Goal: Information Seeking & Learning: Learn about a topic

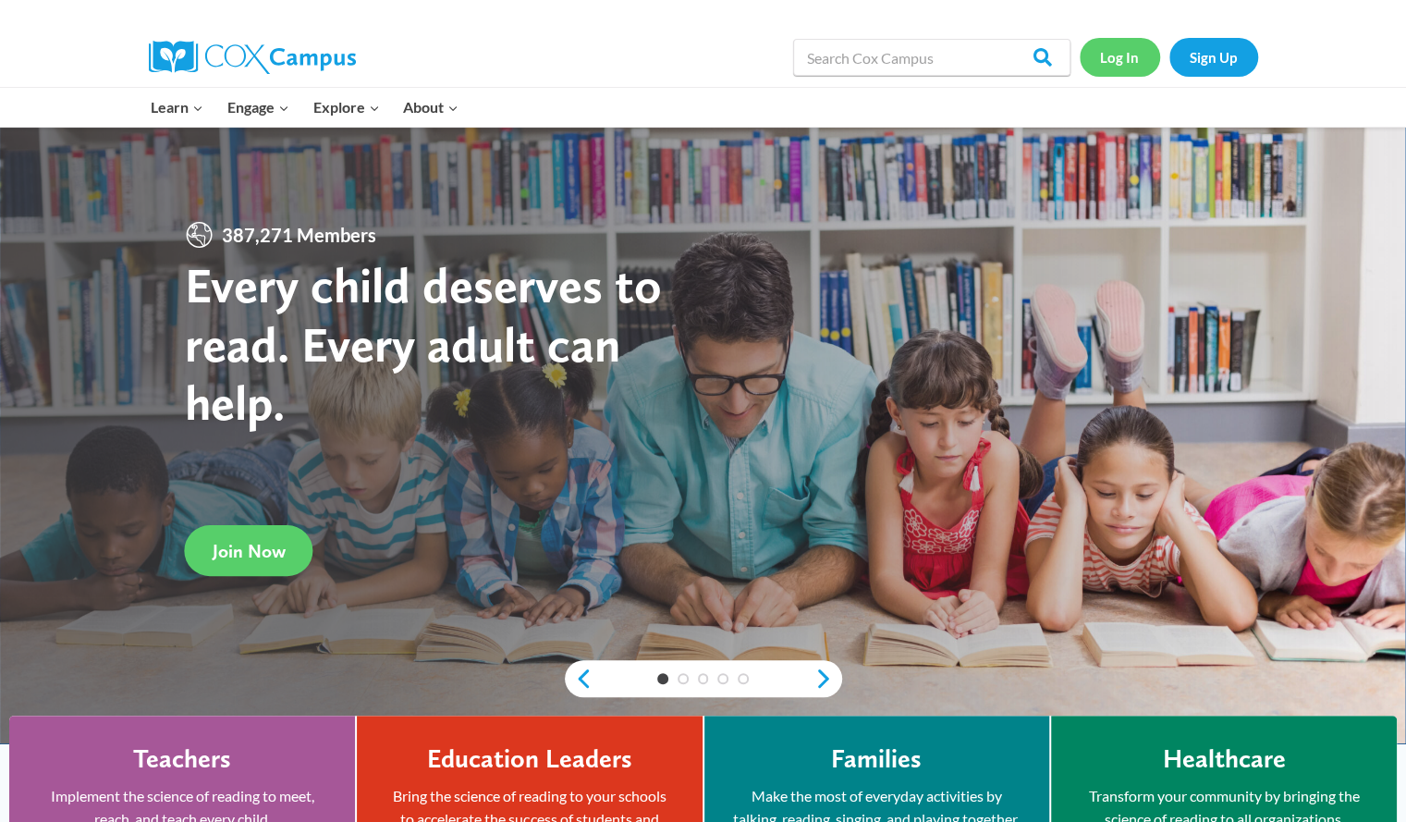
click at [1123, 67] on link "Log In" at bounding box center [1120, 57] width 80 height 38
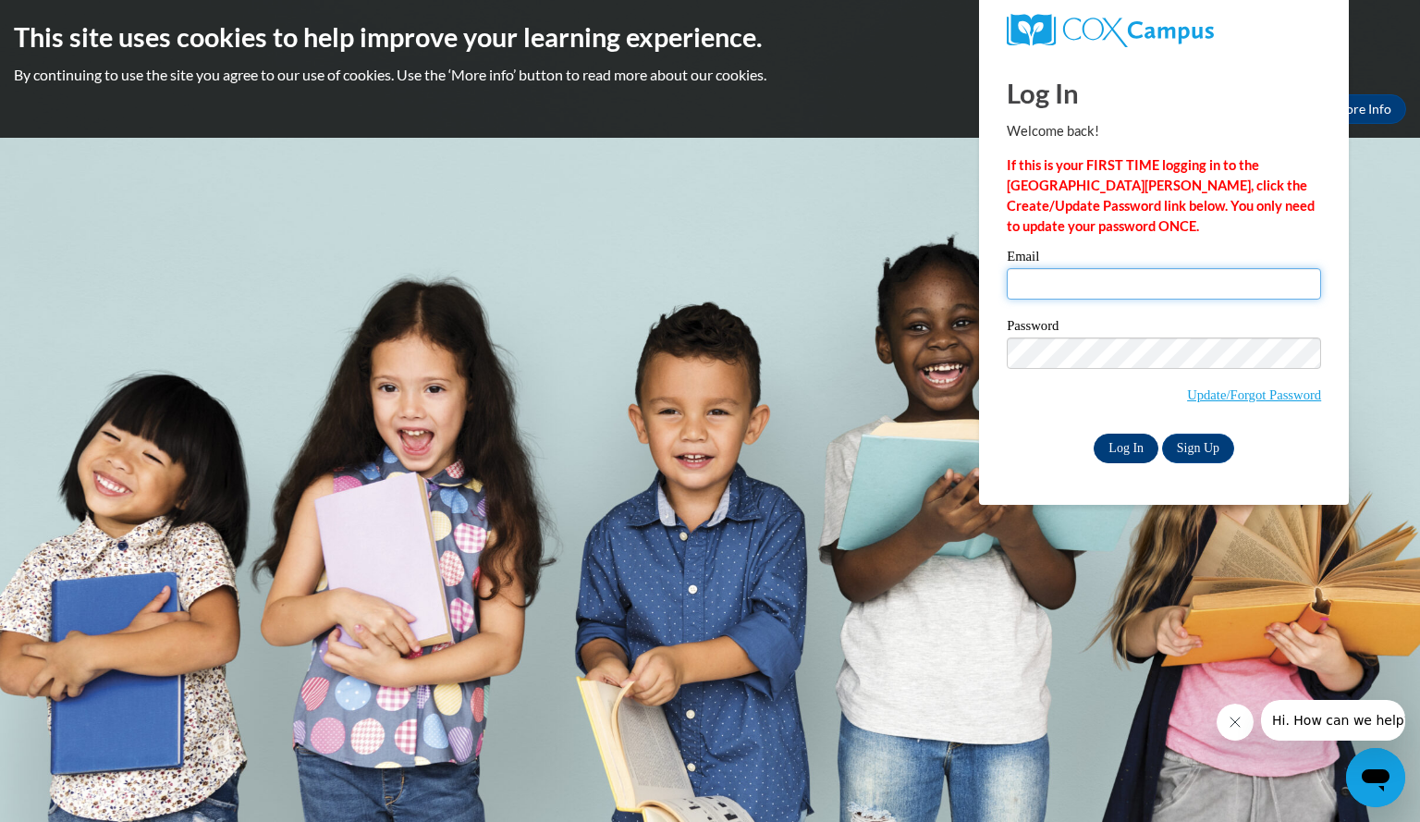
type input "kangaslauren@aasd.k12.wi.us"
click at [1120, 457] on input "Log In" at bounding box center [1126, 449] width 65 height 30
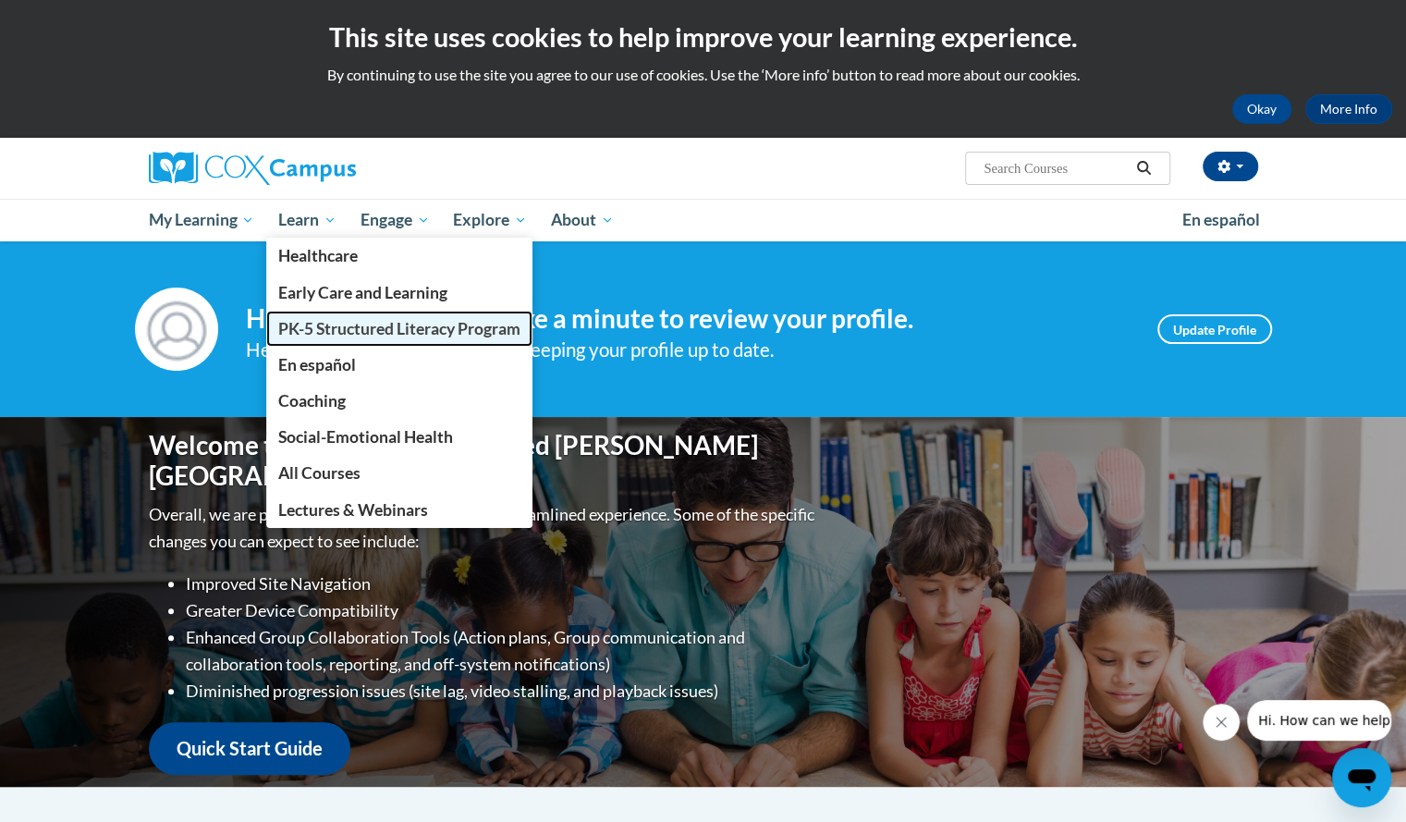
click at [320, 328] on span "PK-5 Structured Literacy Program" at bounding box center [399, 328] width 242 height 19
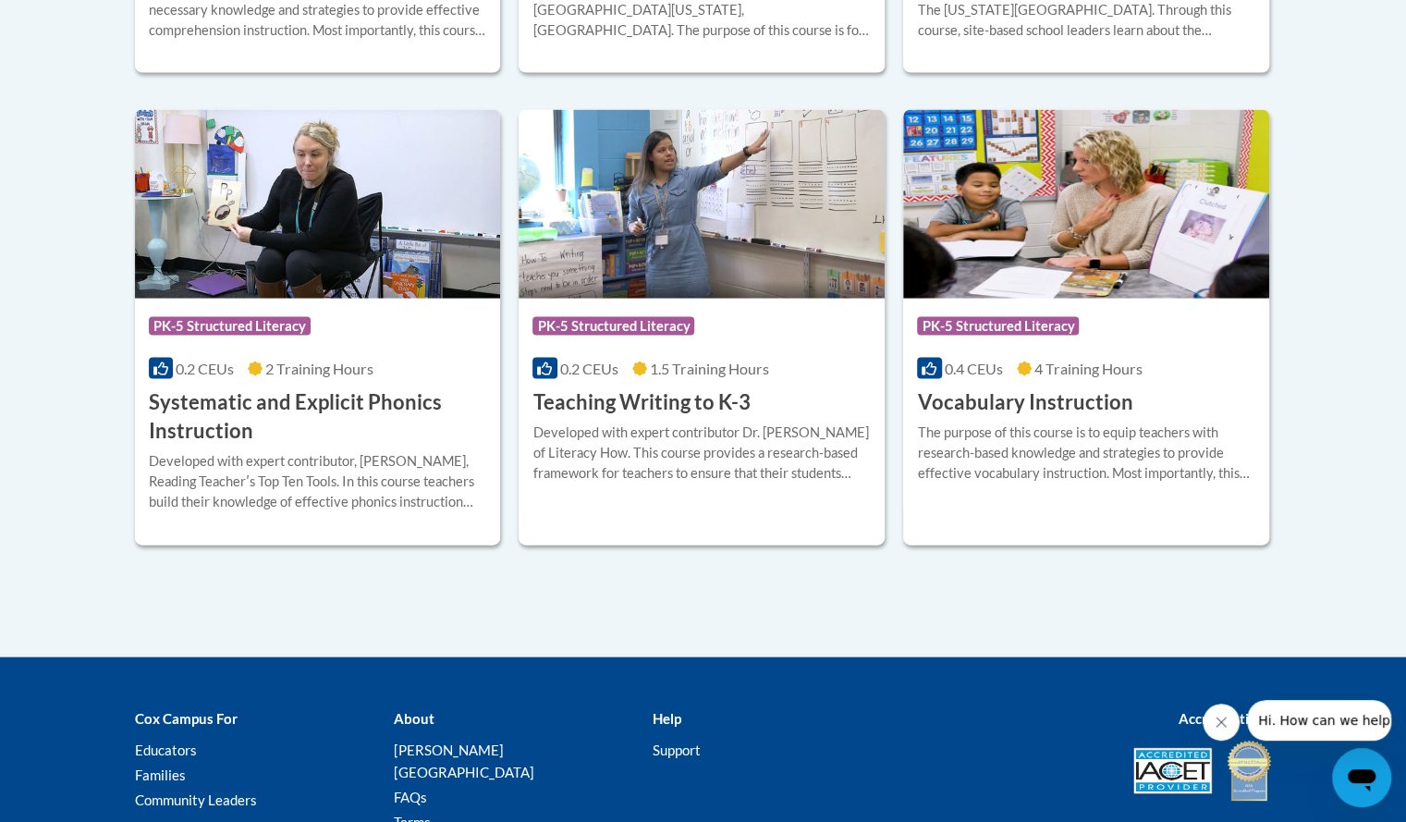
scroll to position [2132, 0]
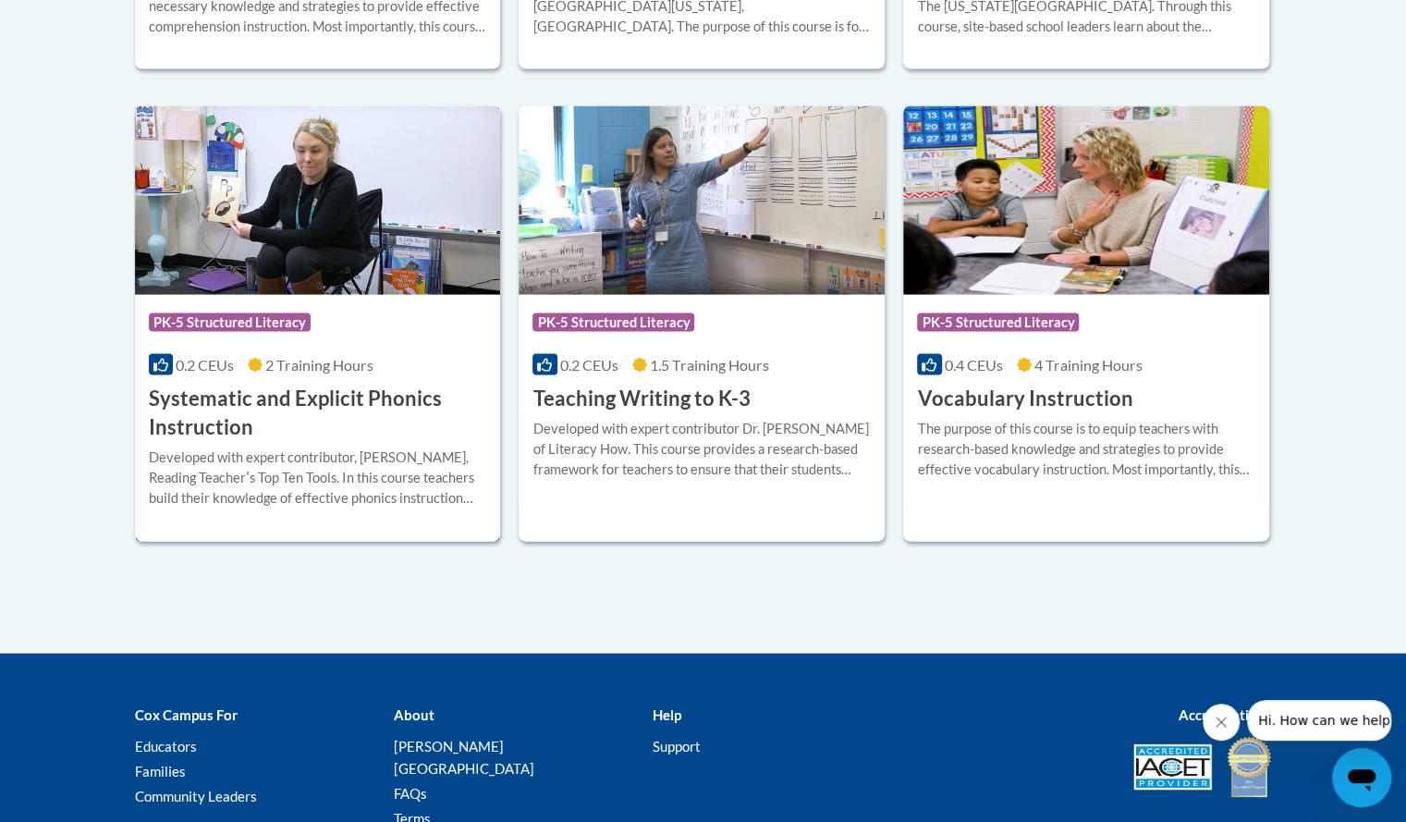
click at [312, 400] on h3 "Systematic and Explicit Phonics Instruction" at bounding box center [318, 413] width 338 height 57
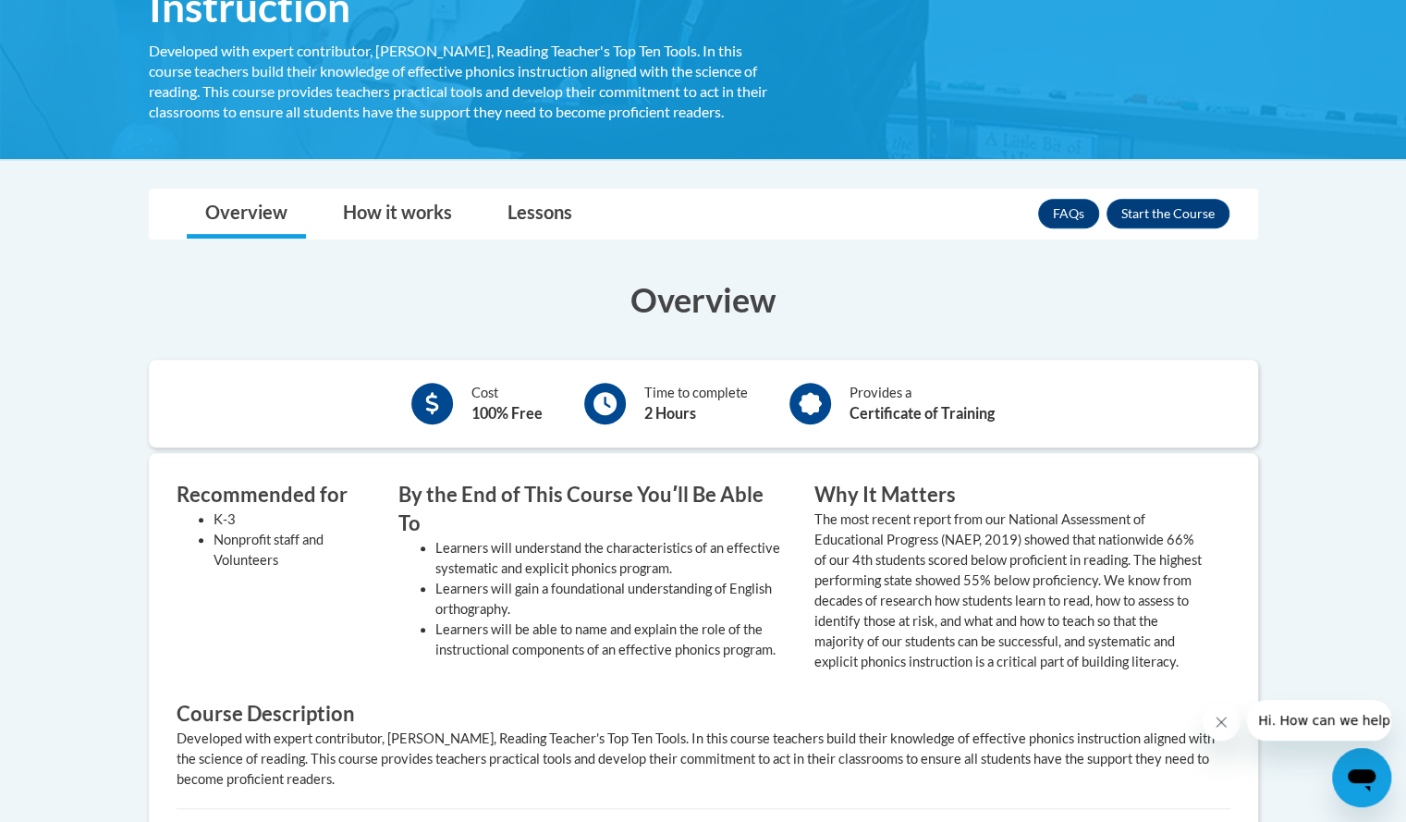
scroll to position [347, 0]
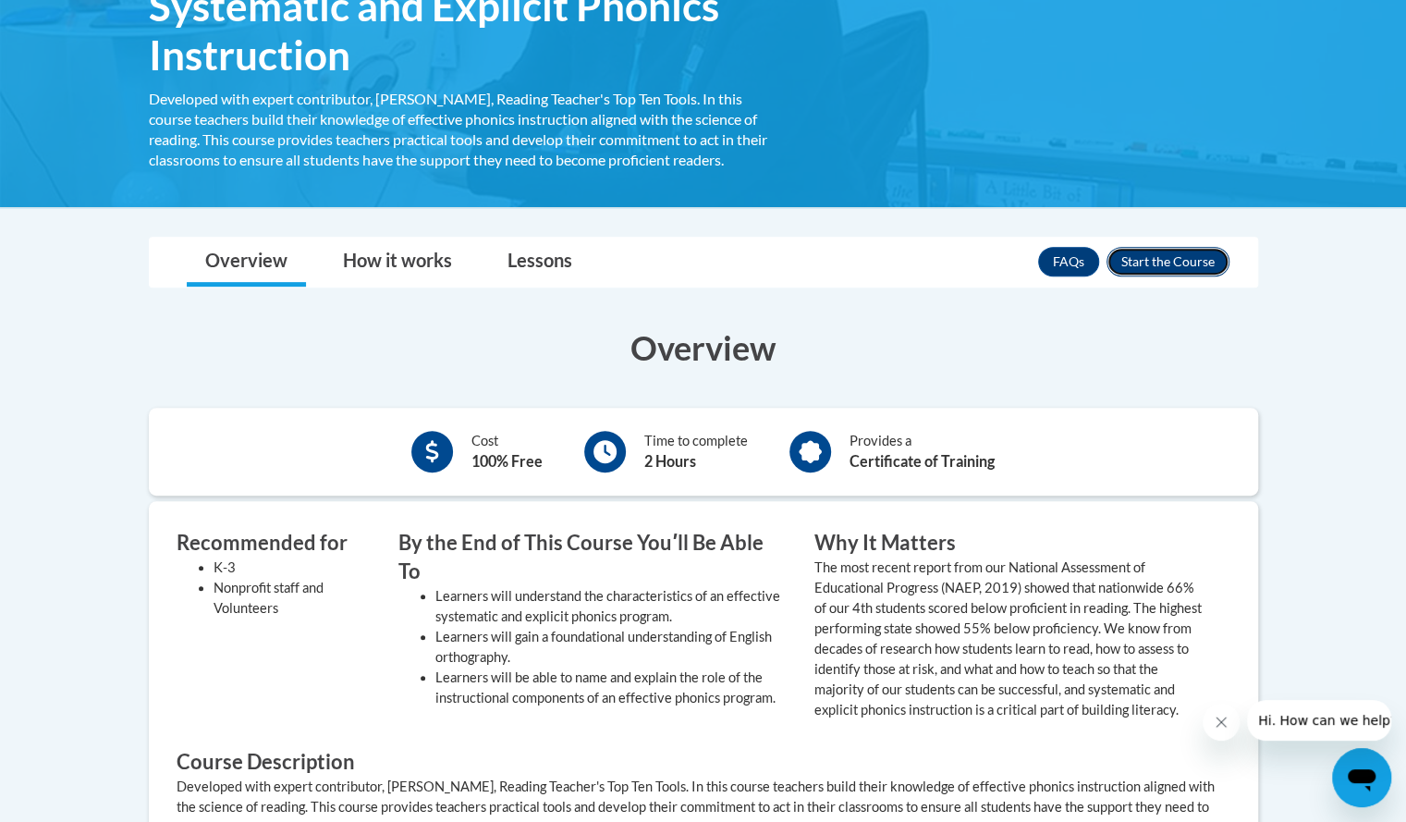
click at [1155, 263] on button "Enroll" at bounding box center [1168, 262] width 123 height 30
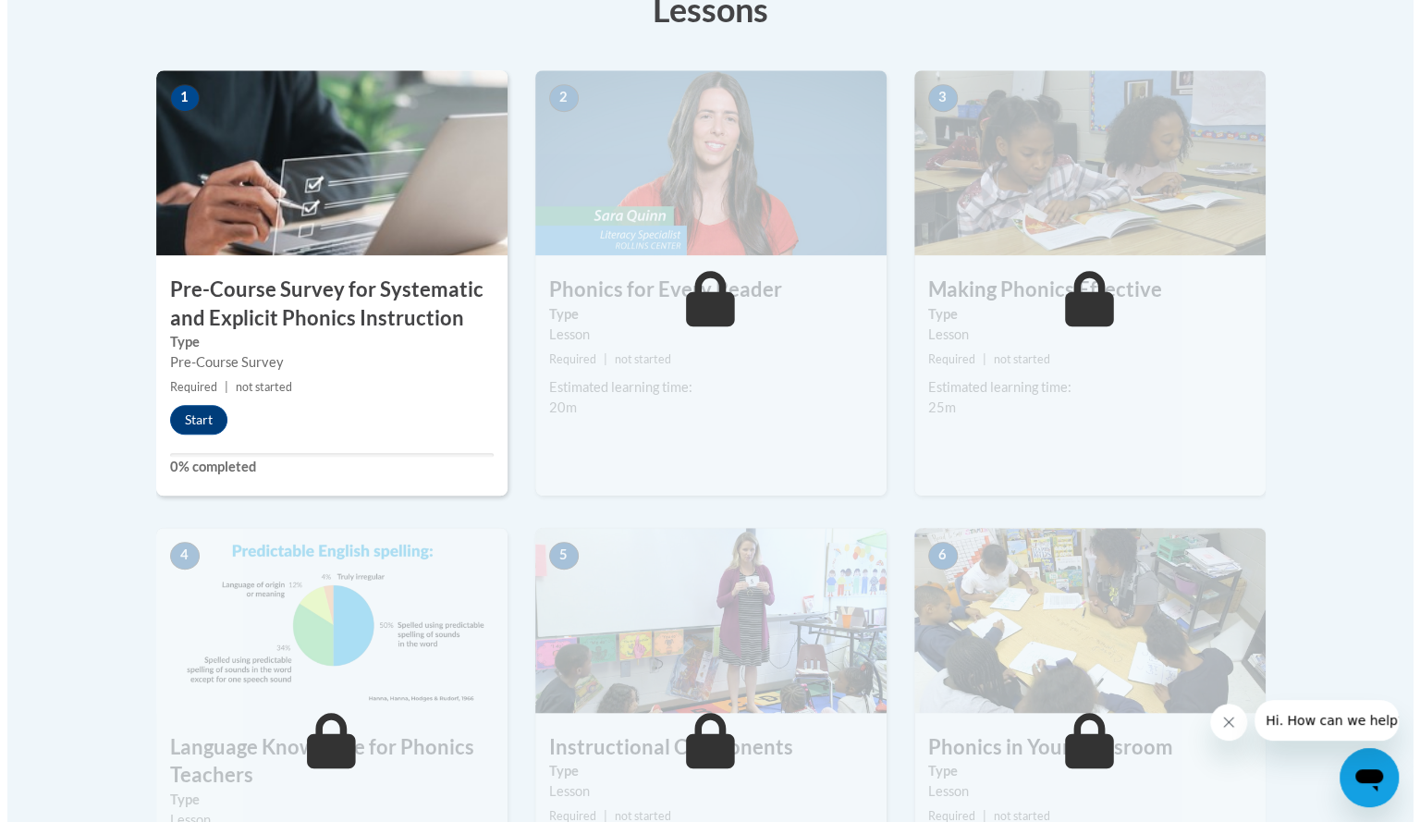
scroll to position [553, 0]
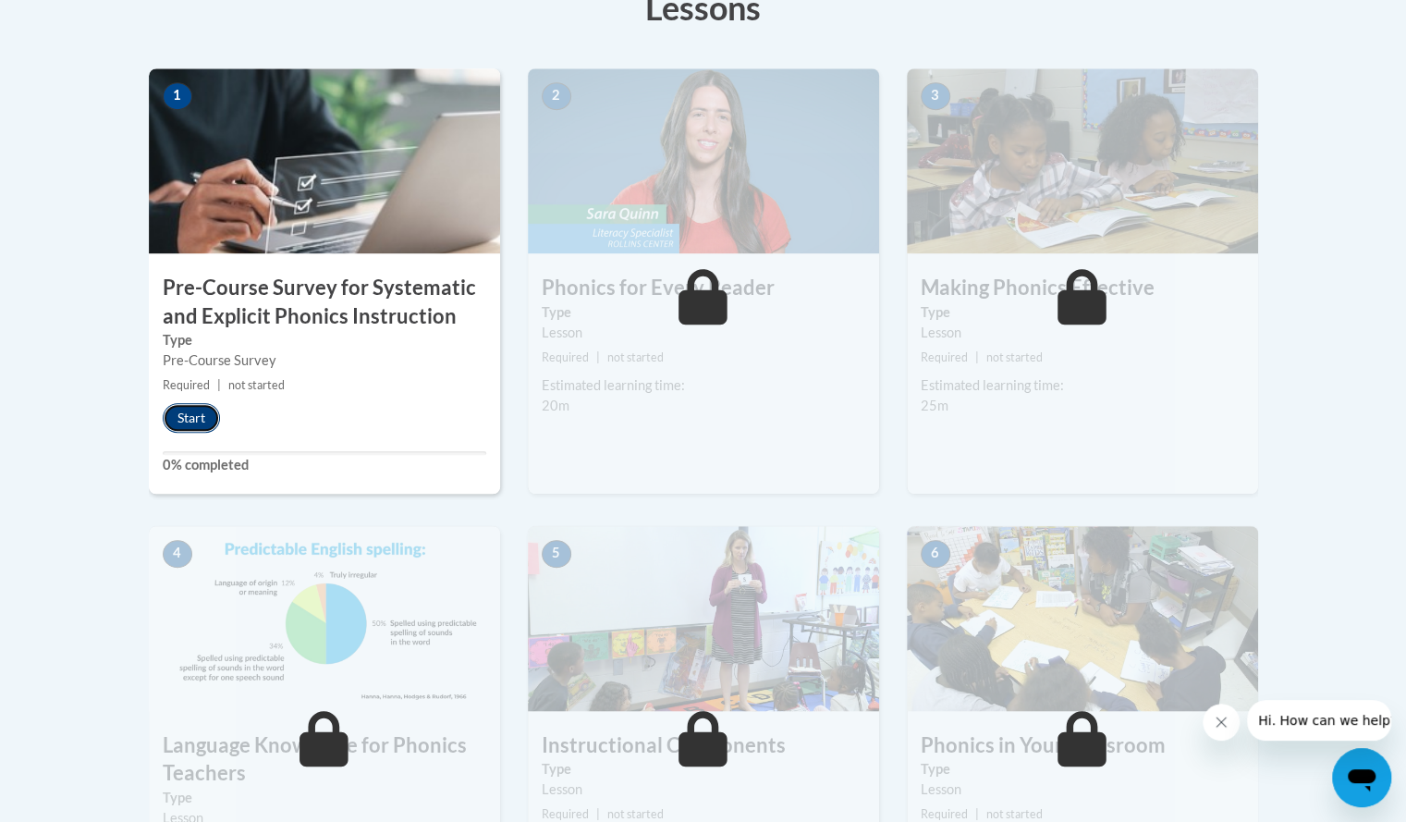
click at [186, 417] on button "Start" at bounding box center [191, 418] width 57 height 30
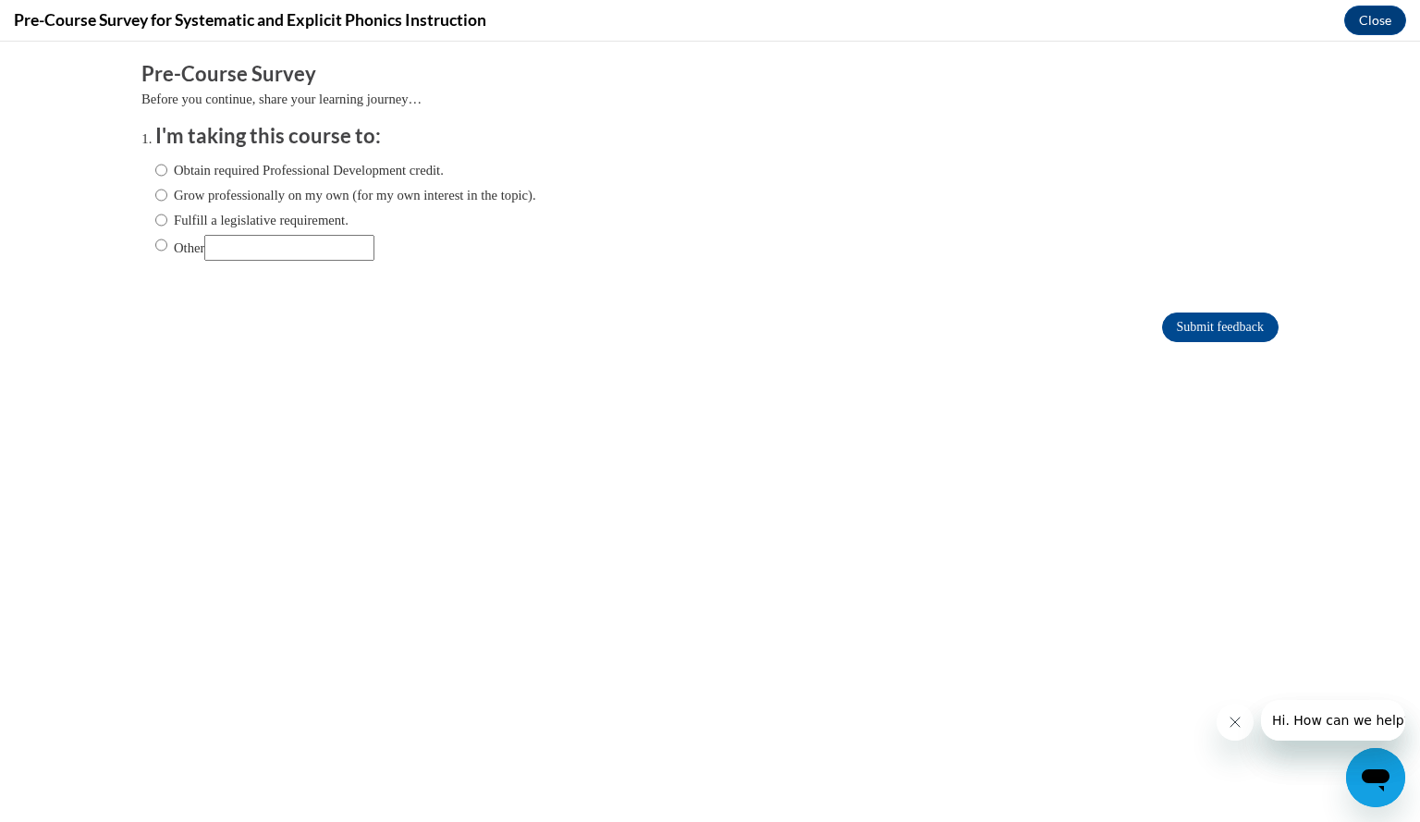
scroll to position [0, 0]
click at [323, 257] on input "Other" at bounding box center [289, 248] width 170 height 26
click at [155, 171] on input "Obtain required Professional Development credit." at bounding box center [161, 170] width 12 height 20
radio input "true"
click at [155, 192] on input "Grow professionally on my own (for my own interest in the topic)." at bounding box center [161, 195] width 12 height 20
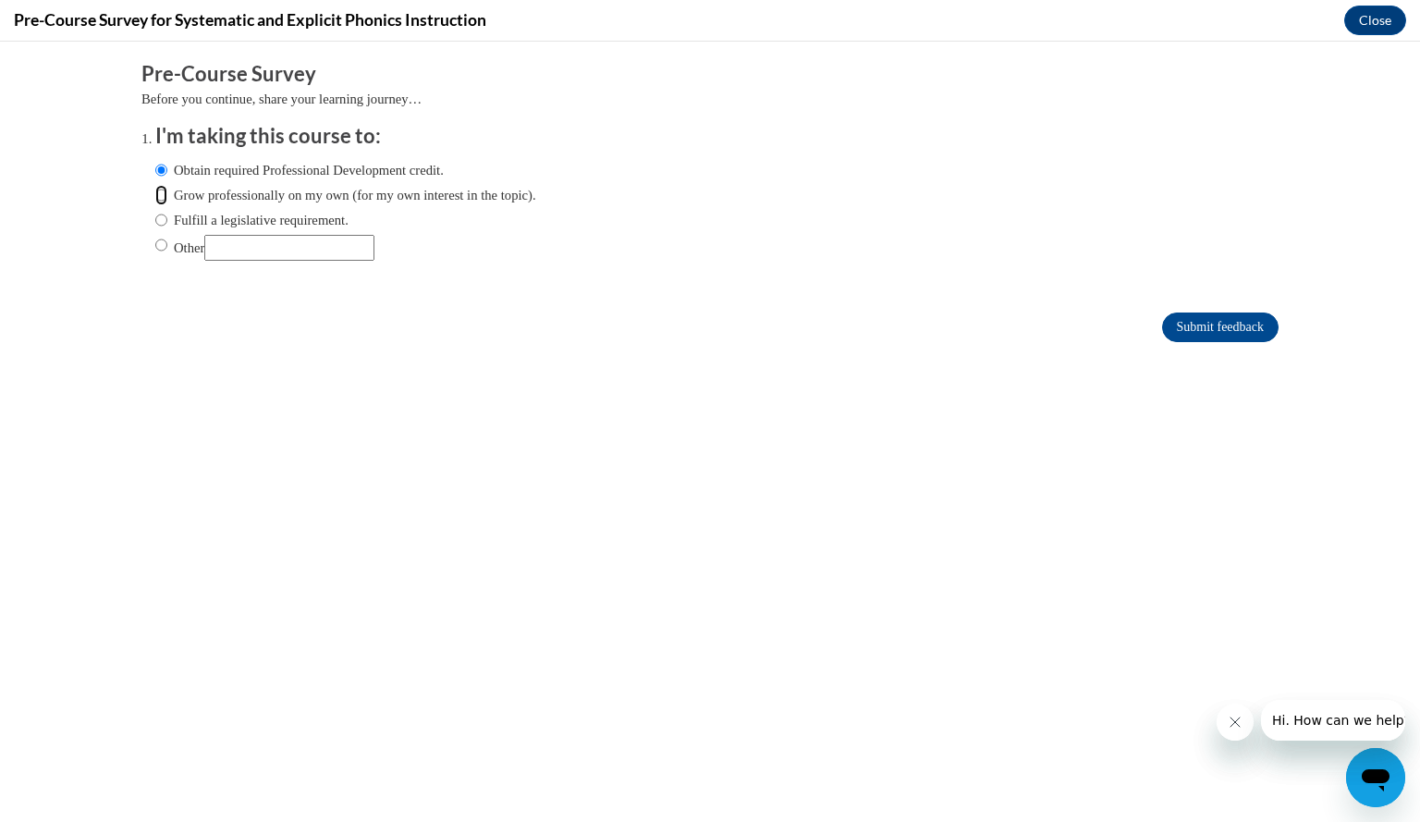
radio input "true"
click at [155, 165] on input "Obtain required Professional Development credit." at bounding box center [161, 170] width 12 height 20
radio input "true"
click at [155, 217] on input "Fulfill a legislative requirement." at bounding box center [161, 220] width 12 height 20
radio input "true"
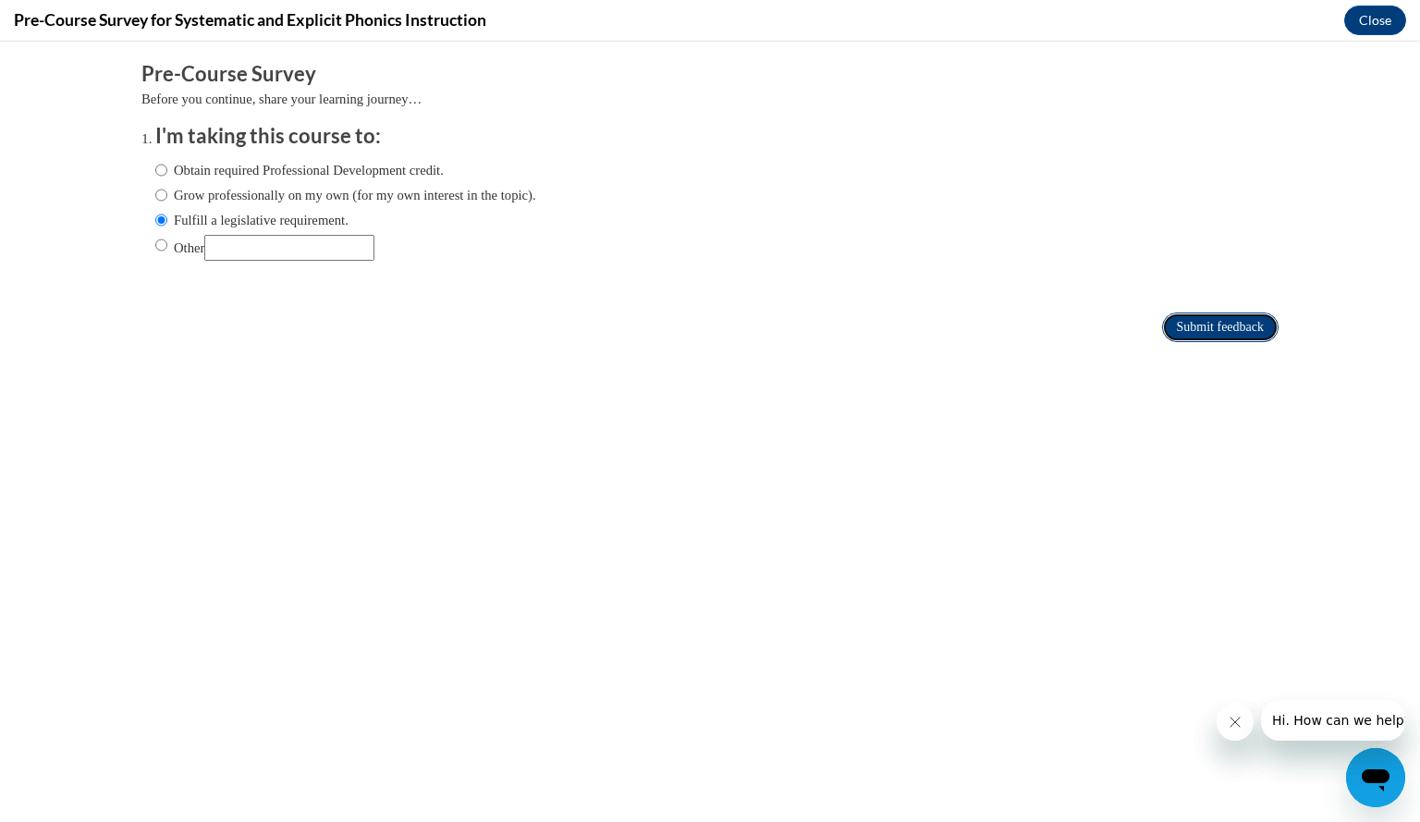
click at [1208, 325] on input "Submit feedback" at bounding box center [1220, 327] width 116 height 30
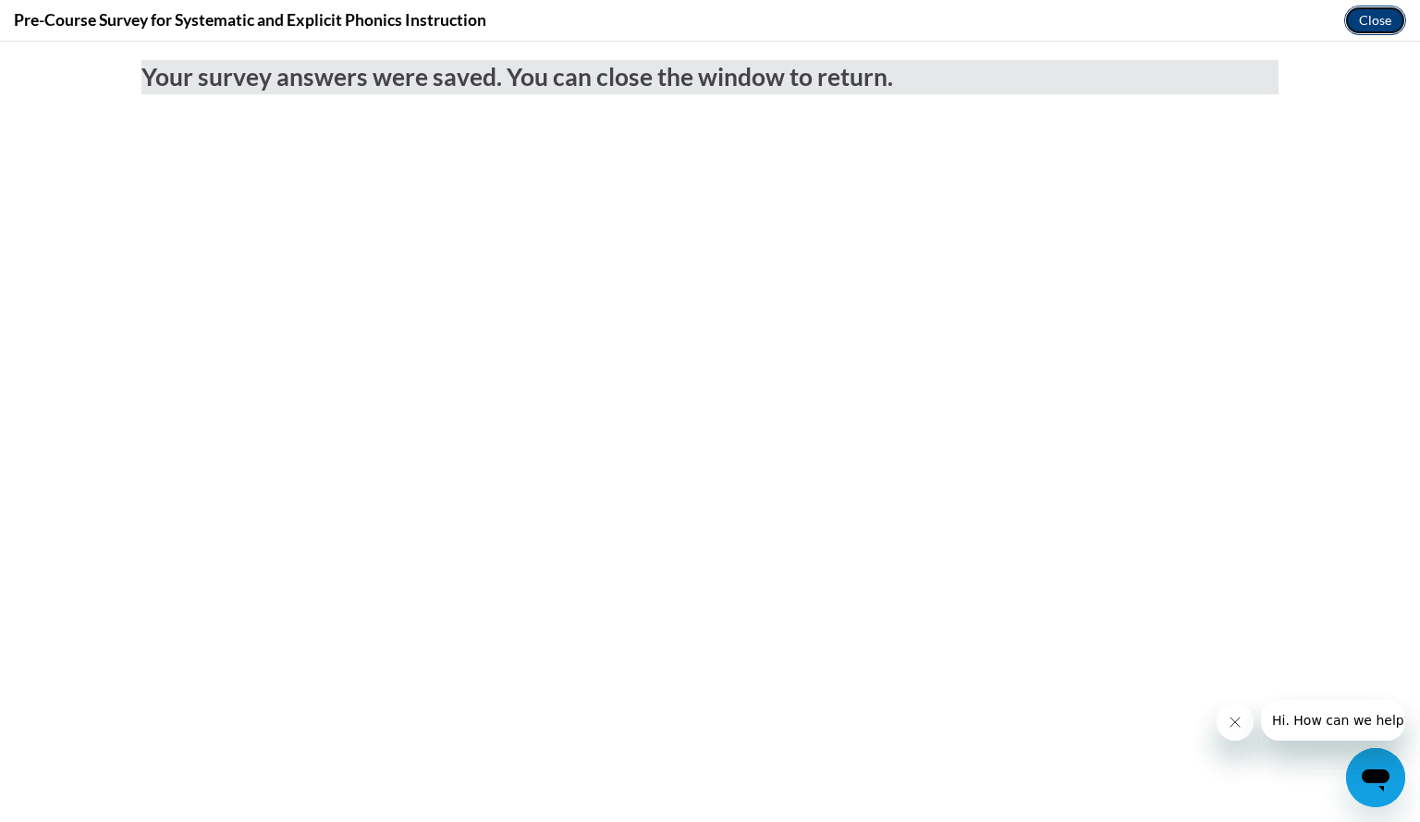
click at [1364, 24] on button "Close" at bounding box center [1375, 21] width 62 height 30
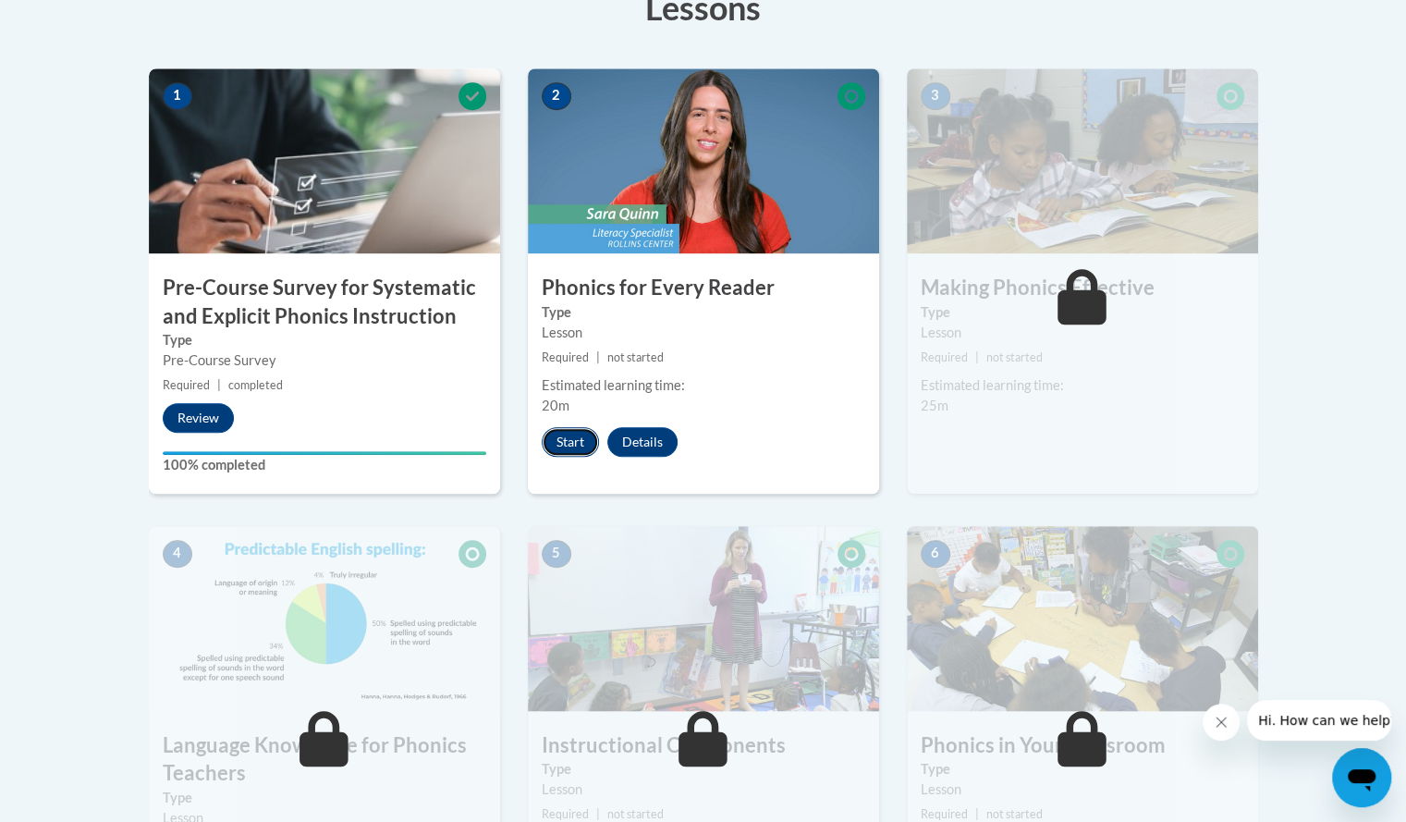
click at [552, 437] on button "Start" at bounding box center [570, 442] width 57 height 30
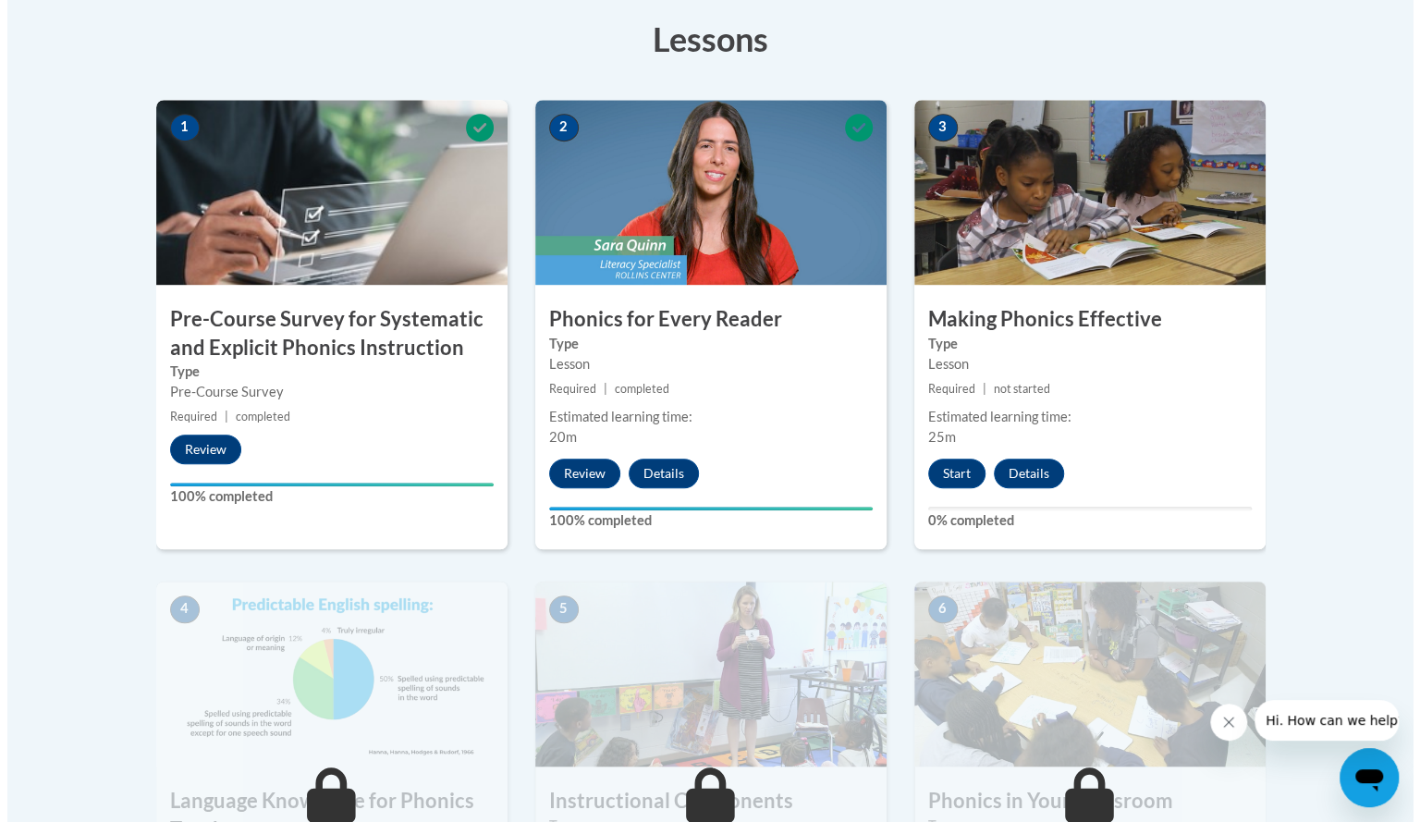
scroll to position [523, 0]
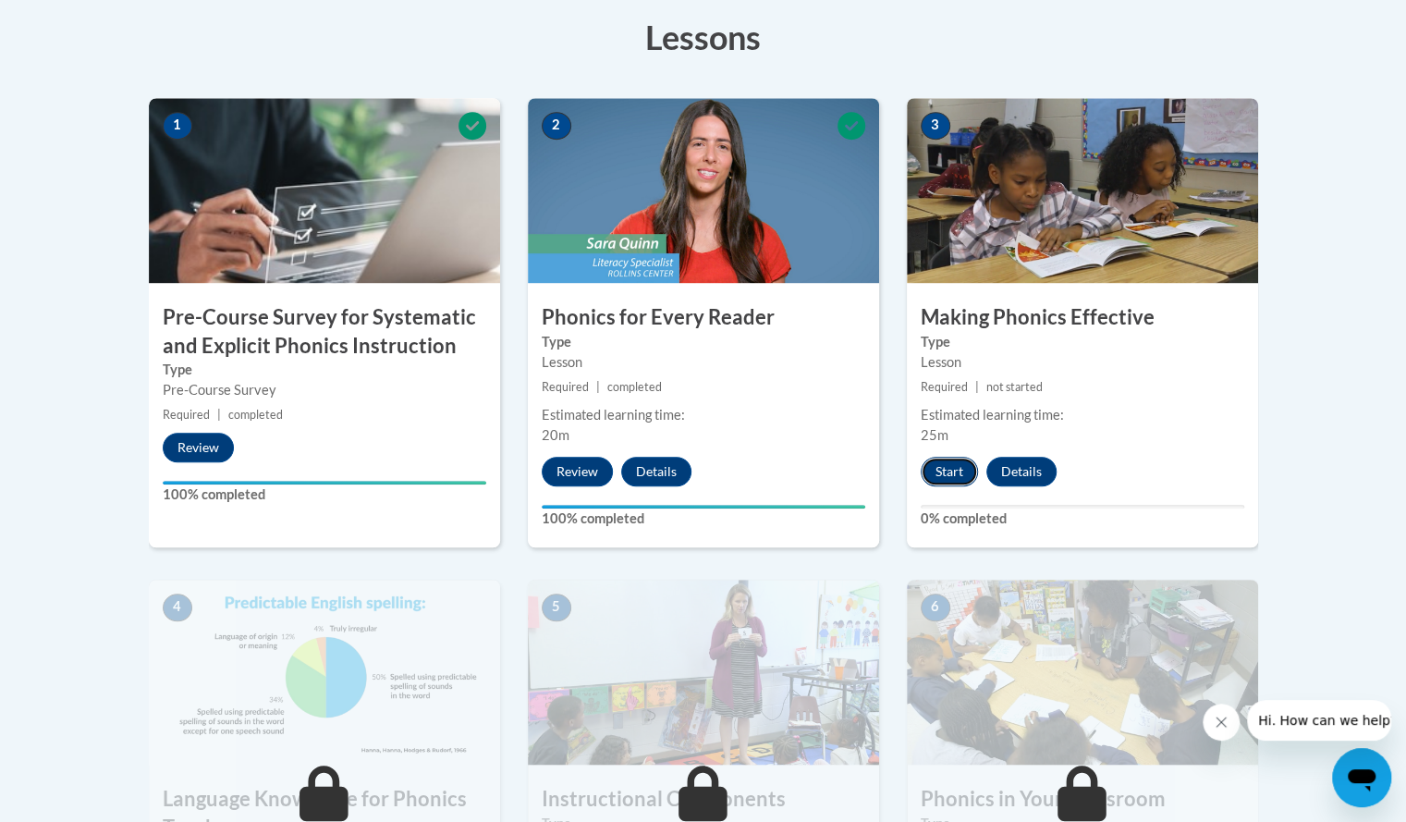
click at [945, 473] on button "Start" at bounding box center [949, 472] width 57 height 30
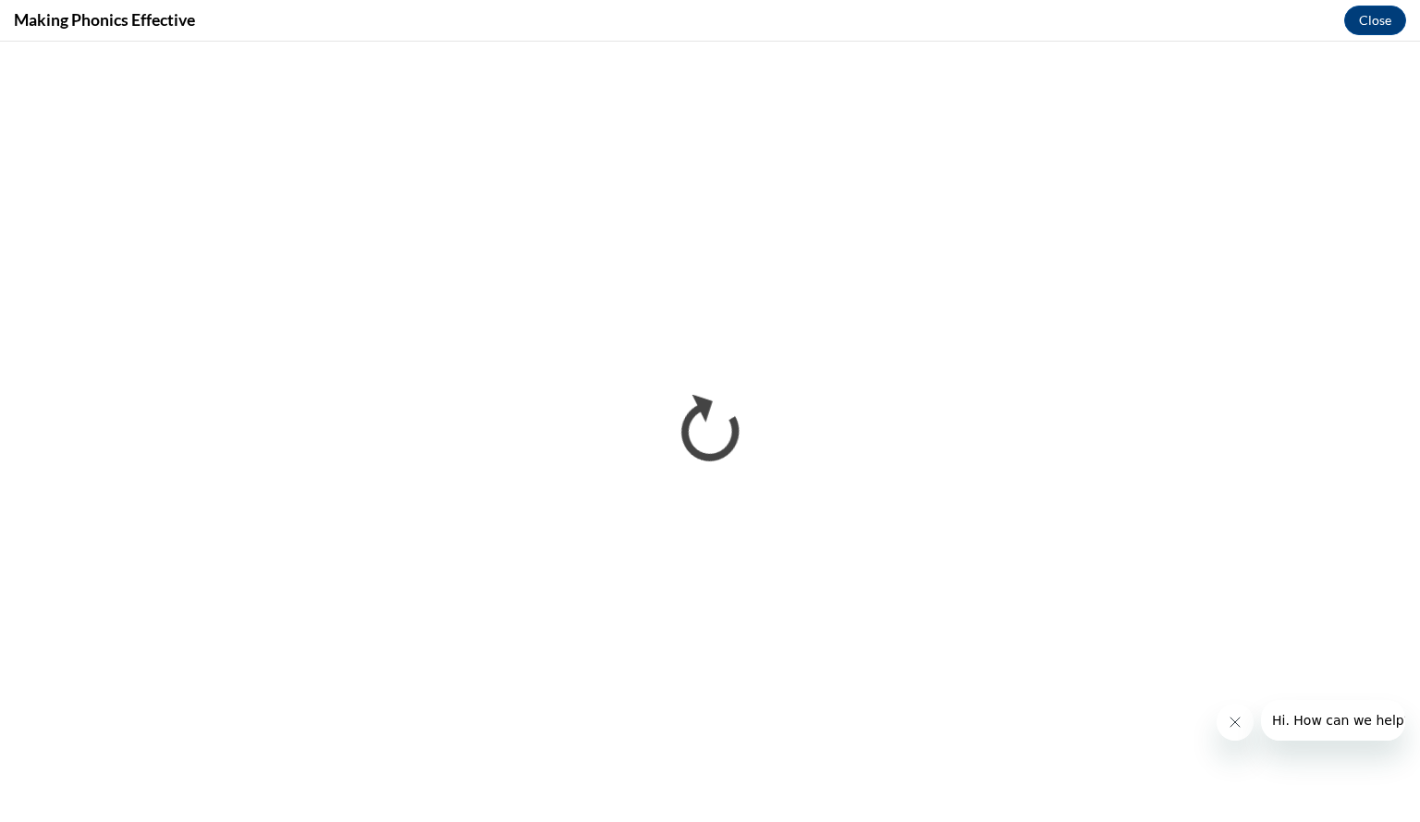
scroll to position [0, 0]
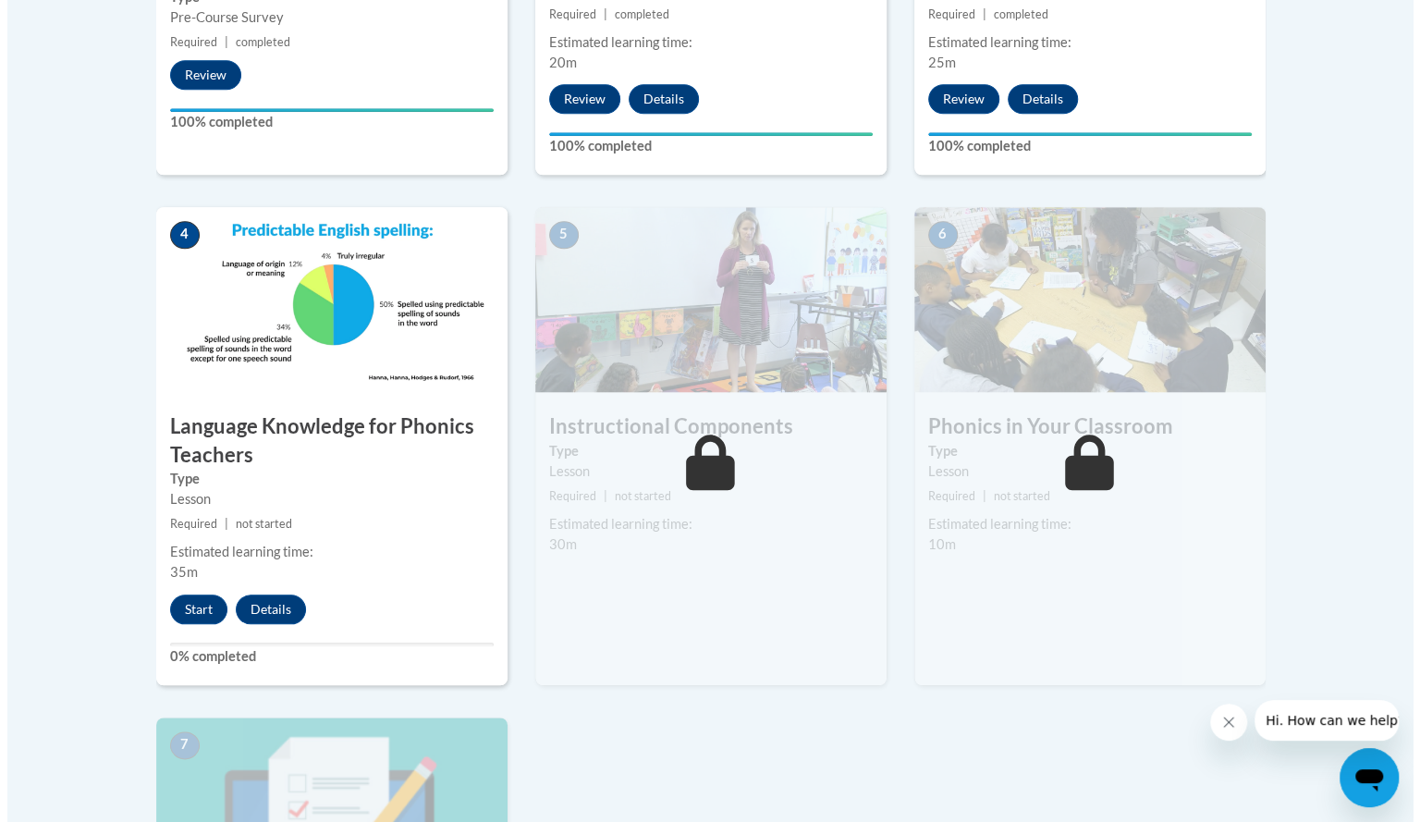
scroll to position [903, 0]
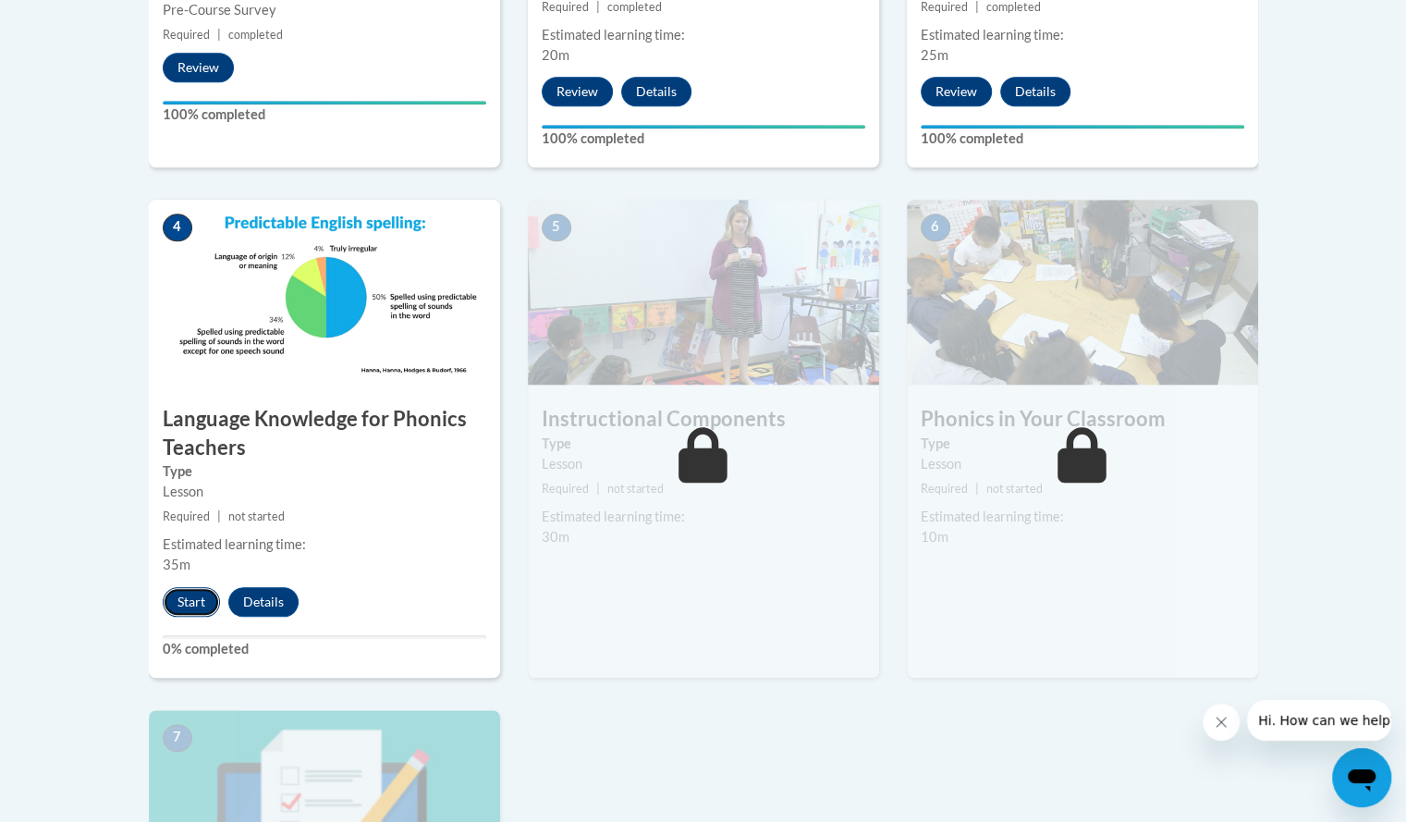
click at [185, 602] on button "Start" at bounding box center [191, 602] width 57 height 30
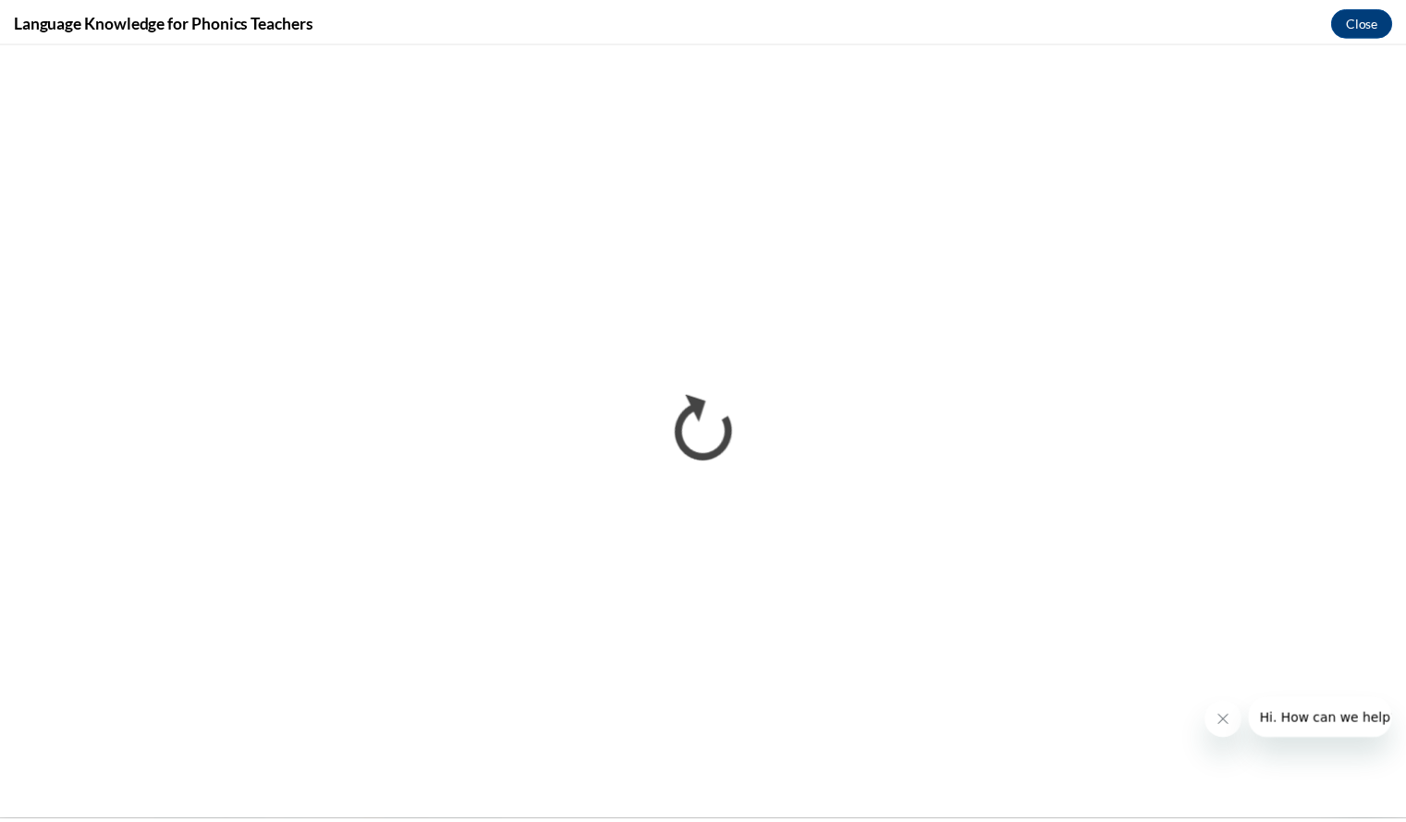
scroll to position [0, 0]
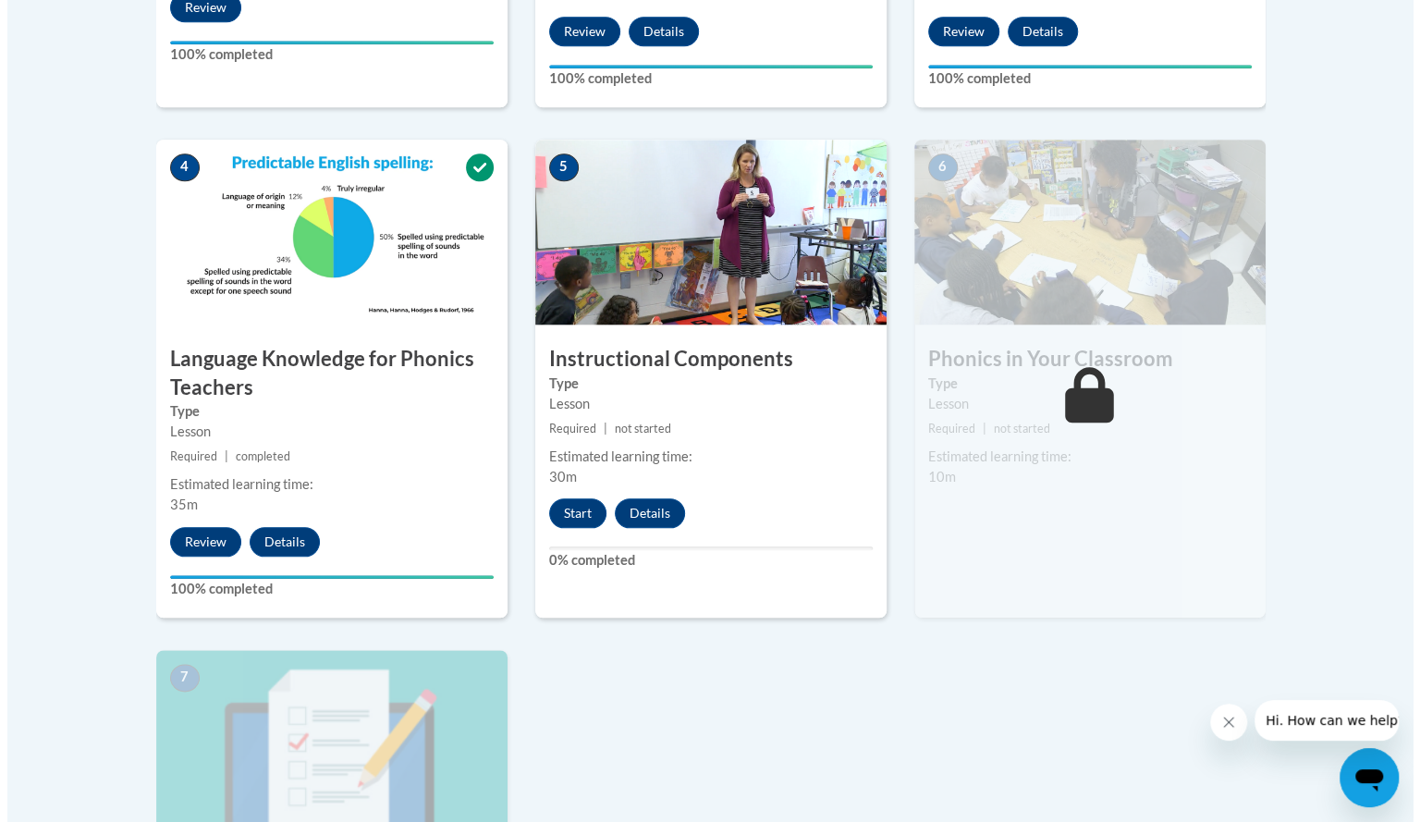
scroll to position [964, 0]
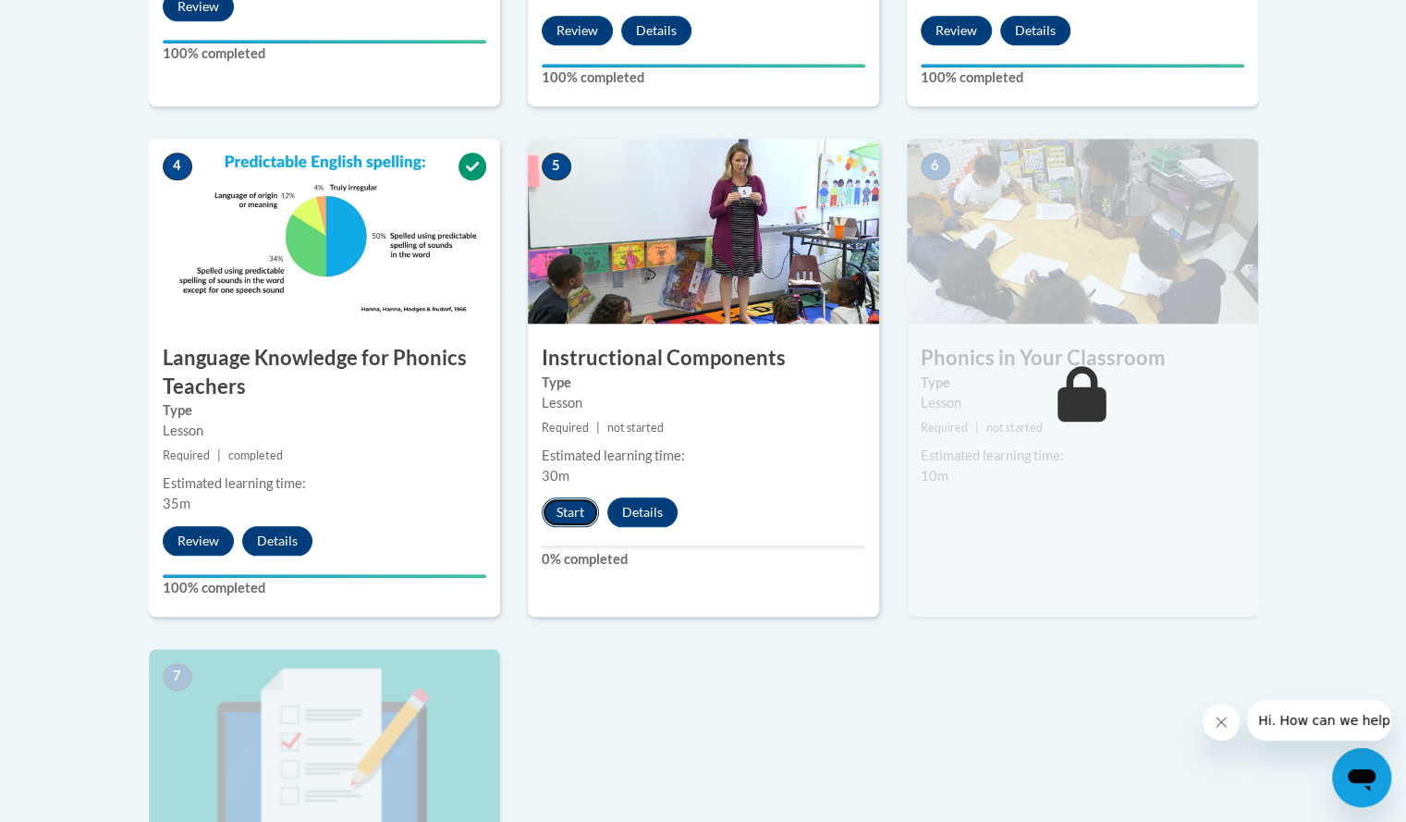
click at [579, 507] on button "Start" at bounding box center [570, 512] width 57 height 30
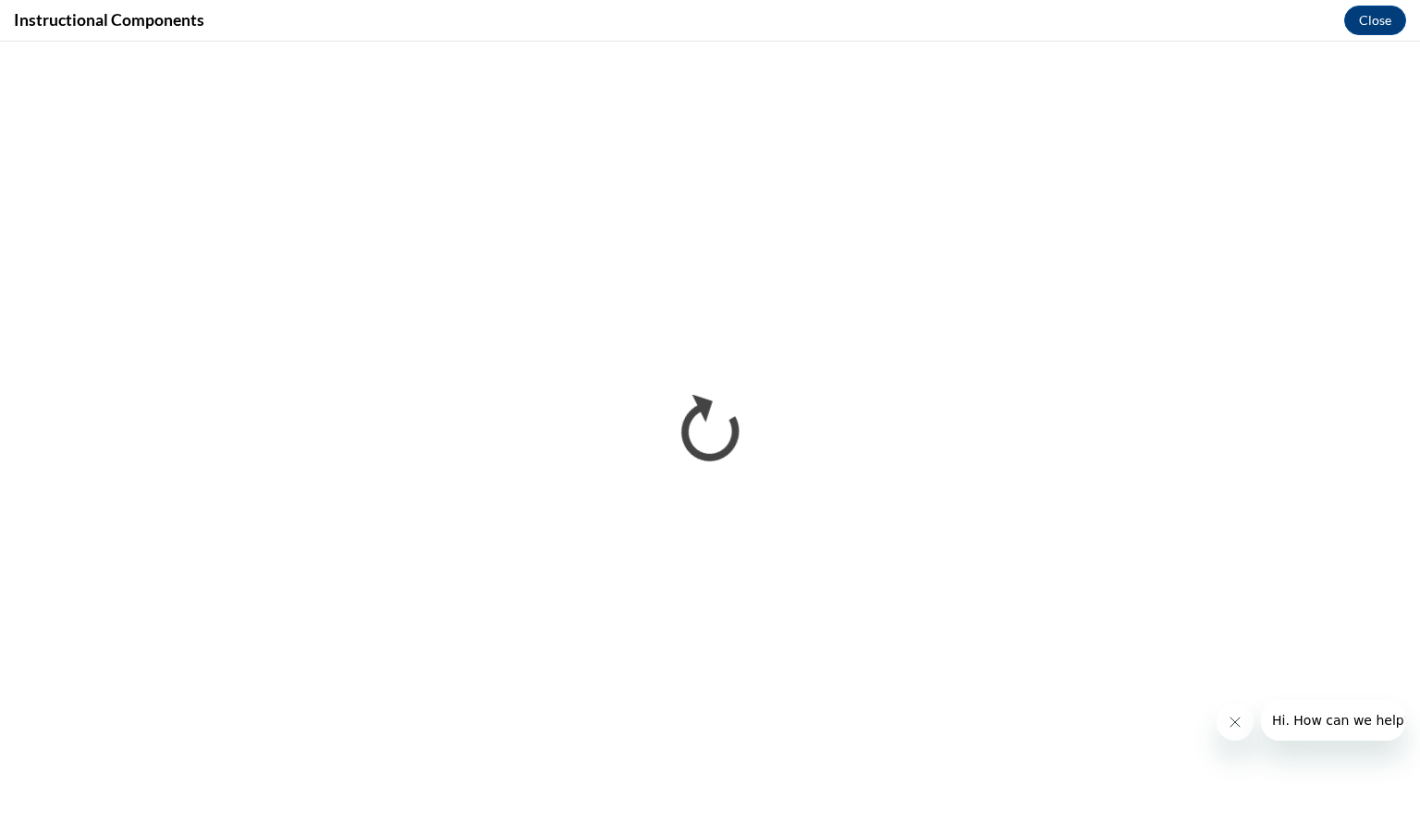
scroll to position [0, 0]
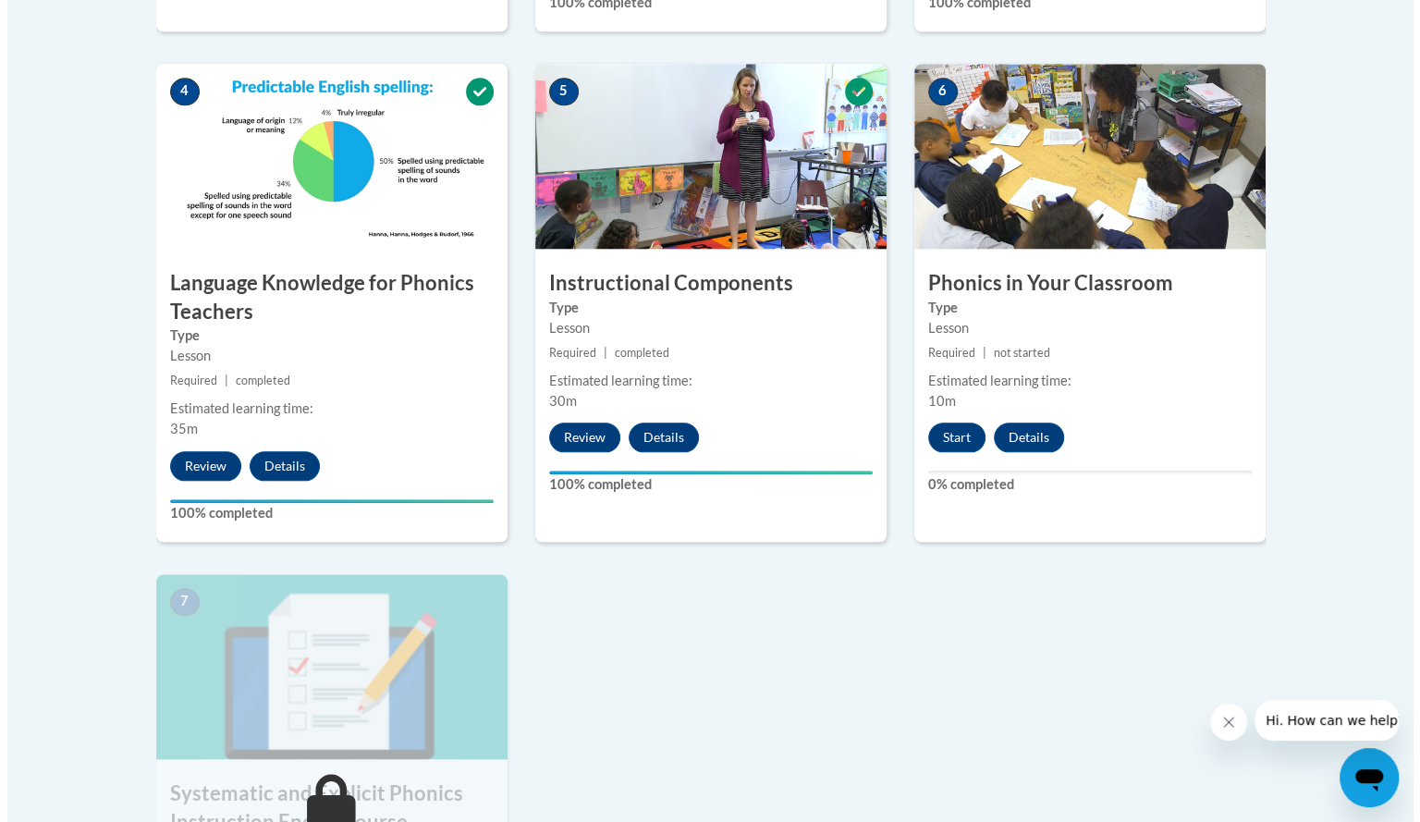
scroll to position [1037, 0]
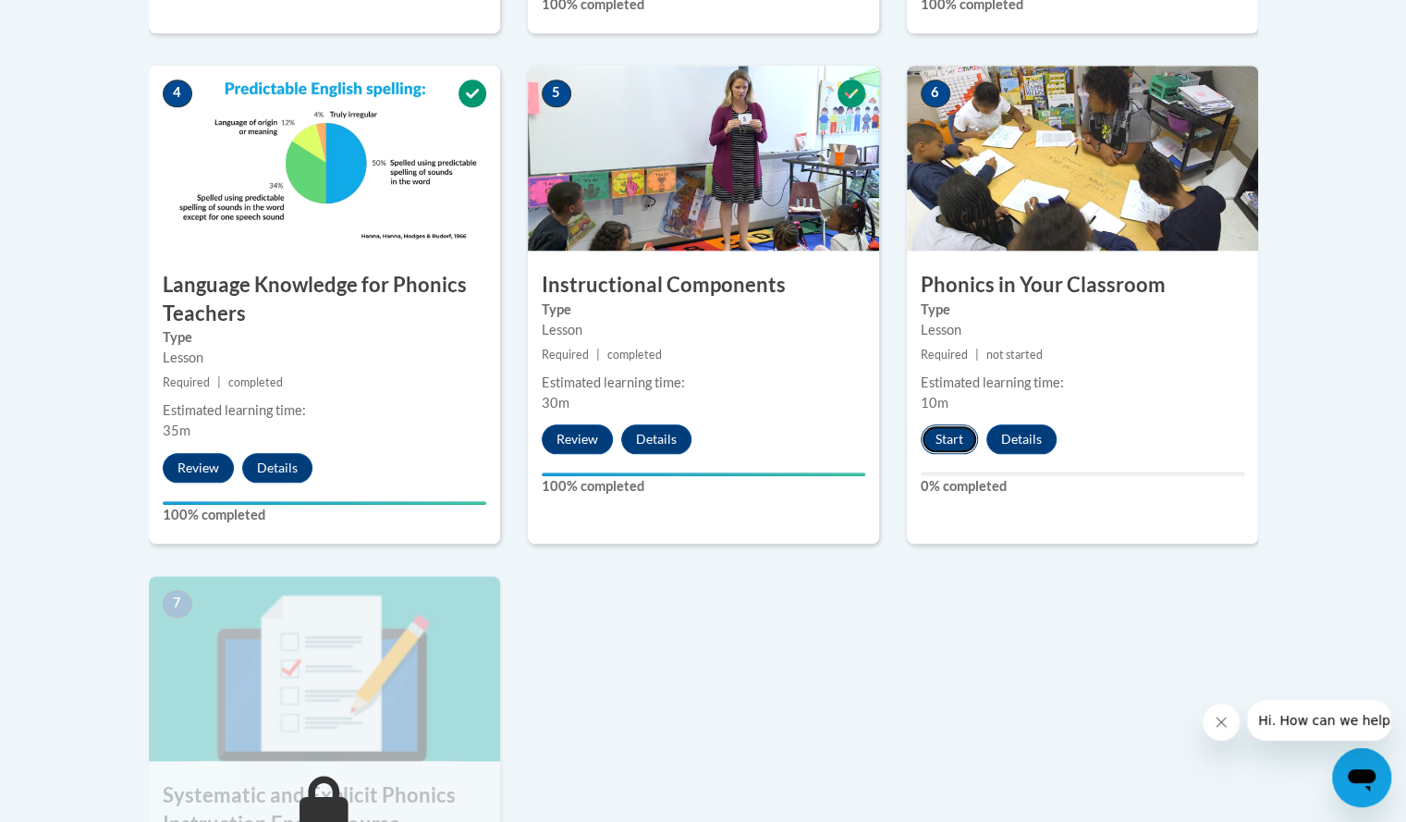
click at [953, 426] on button "Start" at bounding box center [949, 439] width 57 height 30
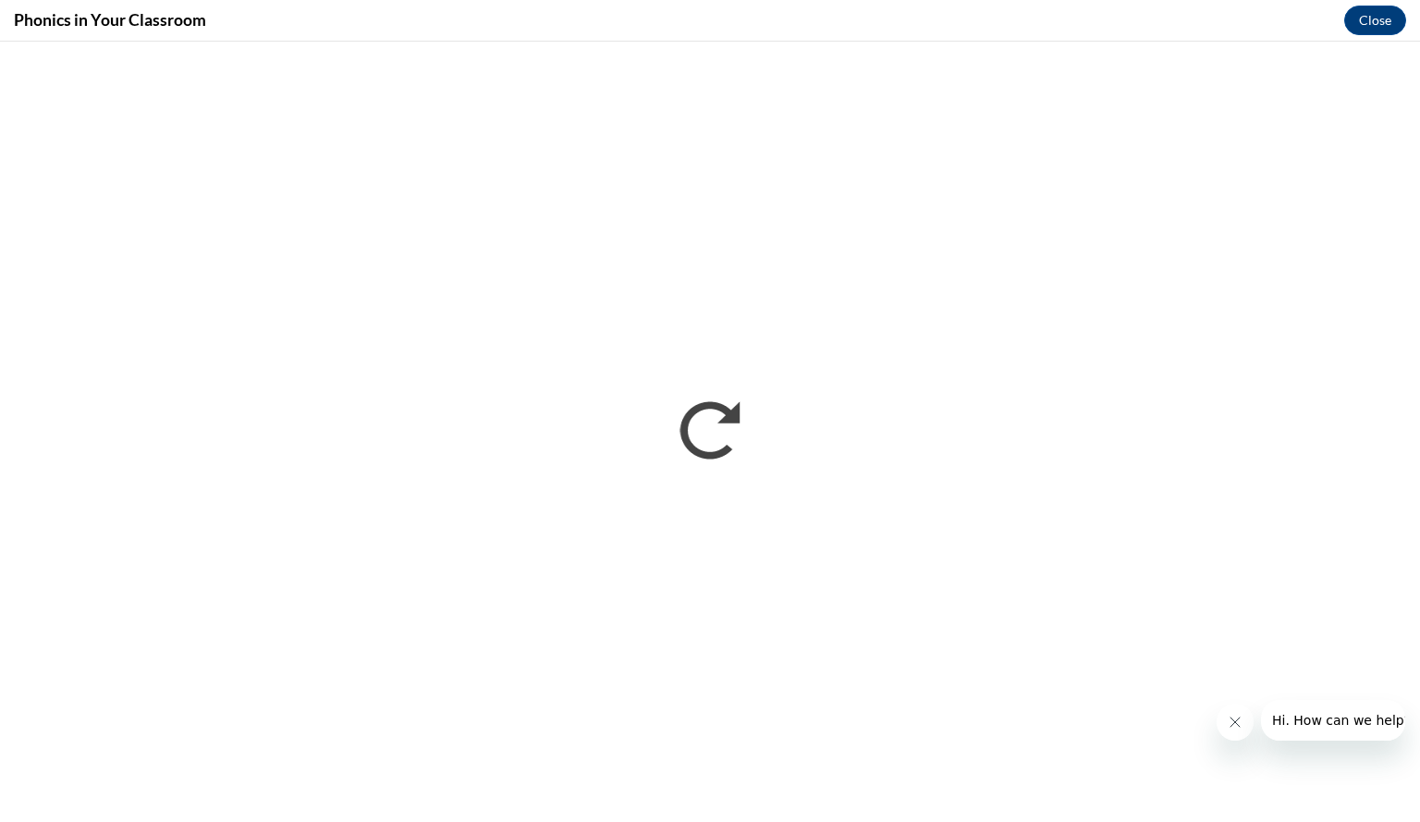
scroll to position [0, 0]
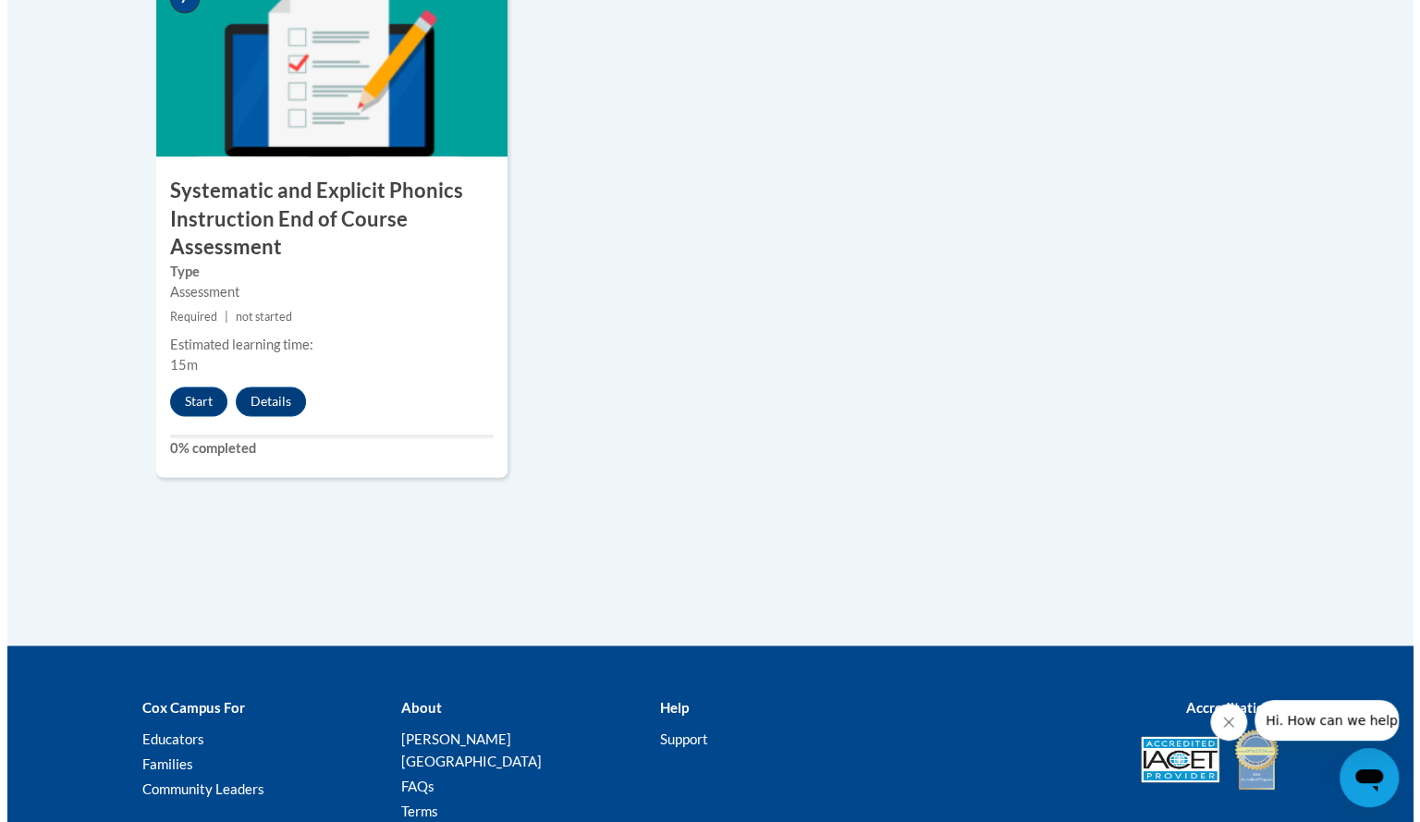
scroll to position [1644, 0]
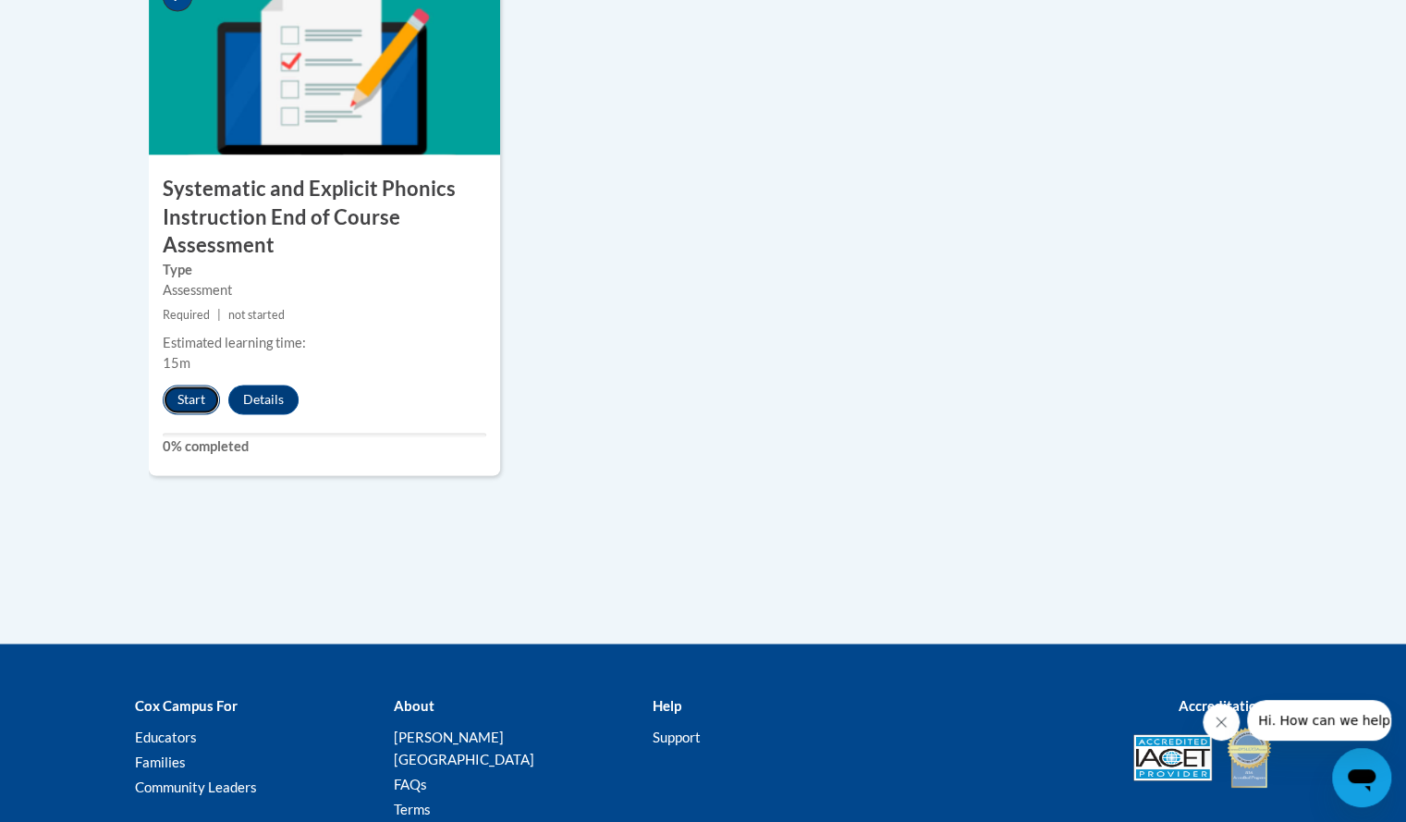
click at [189, 398] on button "Start" at bounding box center [191, 400] width 57 height 30
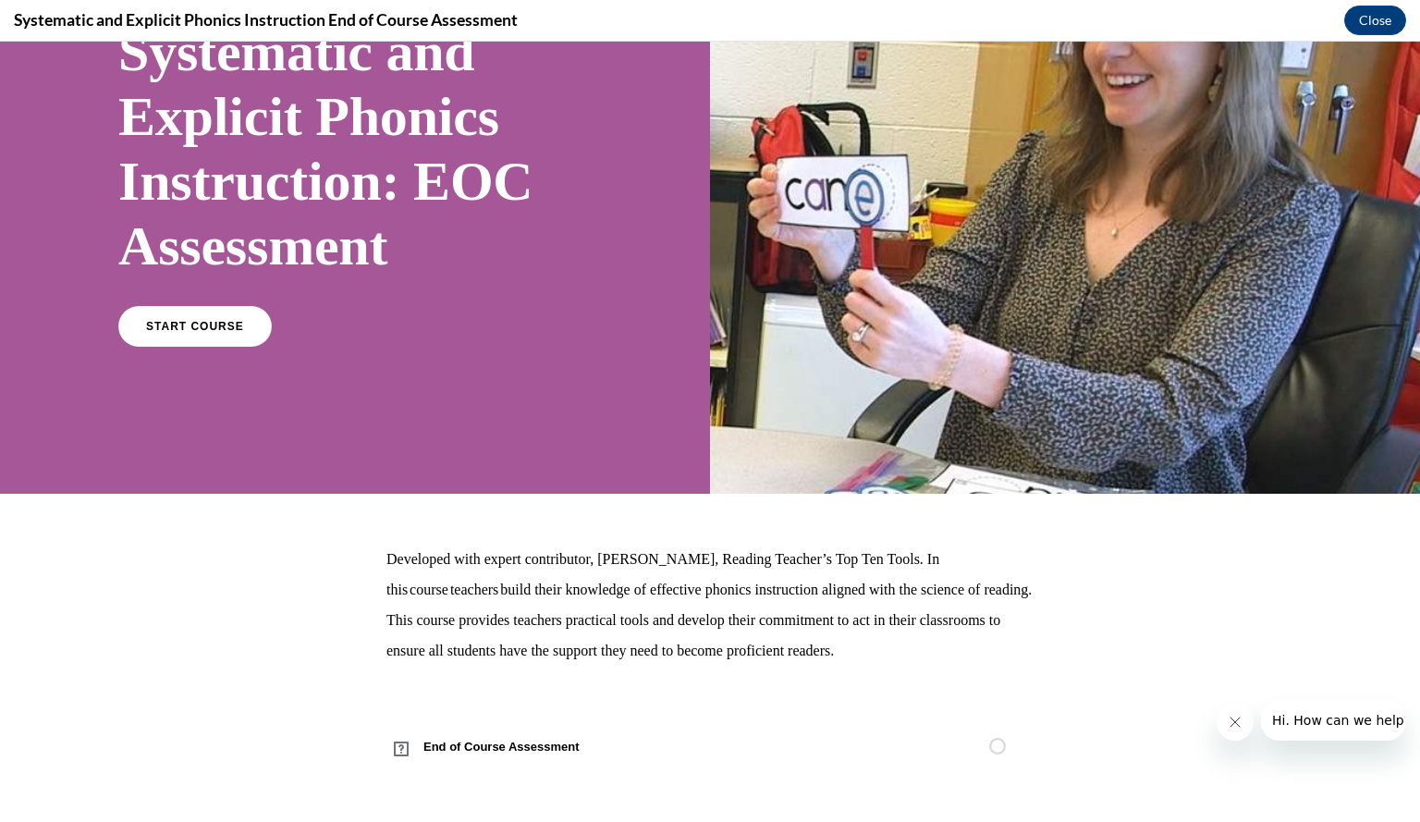
scroll to position [0, 0]
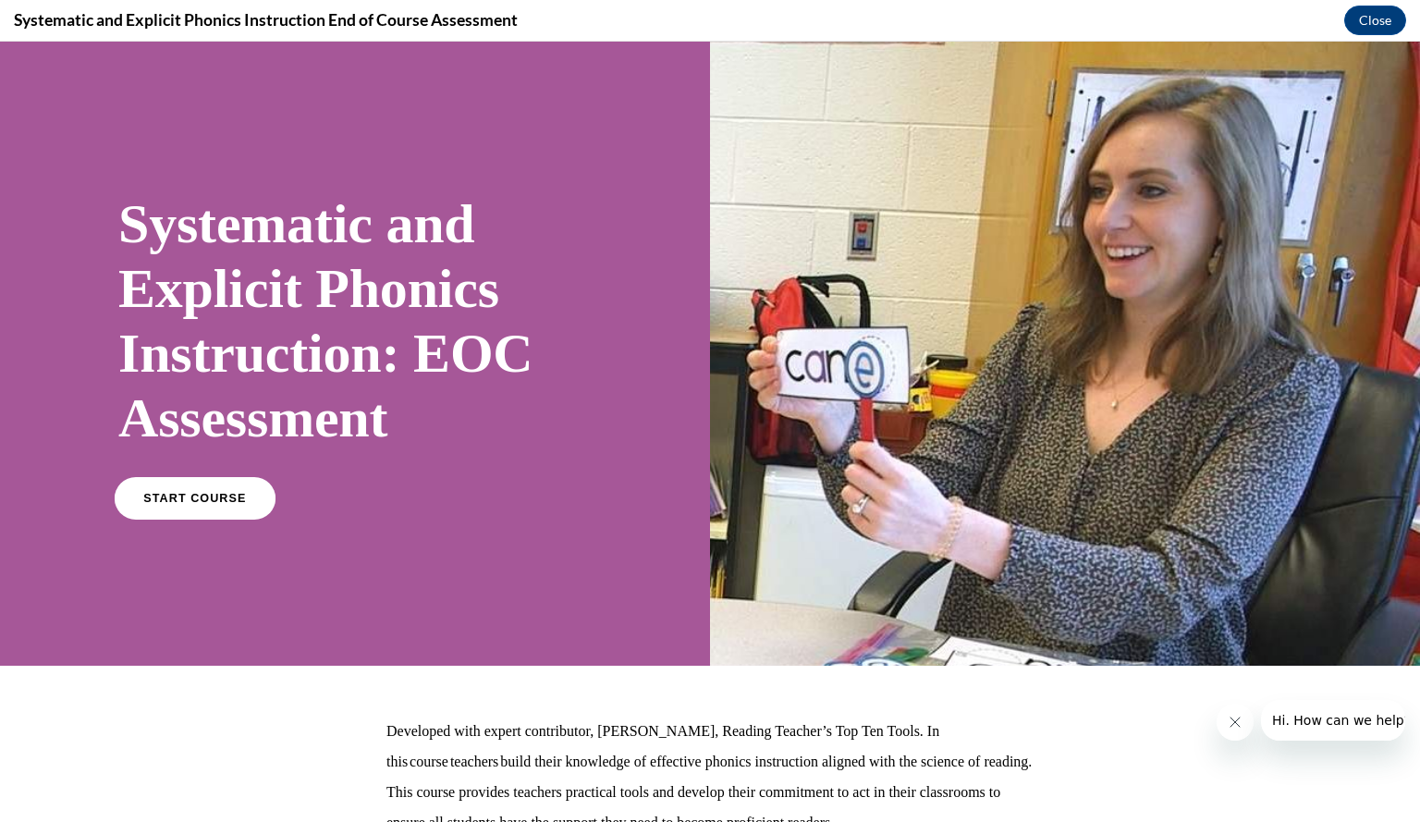
click at [157, 500] on span "START COURSE" at bounding box center [194, 499] width 103 height 14
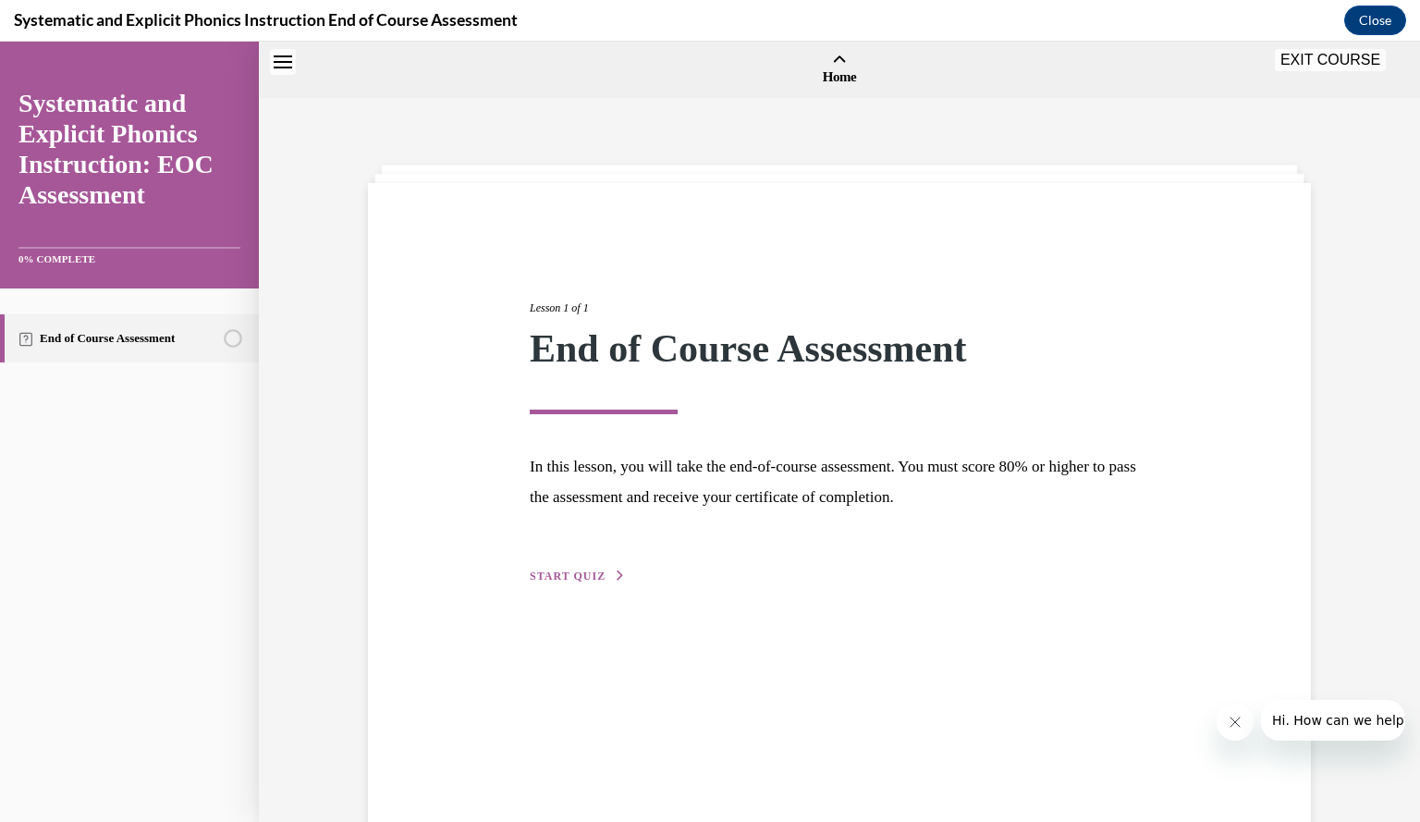
scroll to position [57, 0]
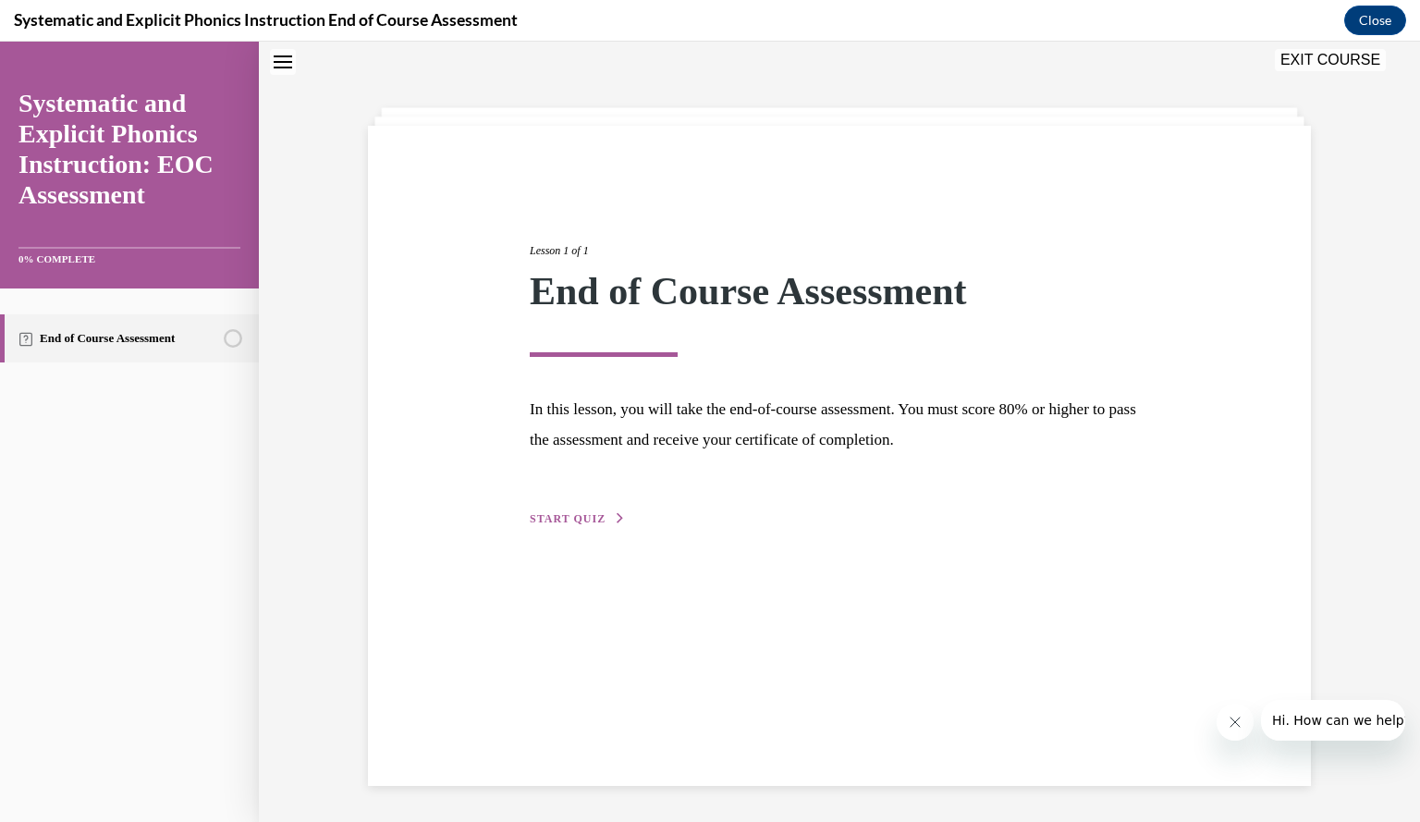
click at [561, 502] on div "Lesson 1 of 1 End of Course Assessment In this lesson, you will take the end-of…" at bounding box center [839, 364] width 647 height 329
click at [560, 509] on div "Lesson 1 of 1 End of Course Assessment In this lesson, you will take the end-of…" at bounding box center [839, 364] width 647 height 329
click at [558, 520] on span "START QUIZ" at bounding box center [568, 518] width 76 height 13
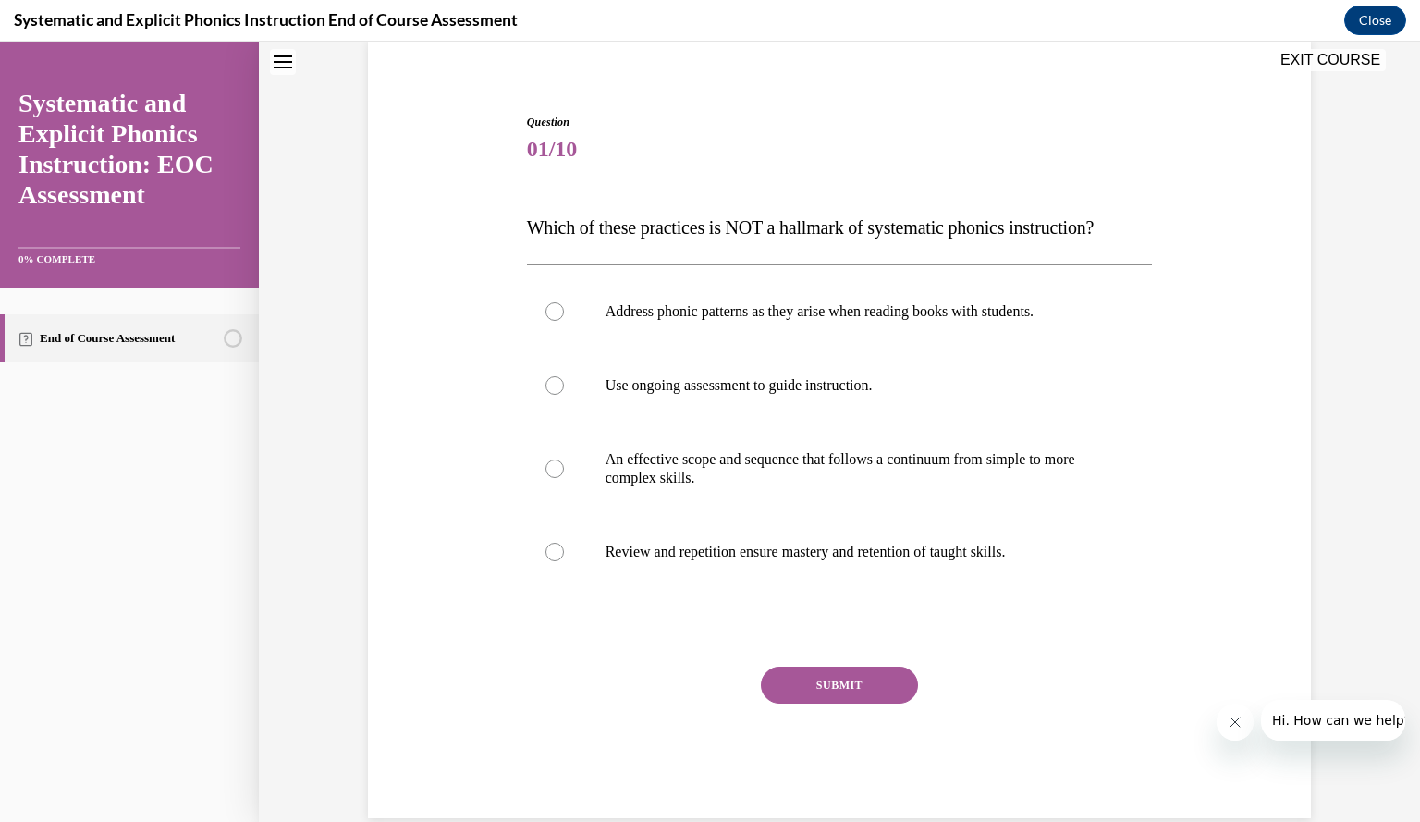
scroll to position [144, 0]
click at [545, 313] on div at bounding box center [554, 310] width 18 height 18
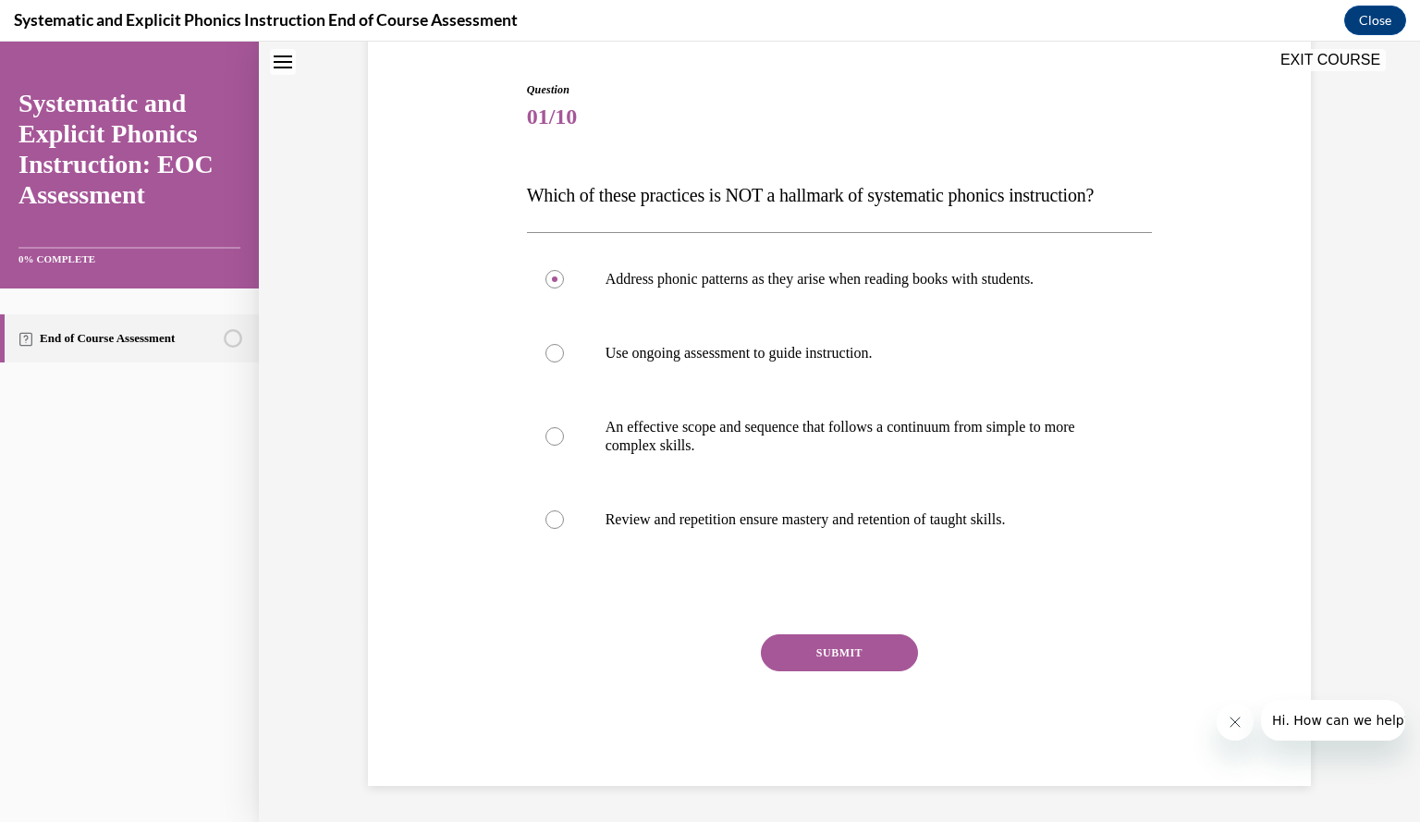
click at [780, 655] on button "SUBMIT" at bounding box center [839, 652] width 157 height 37
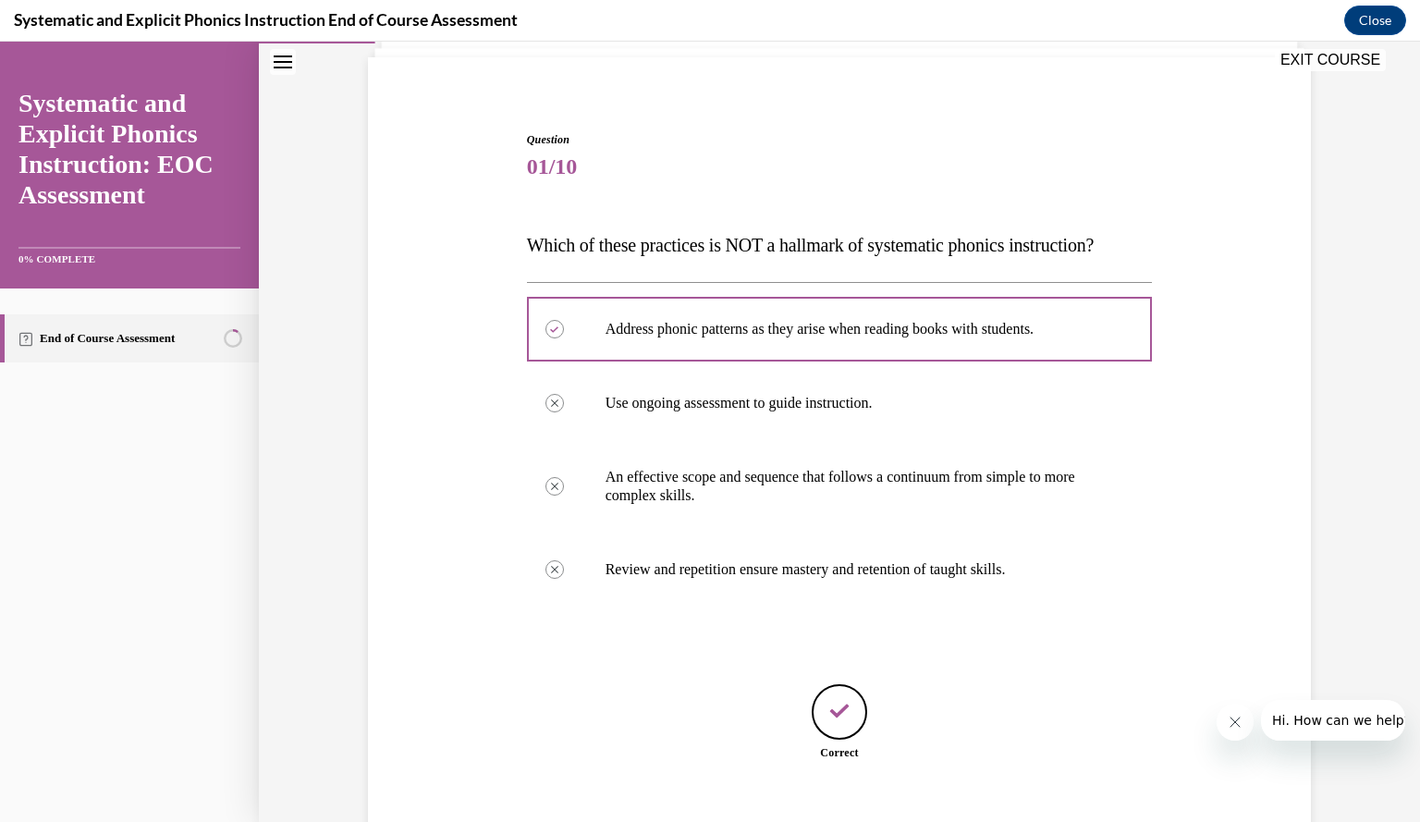
scroll to position [234, 0]
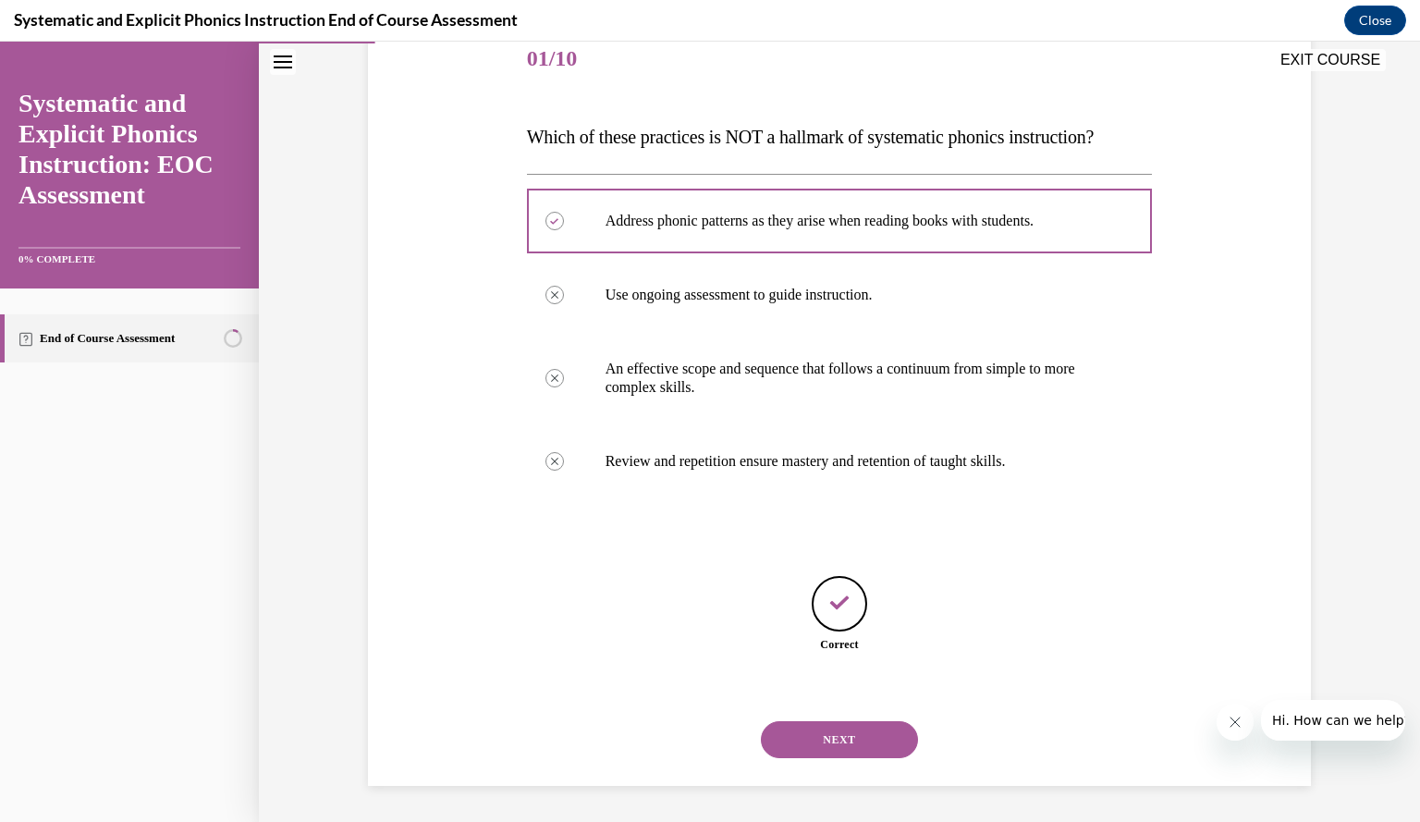
click at [794, 737] on button "NEXT" at bounding box center [839, 739] width 157 height 37
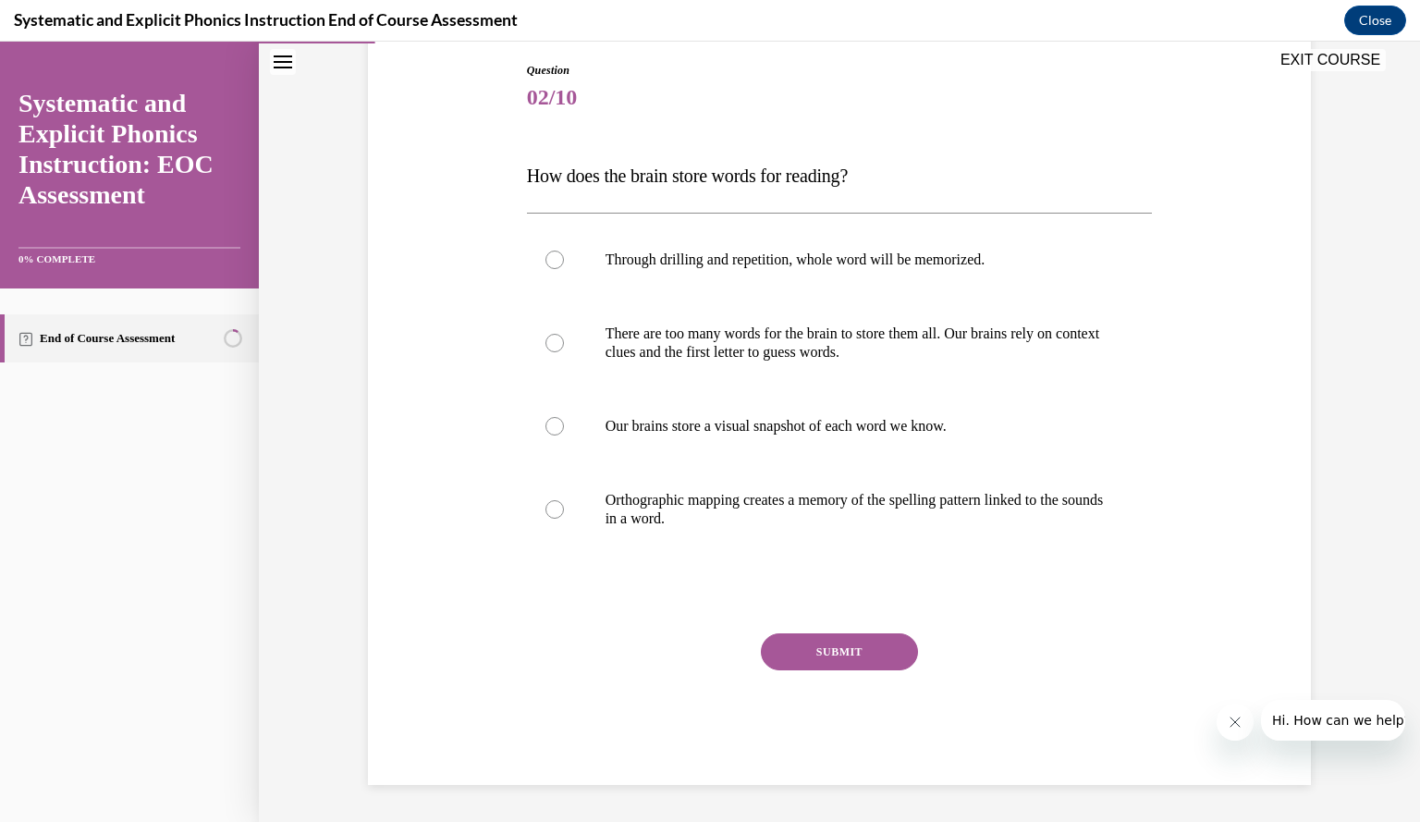
scroll to position [194, 0]
click at [554, 507] on div at bounding box center [554, 510] width 18 height 18
click at [824, 652] on button "SUBMIT" at bounding box center [839, 652] width 157 height 37
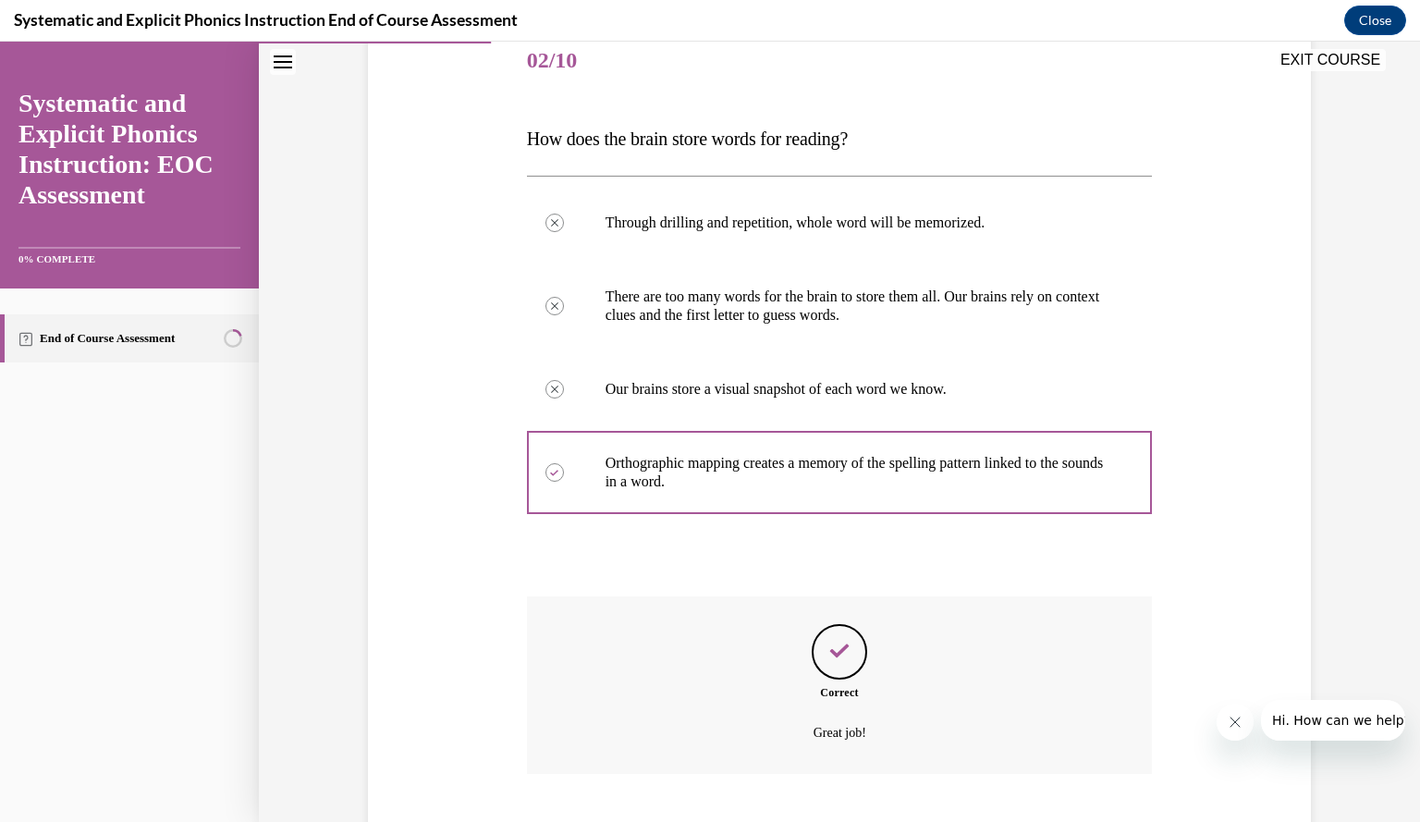
scroll to position [344, 0]
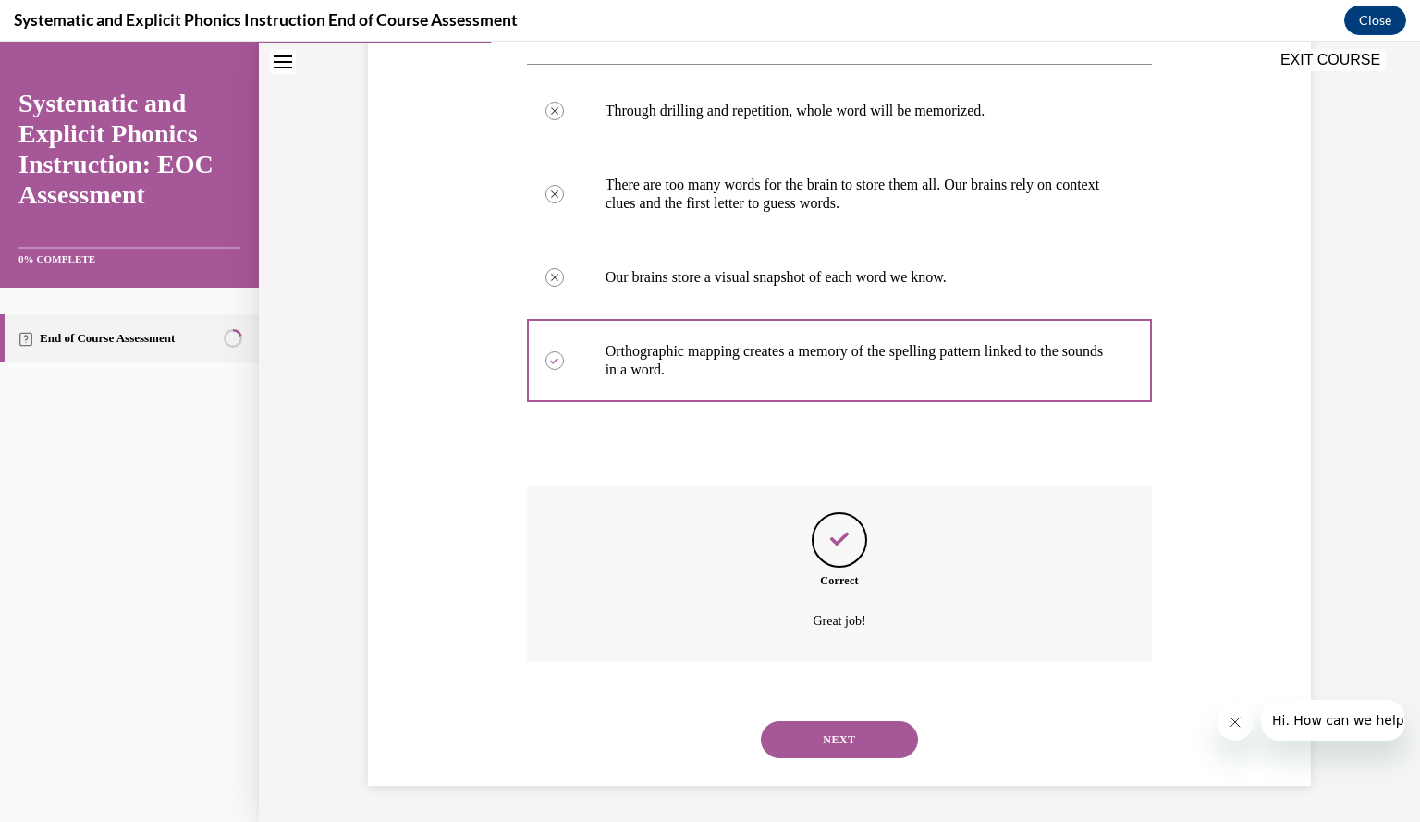
click at [817, 738] on button "NEXT" at bounding box center [839, 739] width 157 height 37
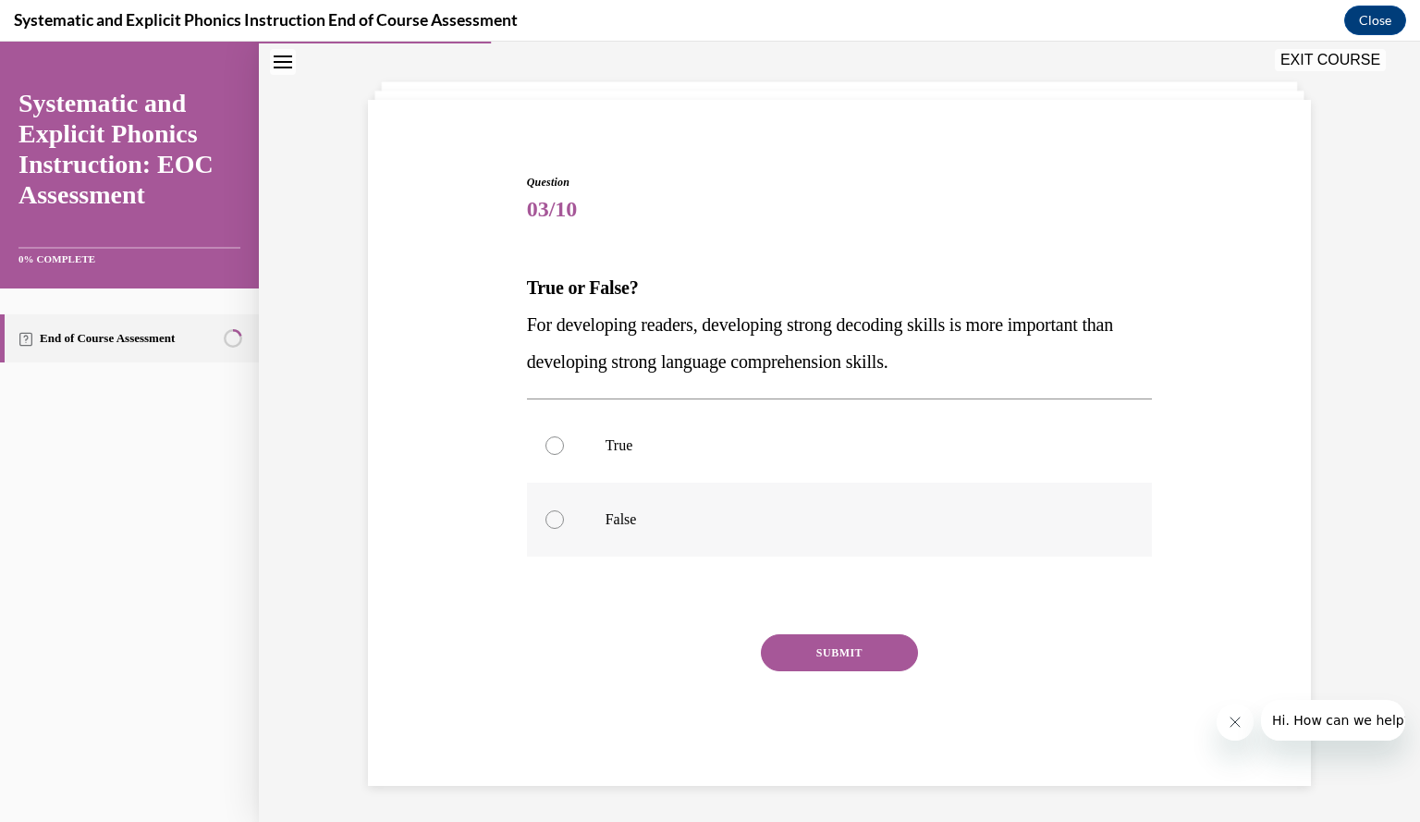
click at [851, 508] on div at bounding box center [840, 520] width 626 height 74
click at [831, 656] on button "SUBMIT" at bounding box center [839, 652] width 157 height 37
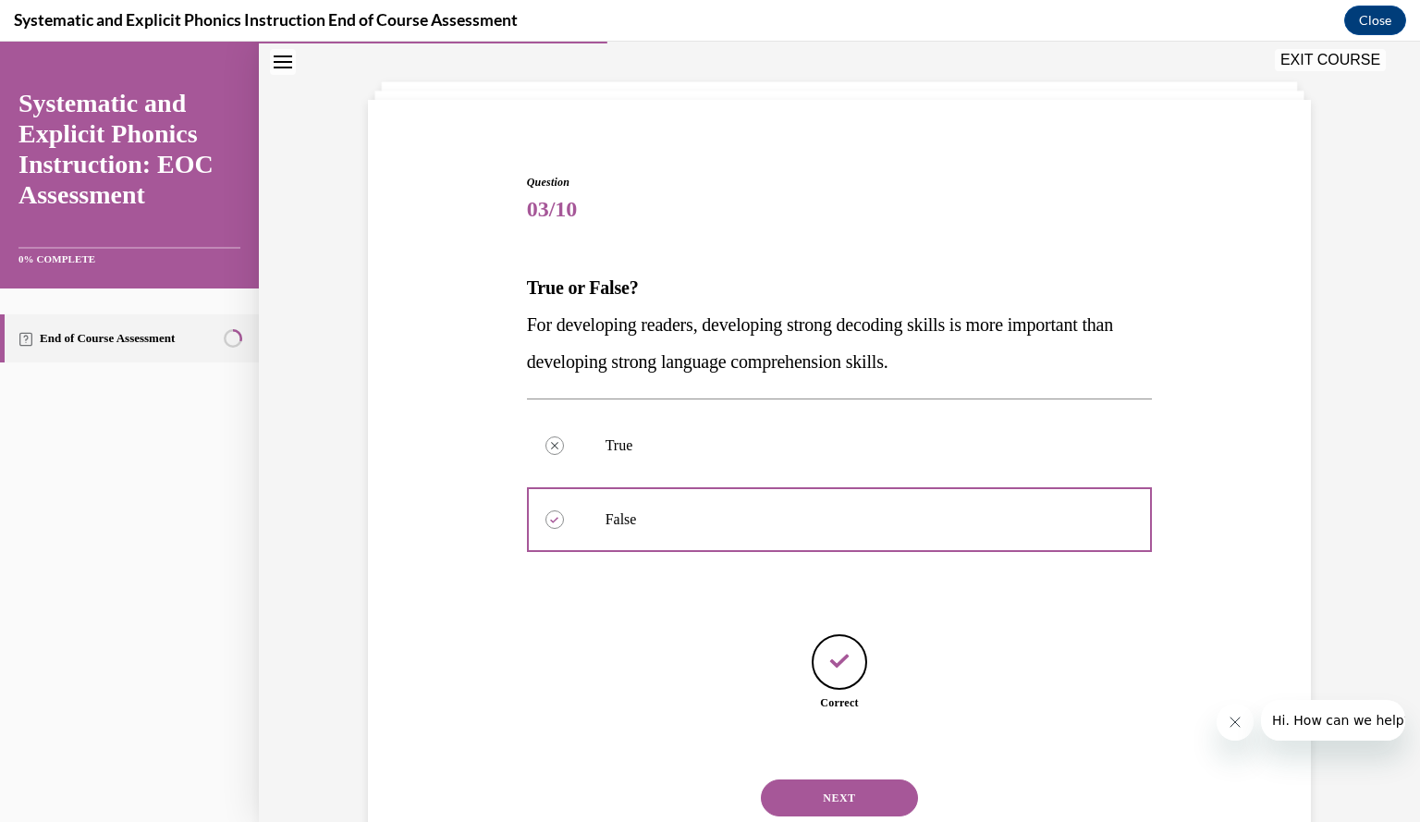
scroll to position [141, 0]
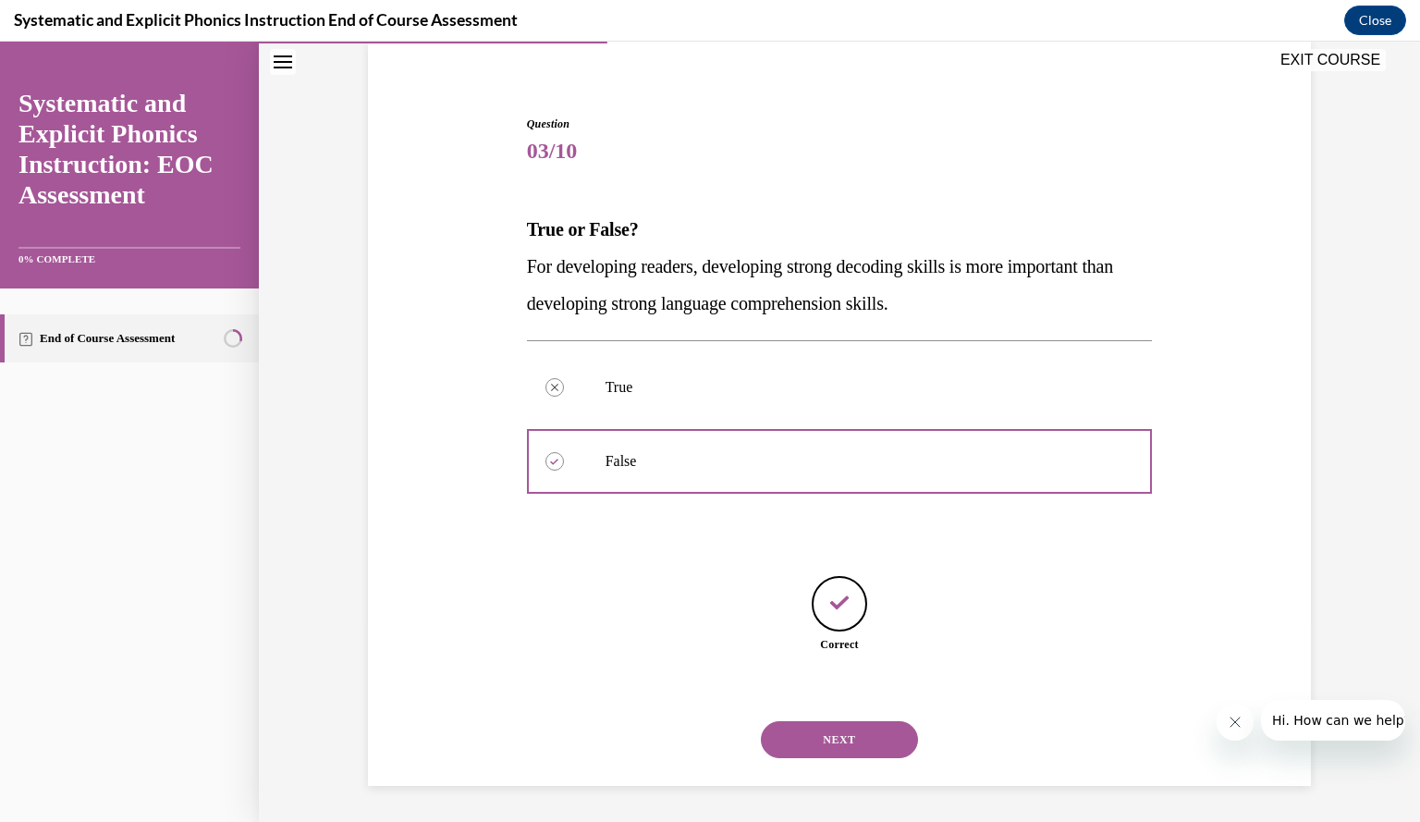
click at [811, 744] on button "NEXT" at bounding box center [839, 739] width 157 height 37
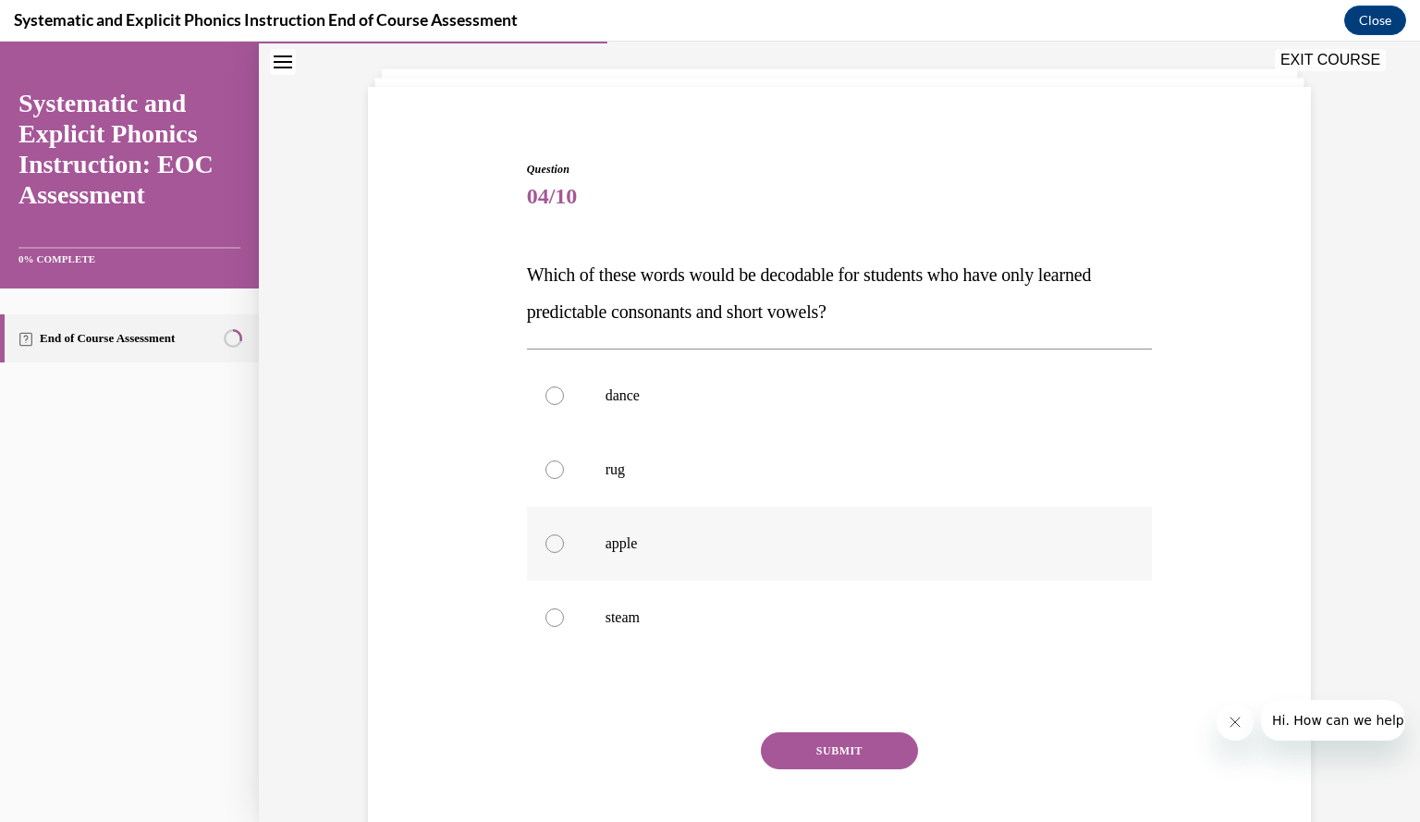
scroll to position [122, 0]
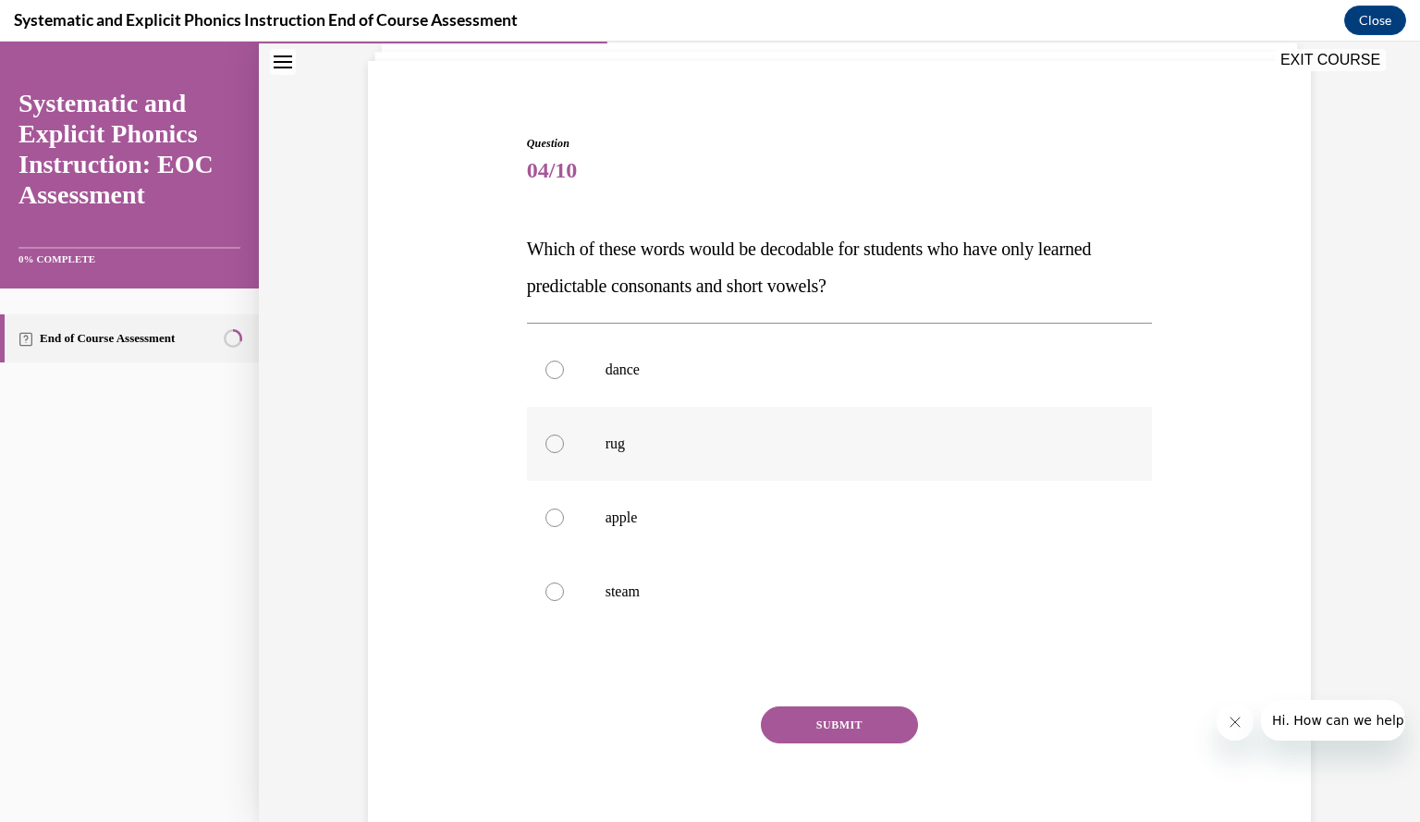
click at [764, 443] on p "rug" at bounding box center [855, 443] width 501 height 18
click at [802, 726] on button "SUBMIT" at bounding box center [839, 724] width 157 height 37
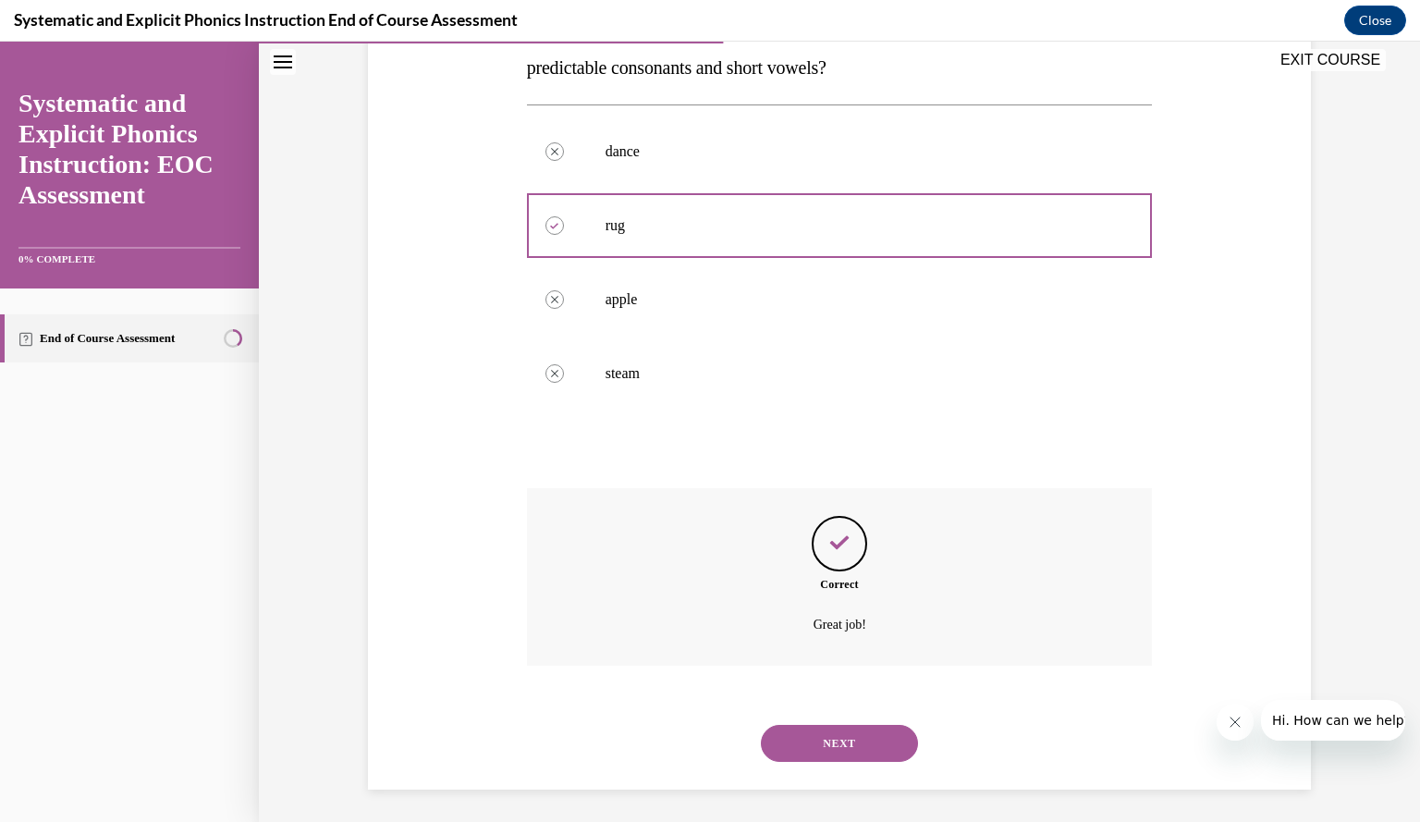
scroll to position [344, 0]
click at [824, 729] on button "NEXT" at bounding box center [839, 739] width 157 height 37
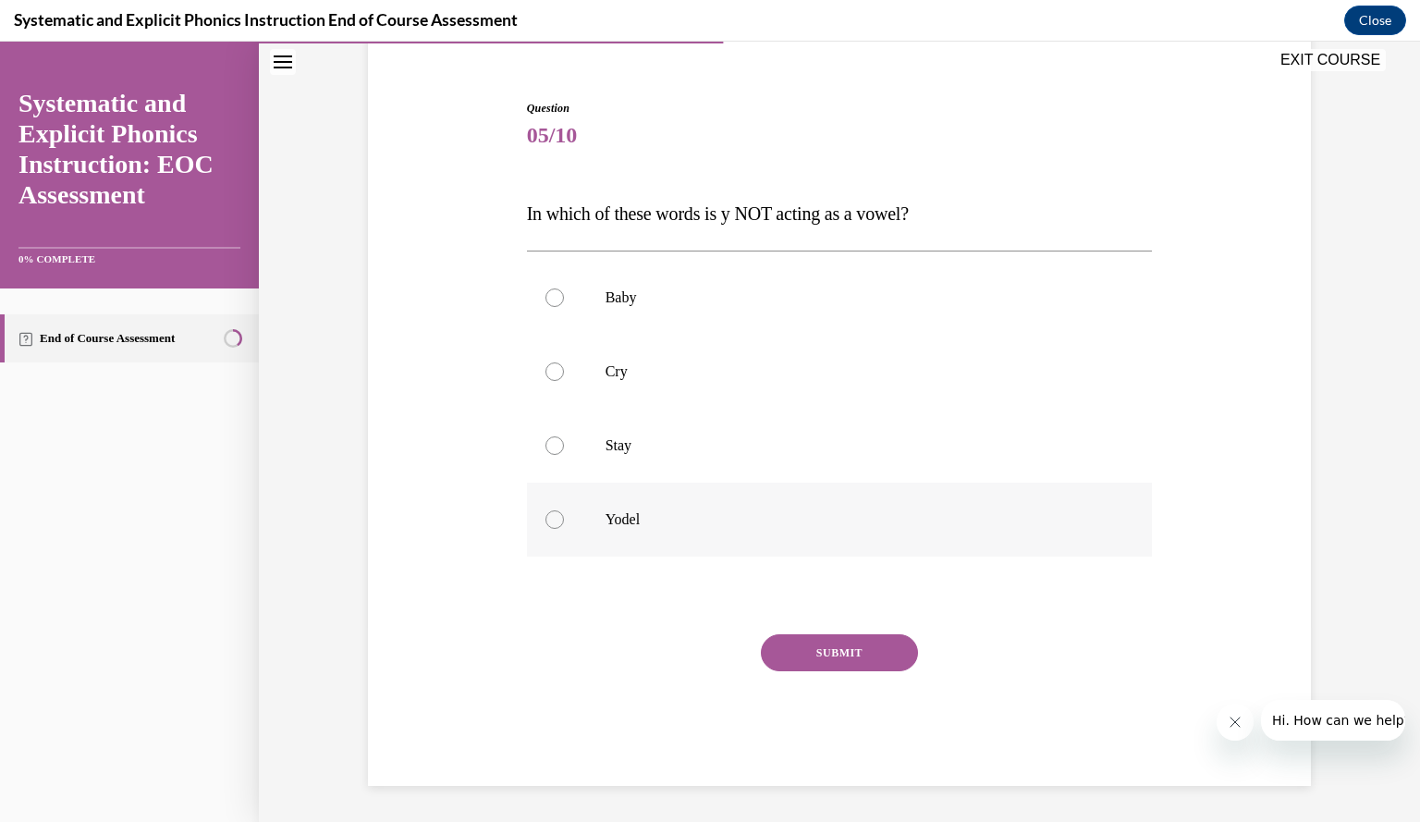
click at [845, 534] on div at bounding box center [840, 520] width 626 height 74
click at [821, 655] on button "SUBMIT" at bounding box center [839, 652] width 157 height 37
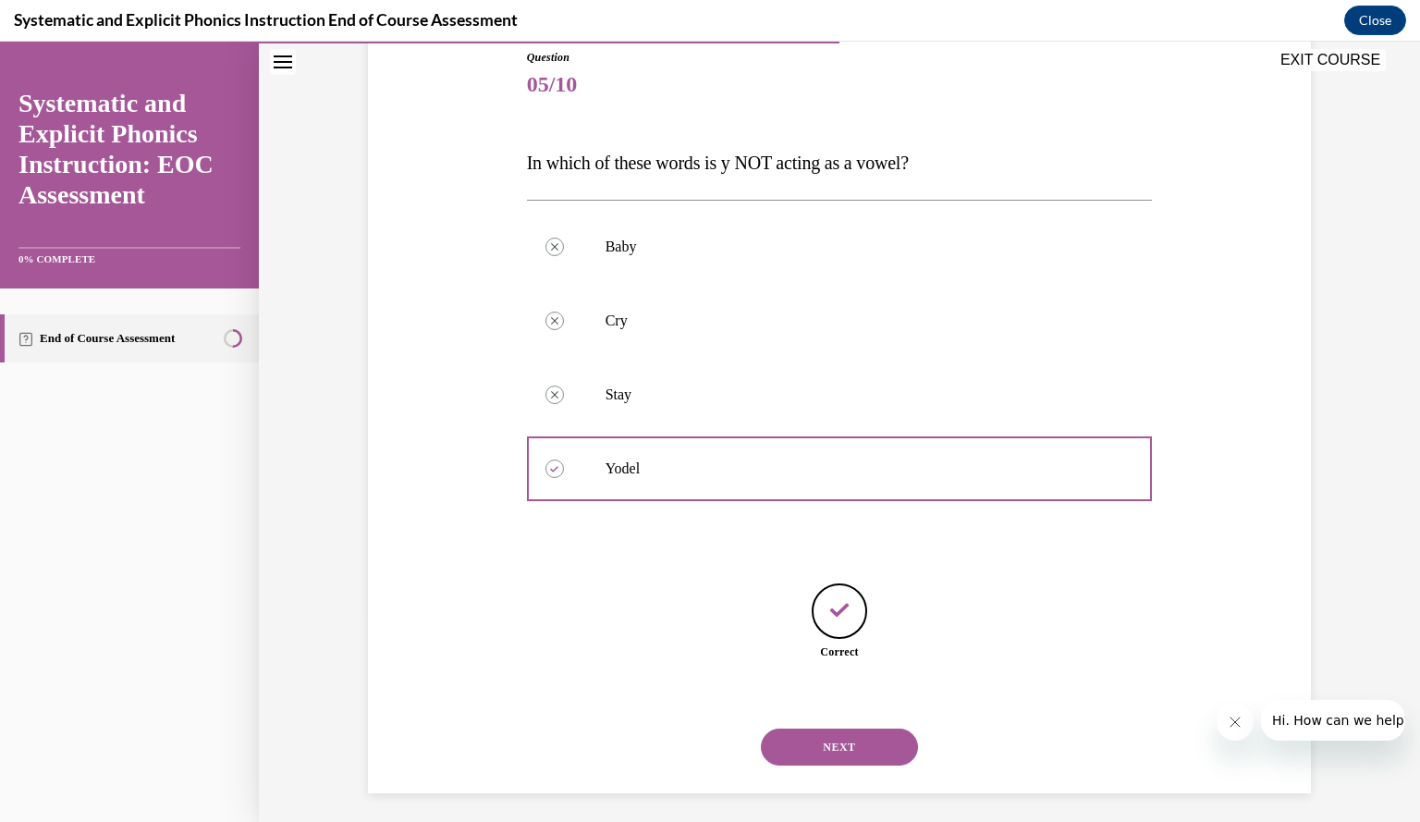
scroll to position [215, 0]
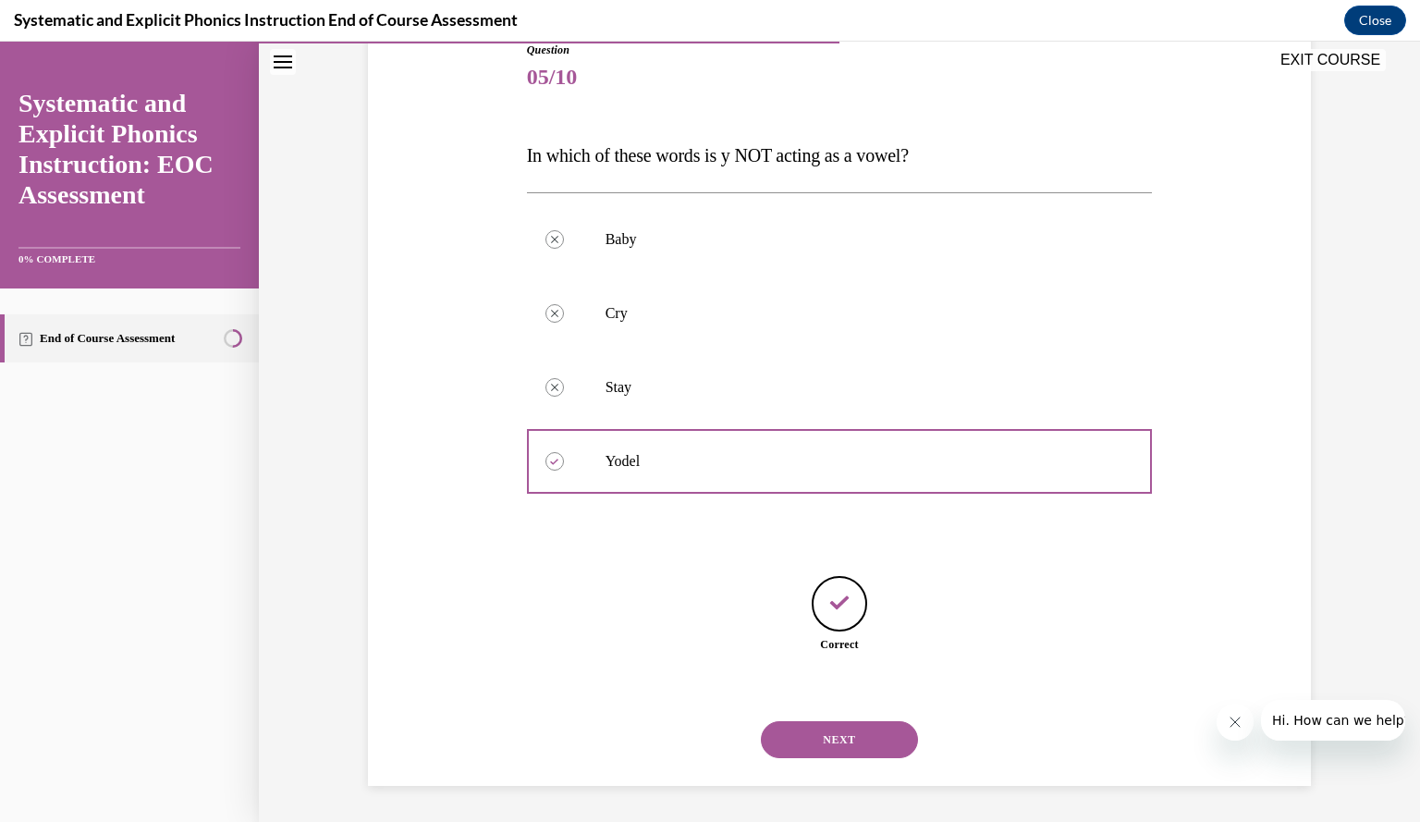
click at [798, 744] on button "NEXT" at bounding box center [839, 739] width 157 height 37
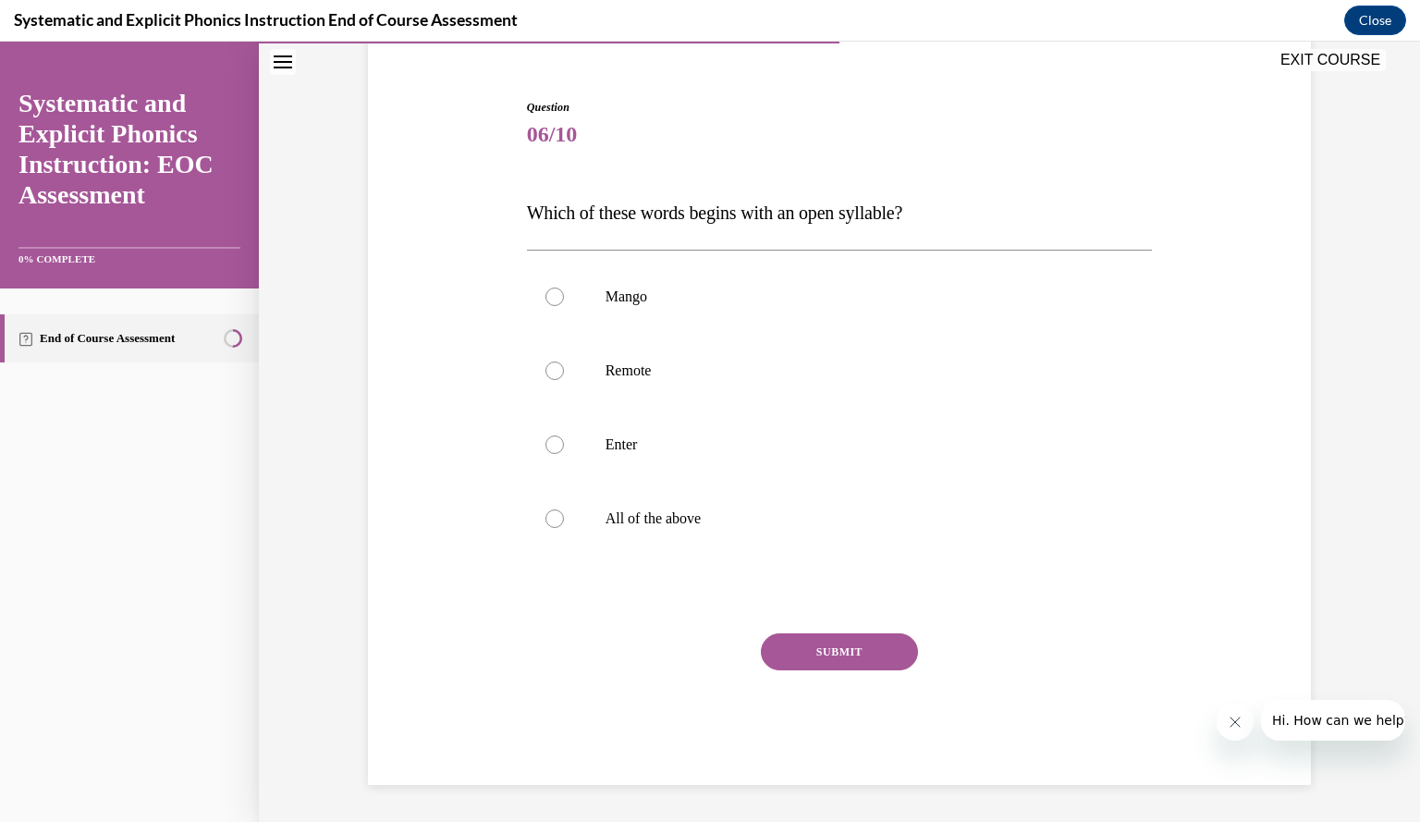
scroll to position [157, 0]
click at [926, 386] on div at bounding box center [840, 372] width 626 height 74
click at [875, 646] on button "SUBMIT" at bounding box center [839, 652] width 157 height 37
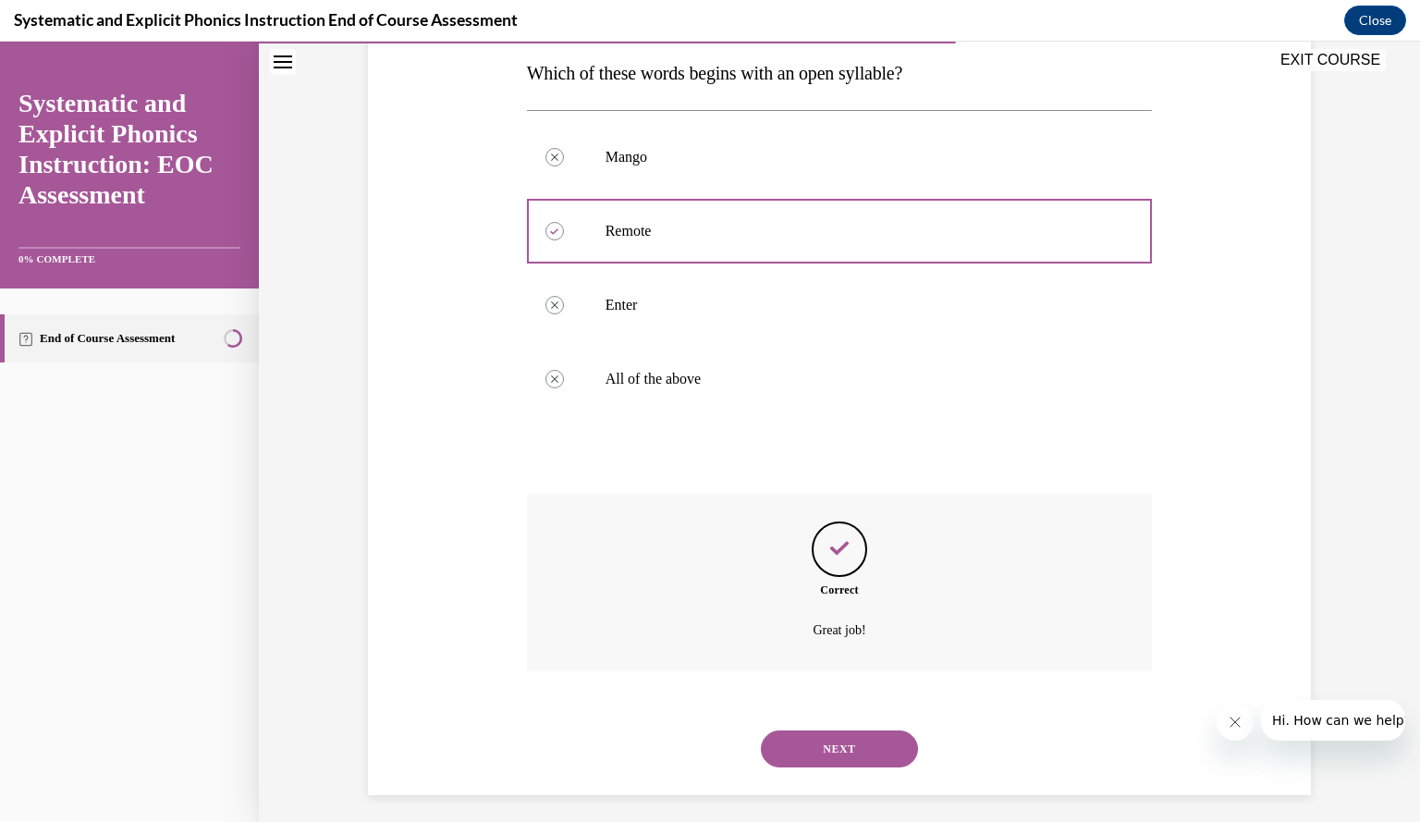
scroll to position [307, 0]
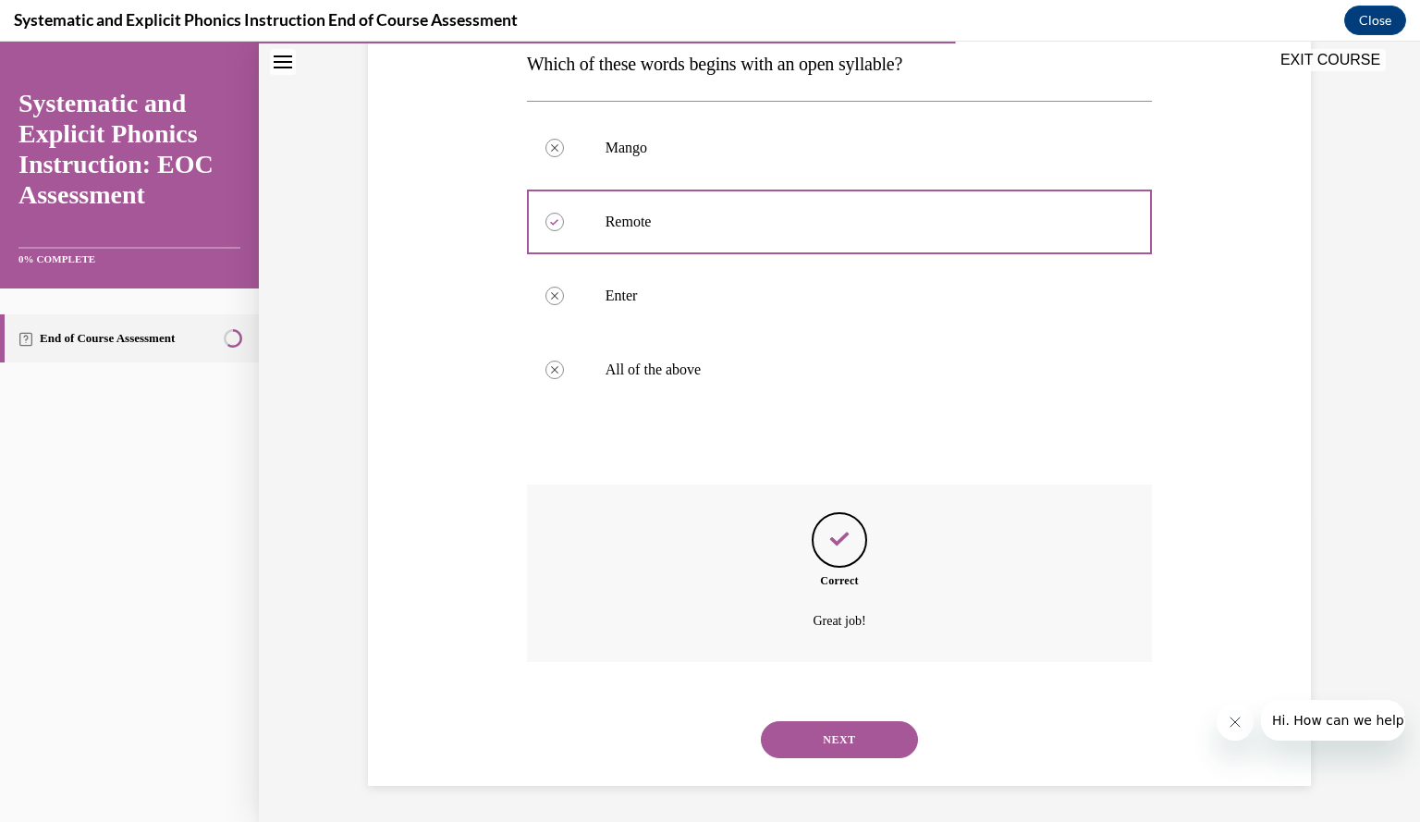
click at [834, 726] on button "NEXT" at bounding box center [839, 739] width 157 height 37
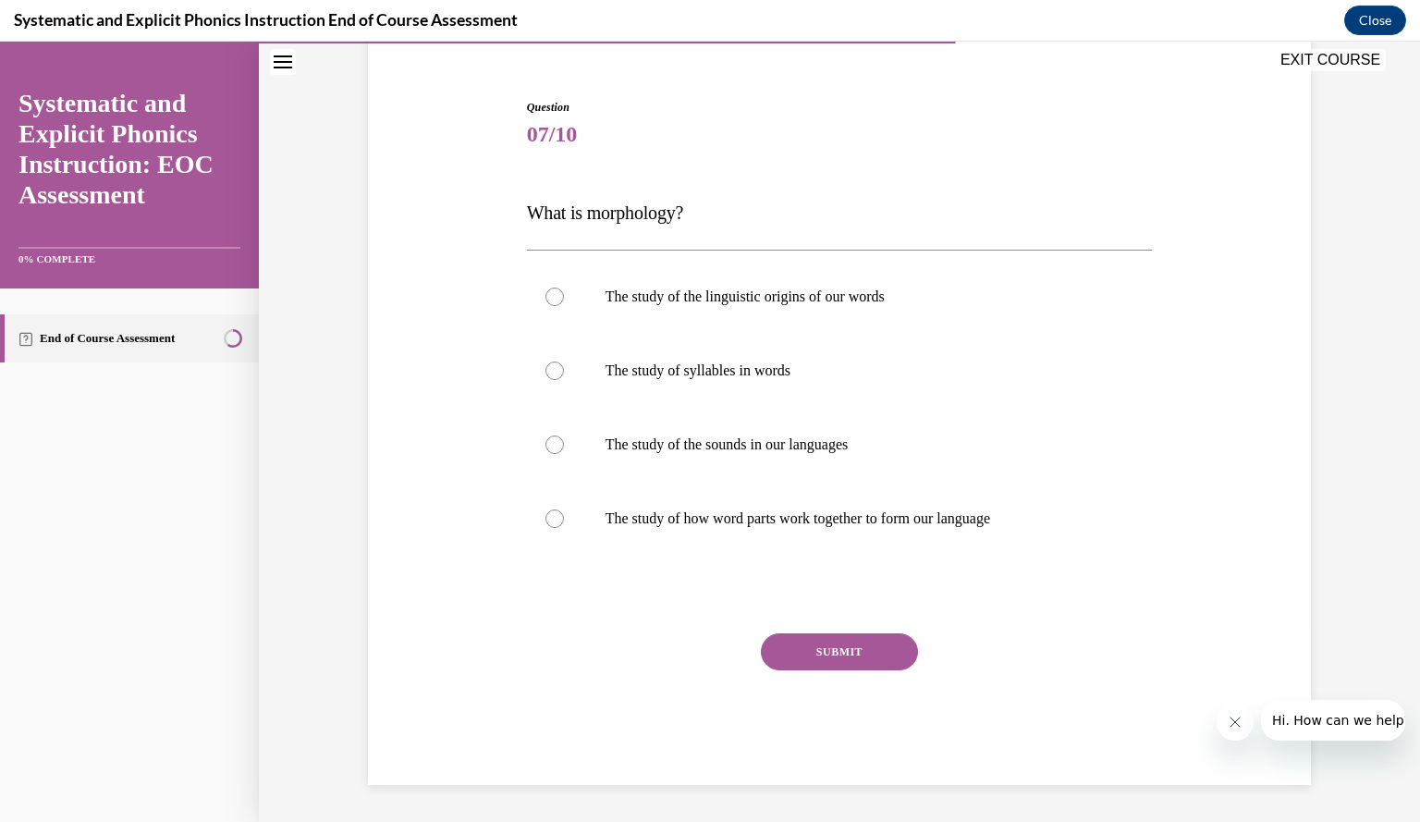
scroll to position [157, 0]
click at [913, 293] on p "The study of the linguistic origins of our words" at bounding box center [855, 297] width 501 height 18
click at [839, 508] on div at bounding box center [840, 520] width 626 height 74
click at [874, 653] on button "SUBMIT" at bounding box center [839, 652] width 157 height 37
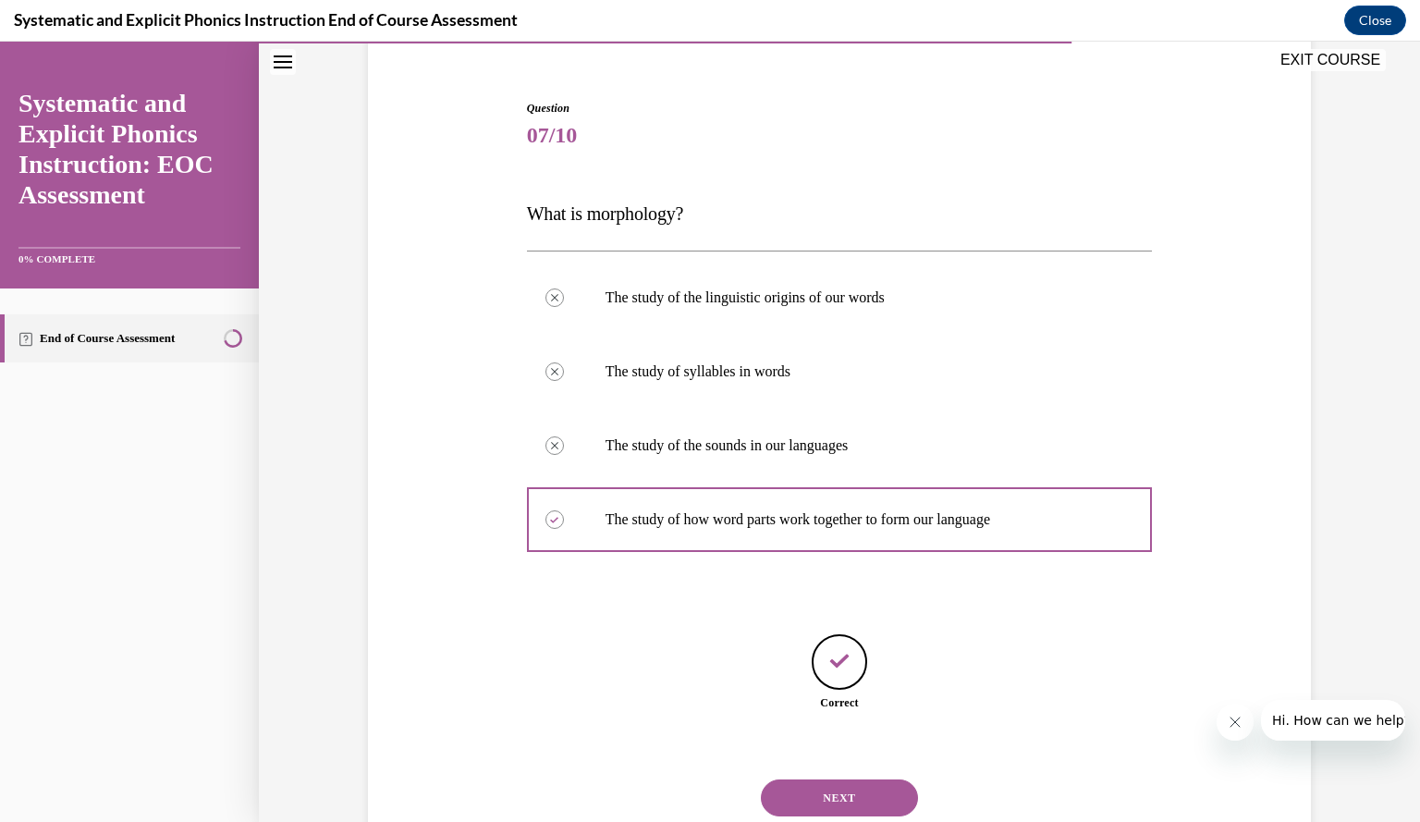
scroll to position [215, 0]
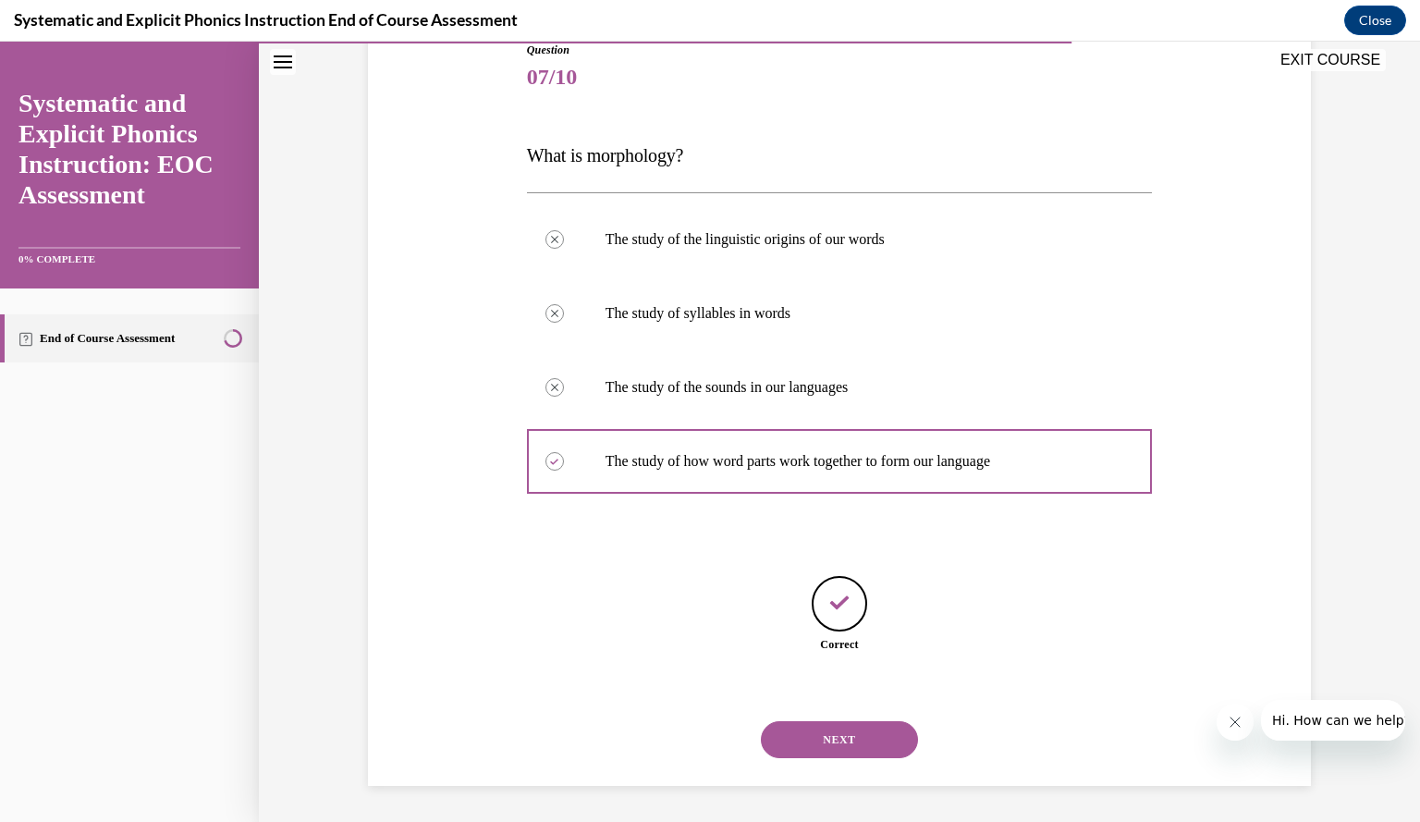
click at [818, 732] on button "NEXT" at bounding box center [839, 739] width 157 height 37
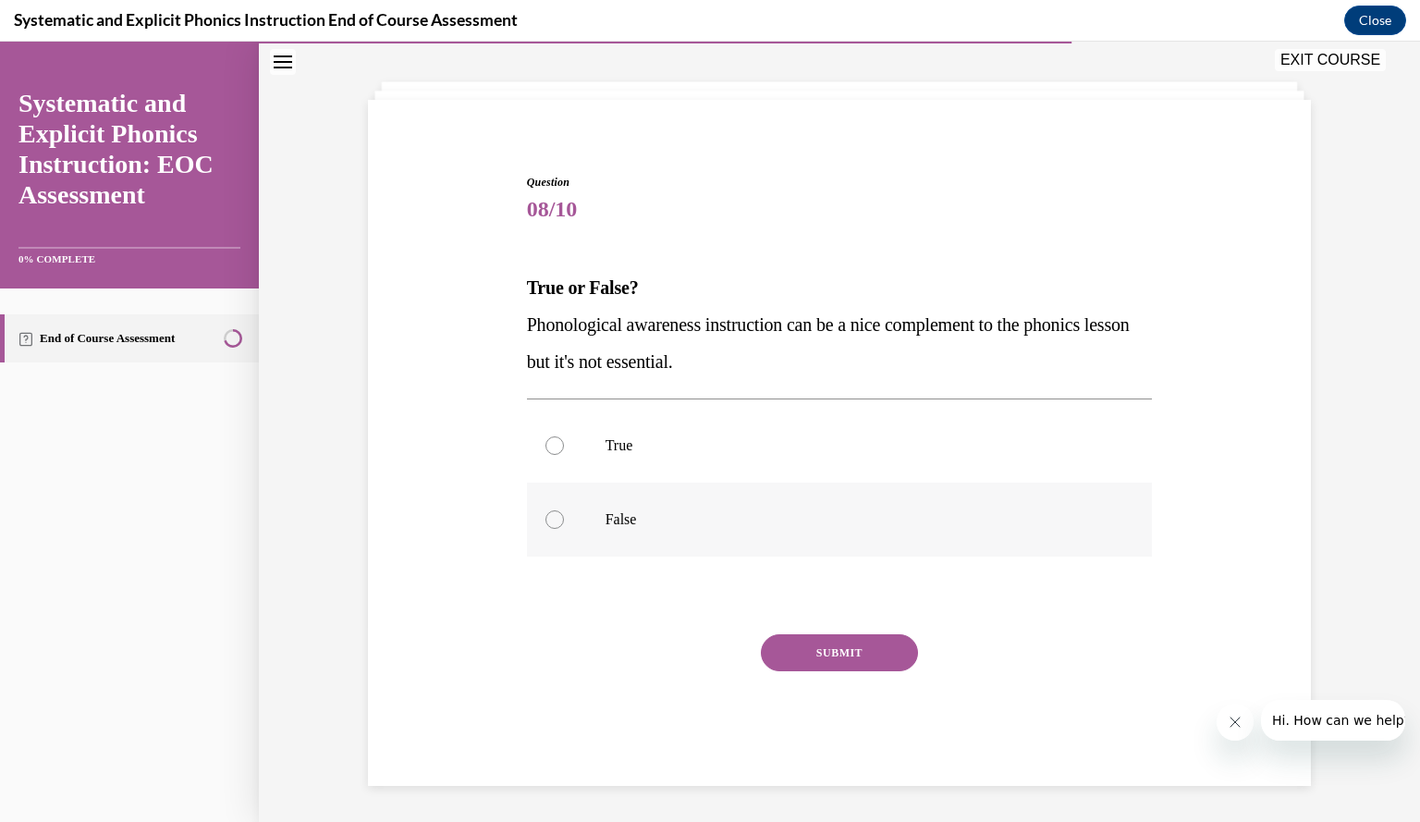
click at [934, 513] on p "False" at bounding box center [855, 519] width 501 height 18
click at [838, 652] on button "SUBMIT" at bounding box center [839, 652] width 157 height 37
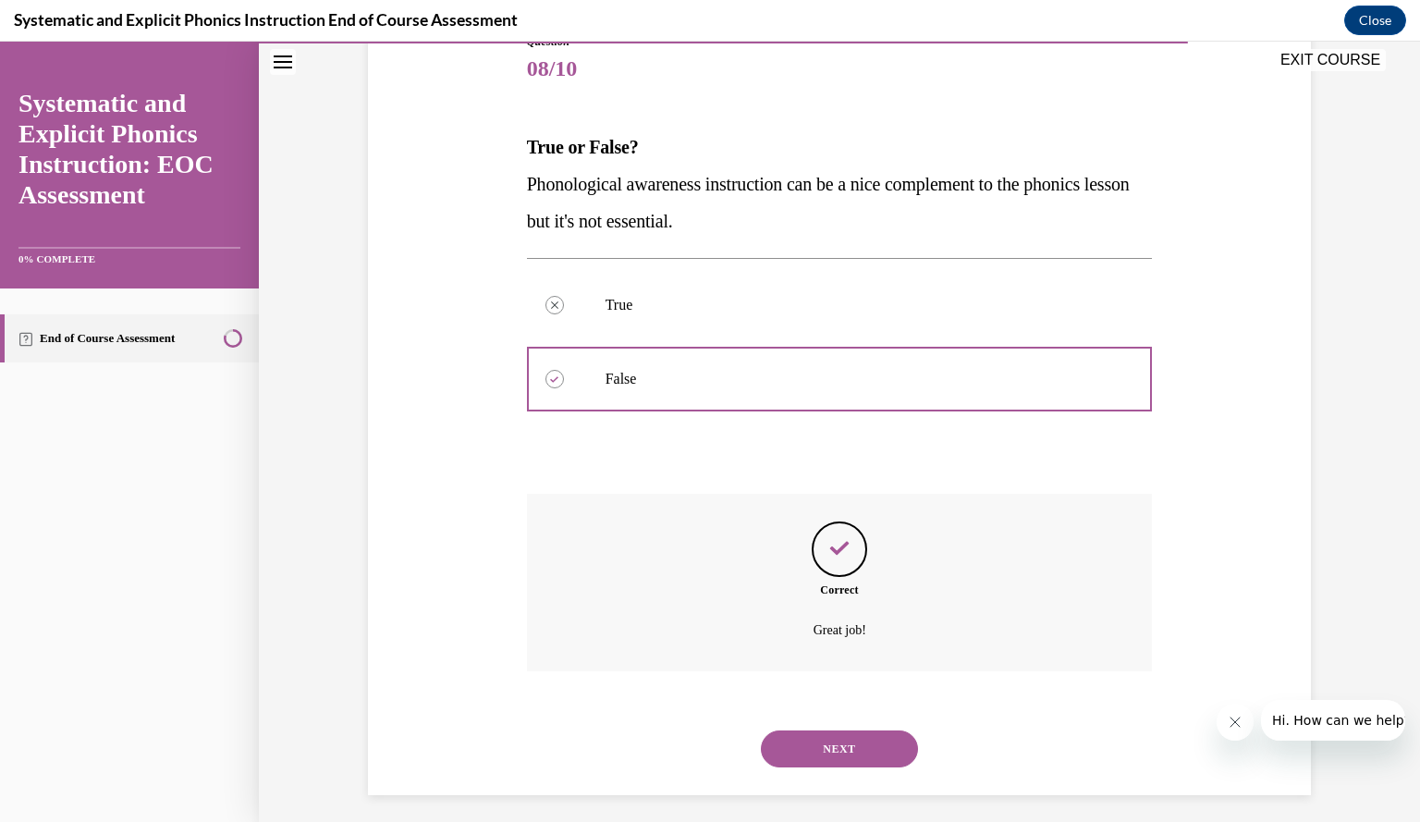
scroll to position [233, 0]
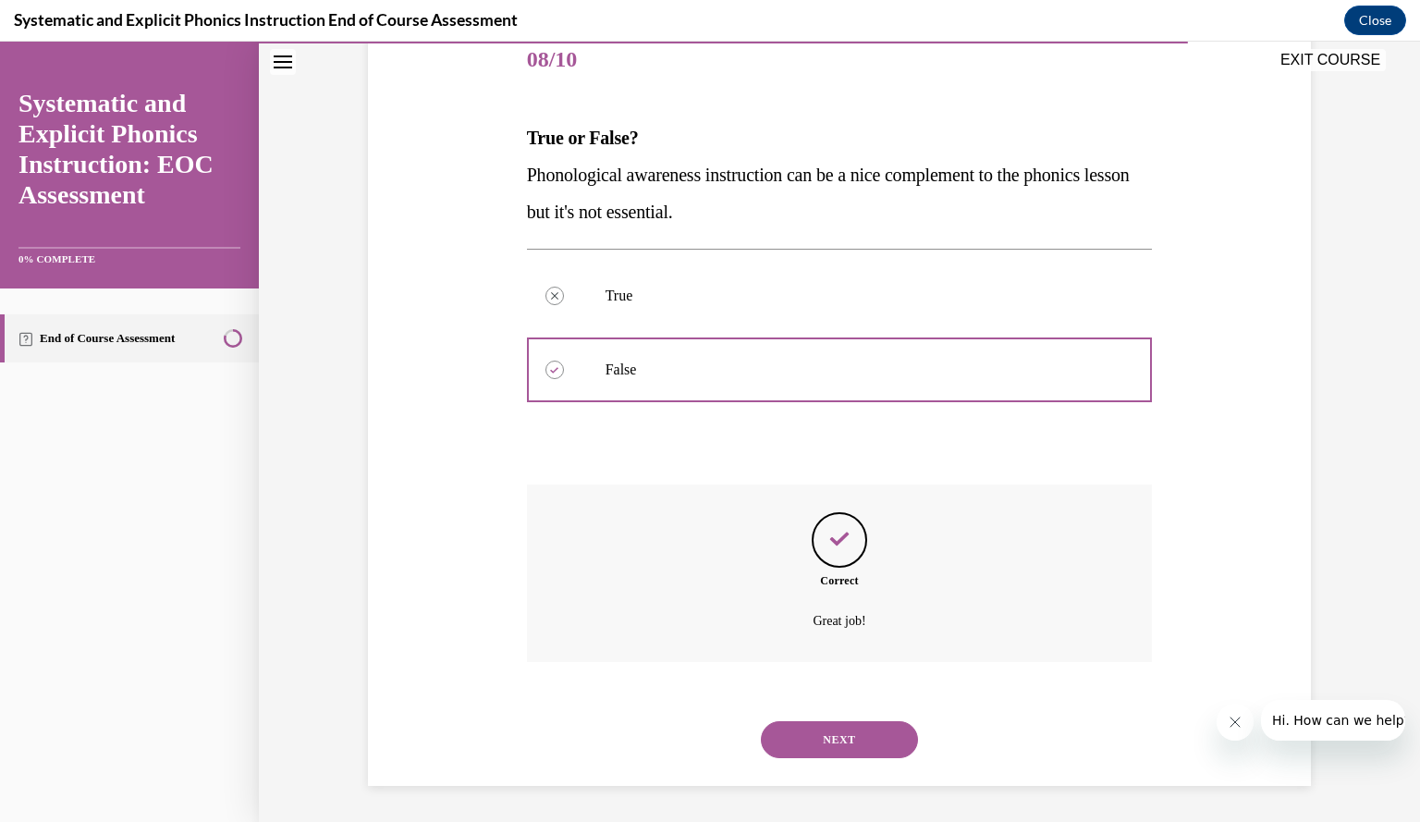
click at [819, 726] on button "NEXT" at bounding box center [839, 739] width 157 height 37
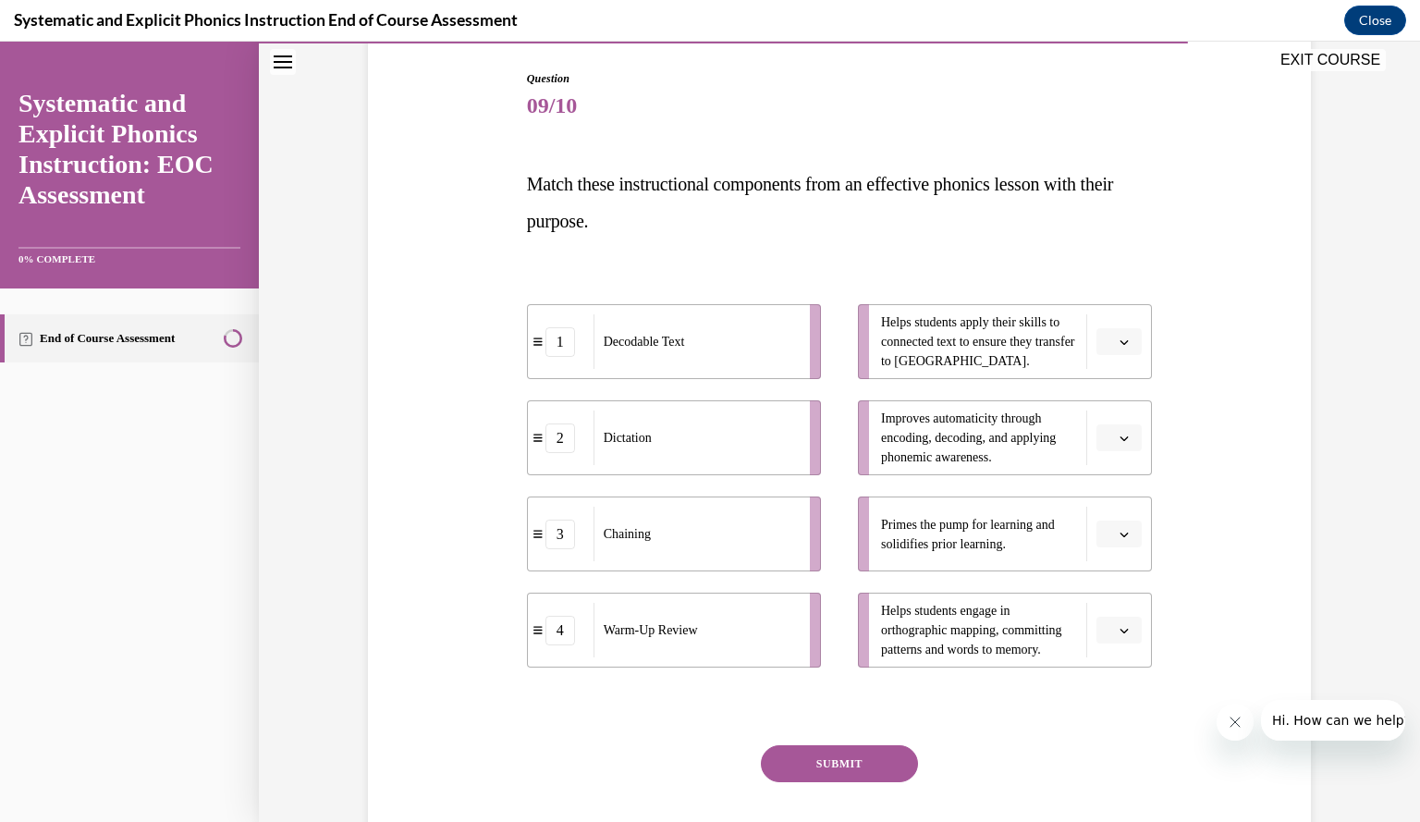
scroll to position [298, 0]
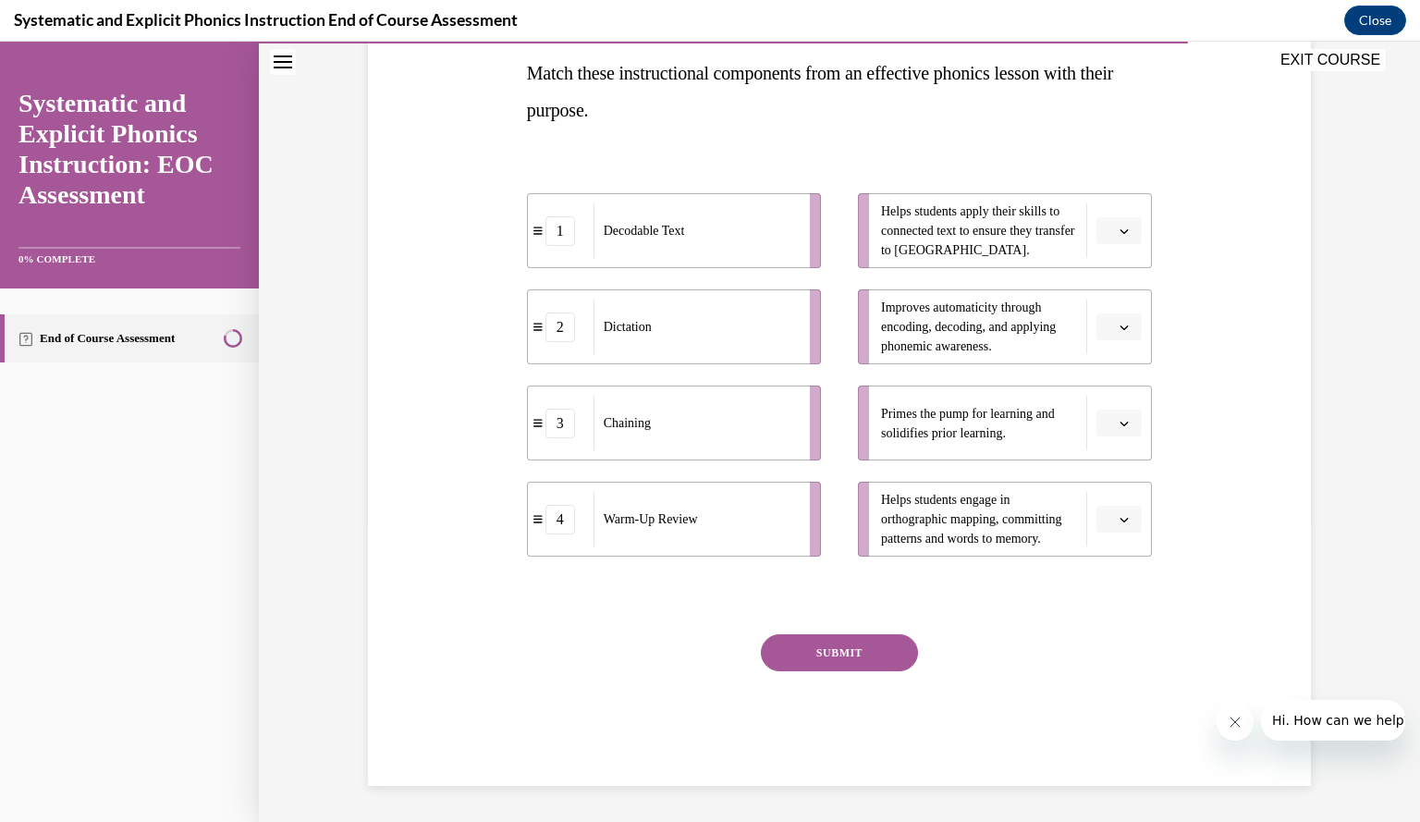
click at [1119, 227] on icon "button" at bounding box center [1123, 230] width 9 height 9
click at [1104, 306] on span "1" at bounding box center [1105, 307] width 6 height 15
click at [1119, 424] on icon "button" at bounding box center [1123, 423] width 9 height 9
click at [1107, 612] on span "4" at bounding box center [1105, 611] width 6 height 15
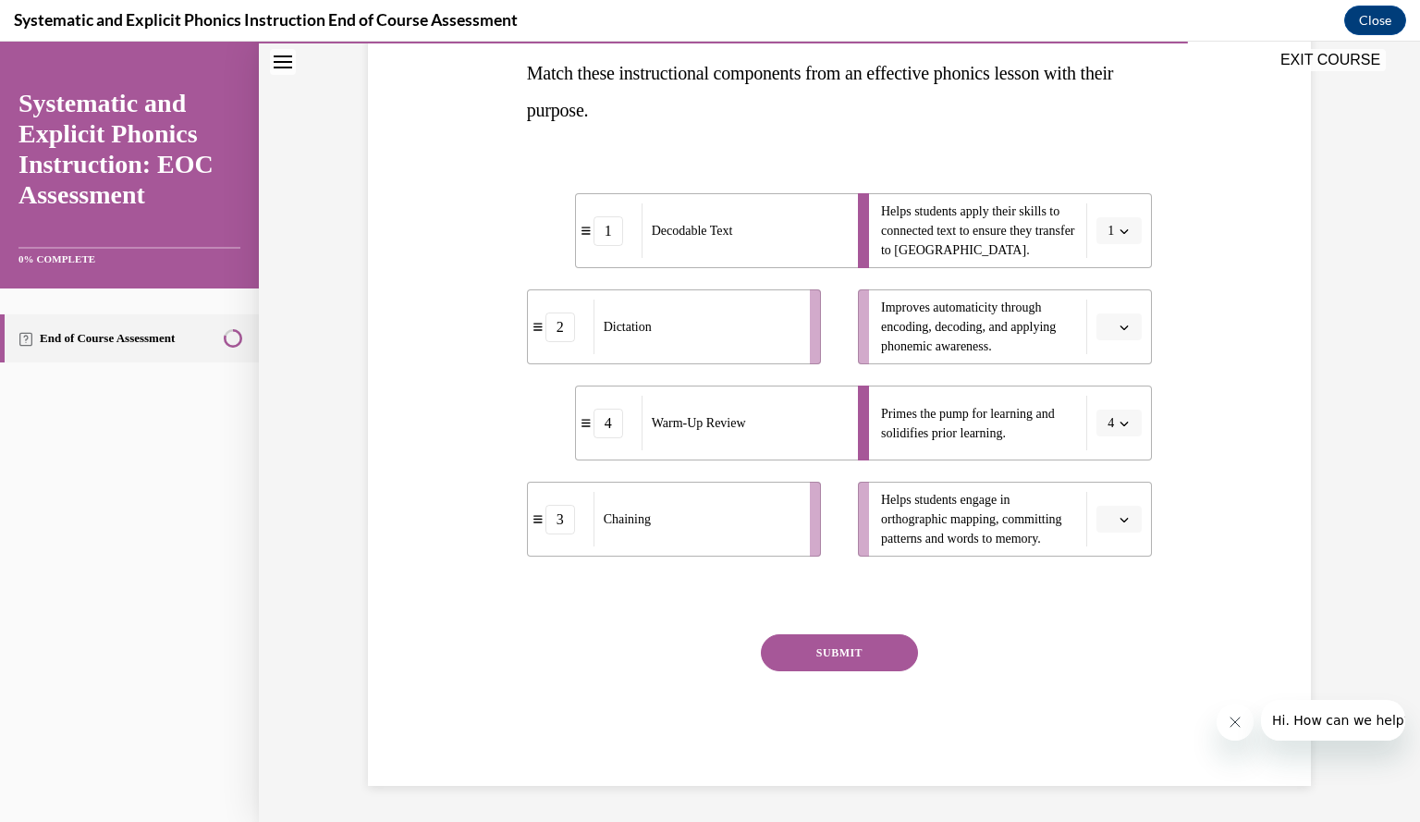
click at [1120, 325] on icon "button" at bounding box center [1124, 327] width 8 height 5
click at [1107, 473] on span "3" at bounding box center [1105, 478] width 6 height 15
click at [1120, 520] on icon "button" at bounding box center [1124, 520] width 8 height 5
click at [1104, 628] on span "2" at bounding box center [1105, 633] width 6 height 15
click at [865, 667] on button "SUBMIT" at bounding box center [839, 652] width 157 height 37
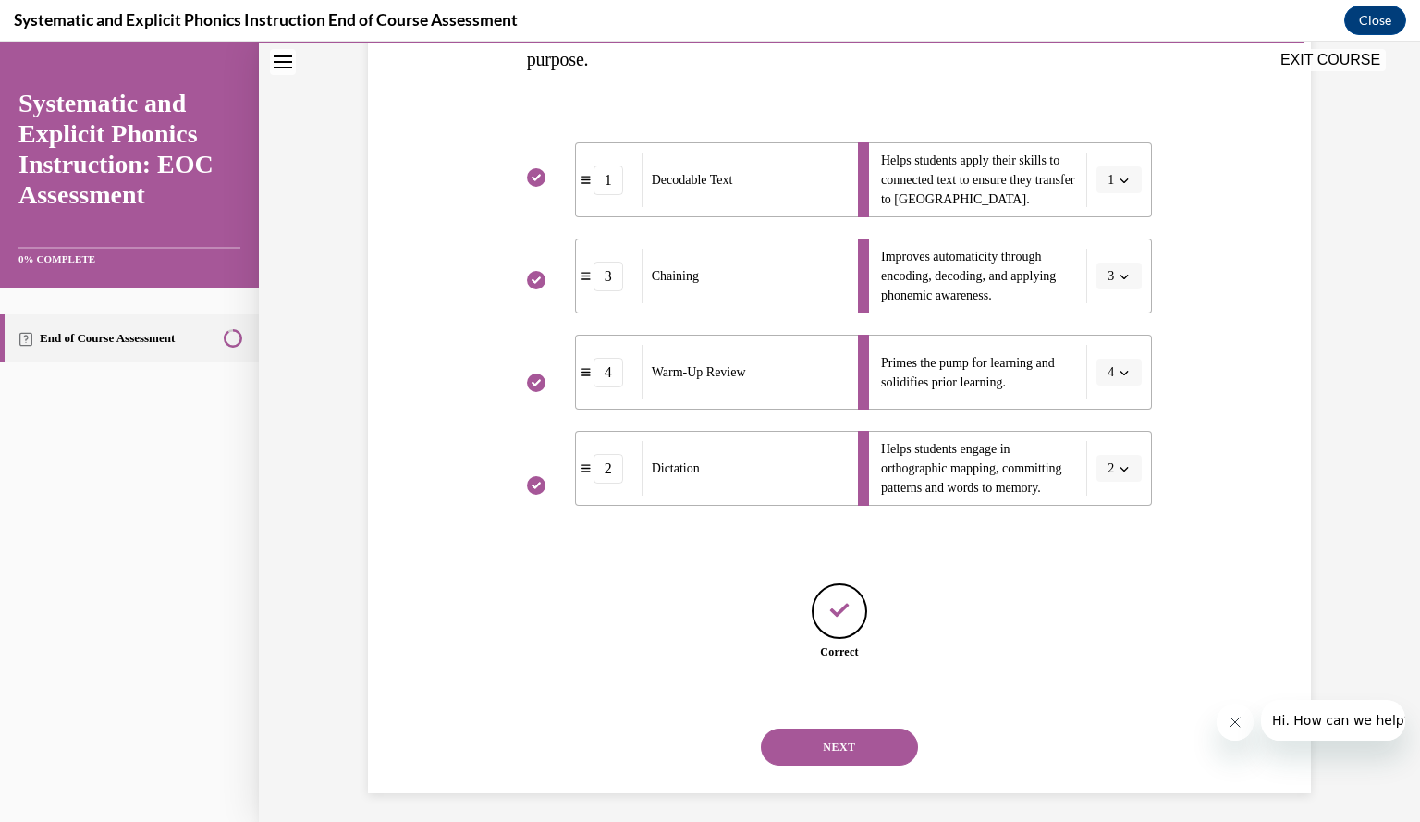
scroll to position [356, 0]
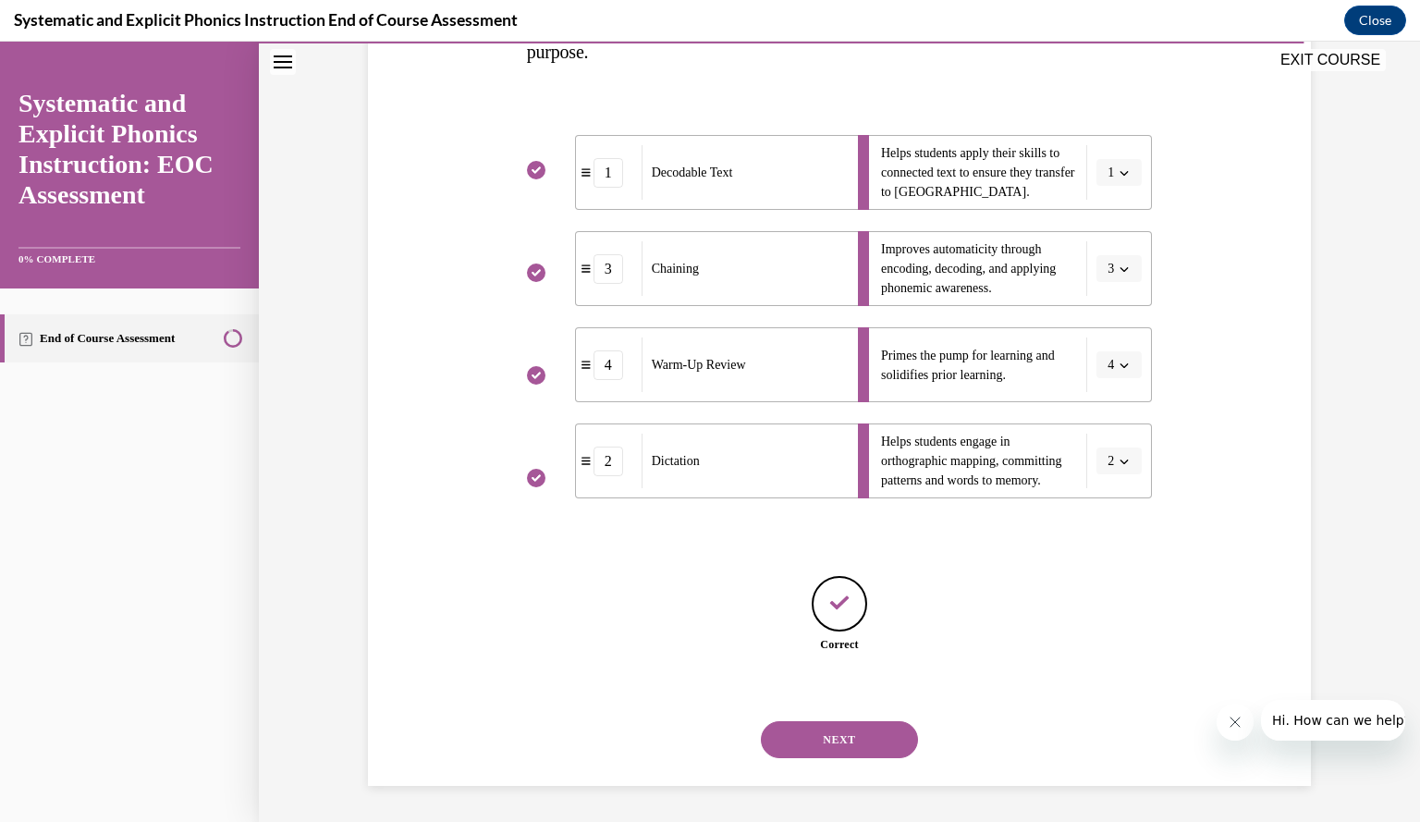
click at [815, 738] on button "NEXT" at bounding box center [839, 739] width 157 height 37
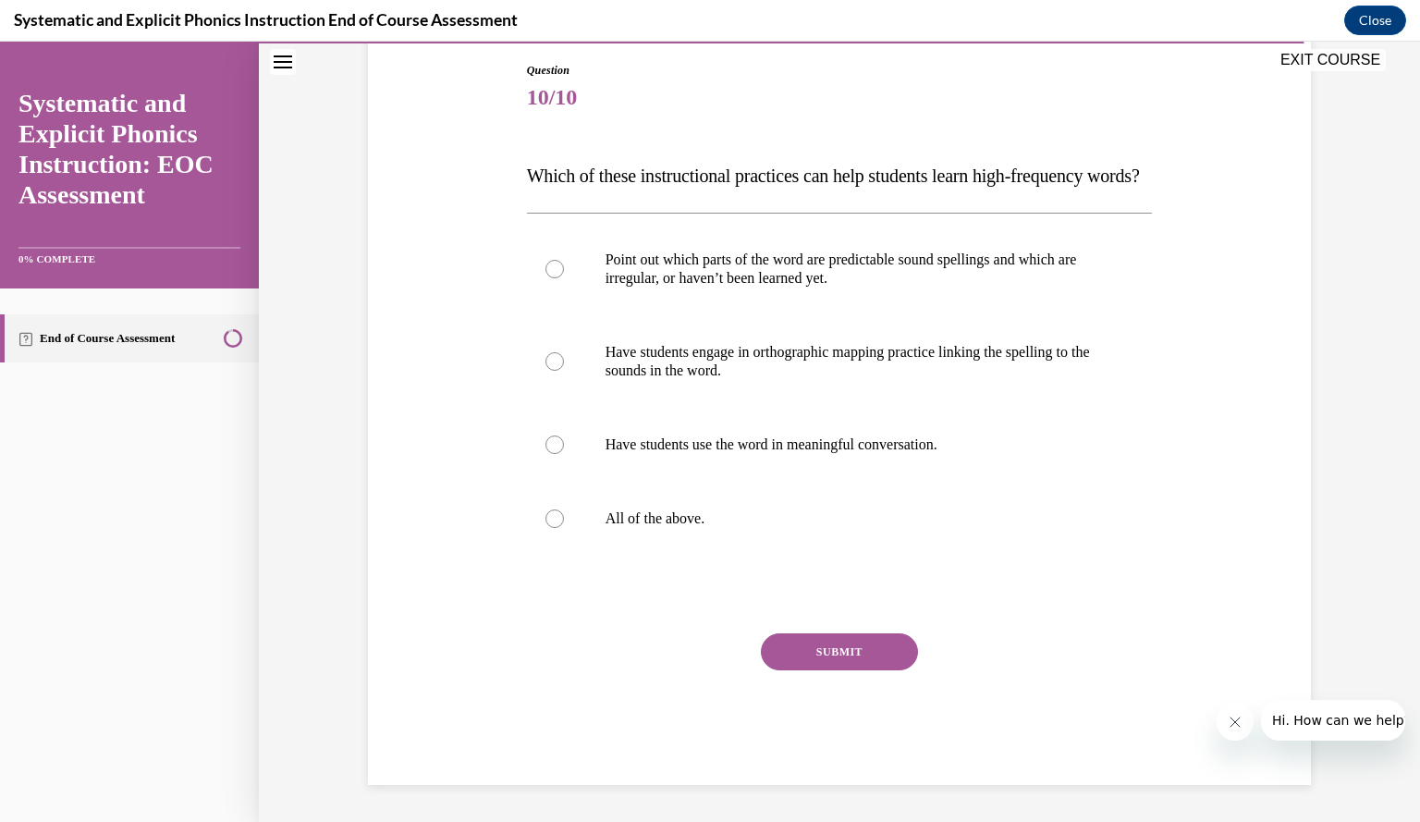
scroll to position [206, 0]
click at [664, 514] on div at bounding box center [840, 519] width 626 height 74
click at [871, 663] on button "SUBMIT" at bounding box center [839, 651] width 157 height 37
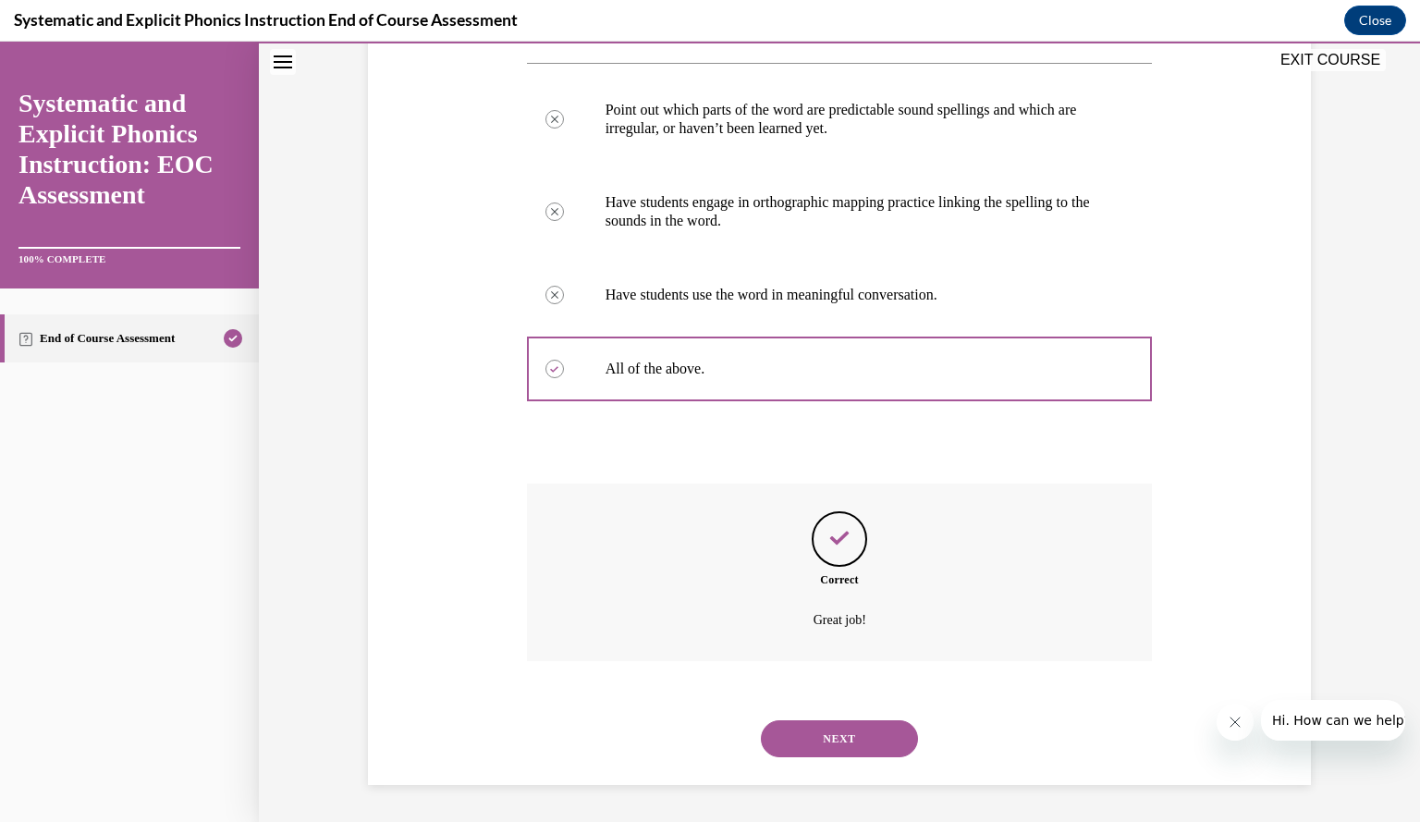
scroll to position [381, 0]
click at [840, 739] on button "NEXT" at bounding box center [839, 738] width 157 height 37
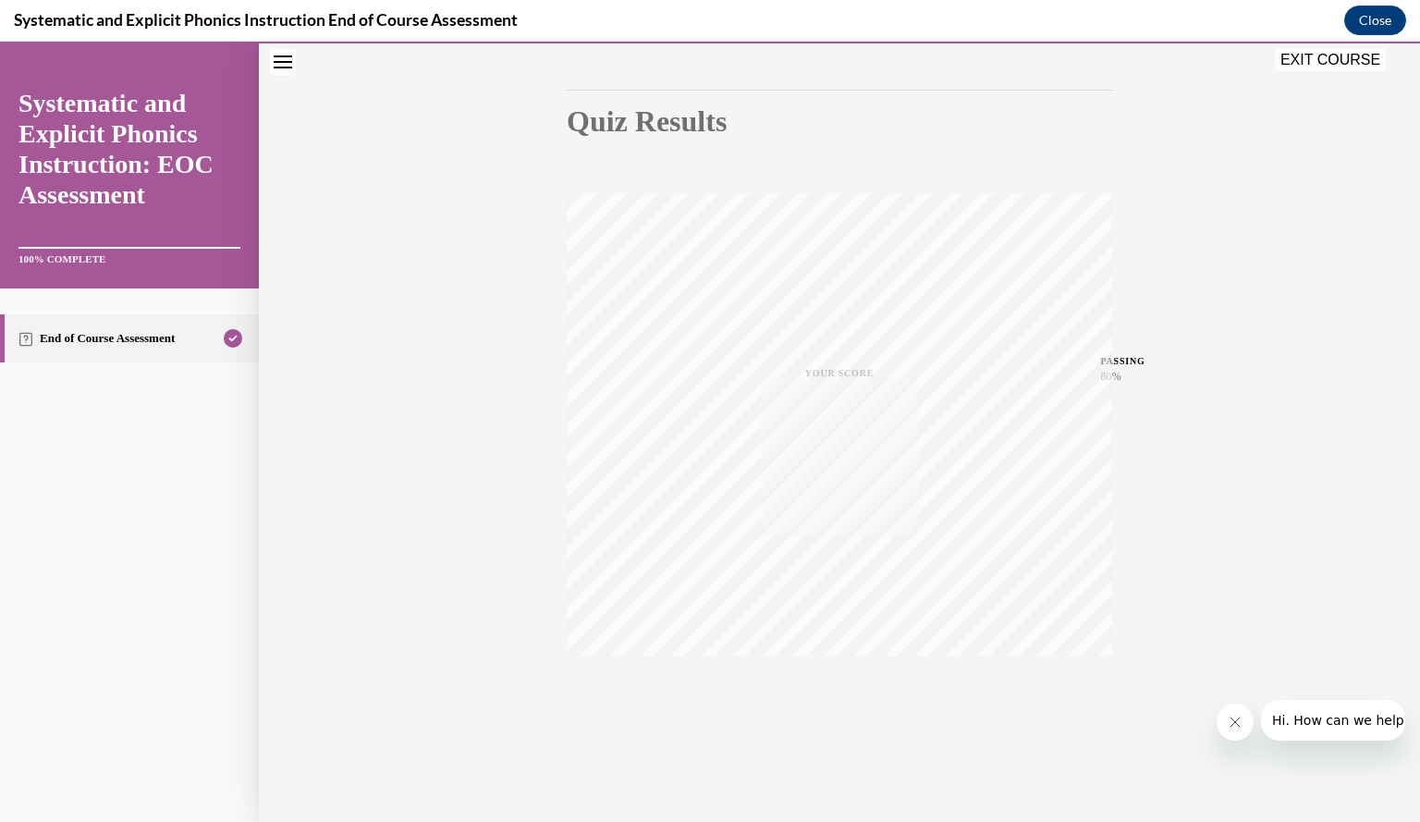
scroll to position [166, 0]
click at [1327, 64] on button "EXIT COURSE" at bounding box center [1330, 60] width 111 height 22
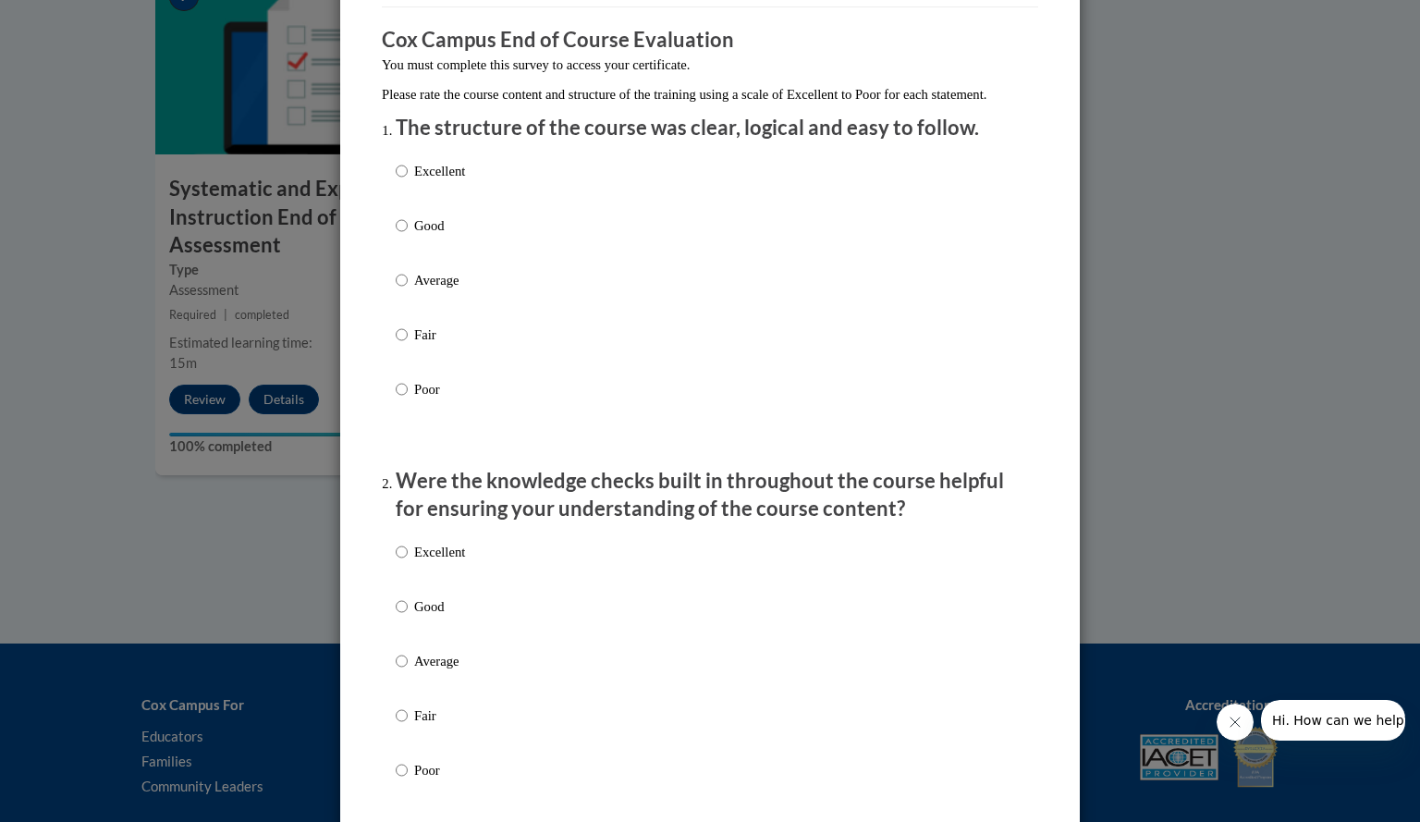
scroll to position [152, 0]
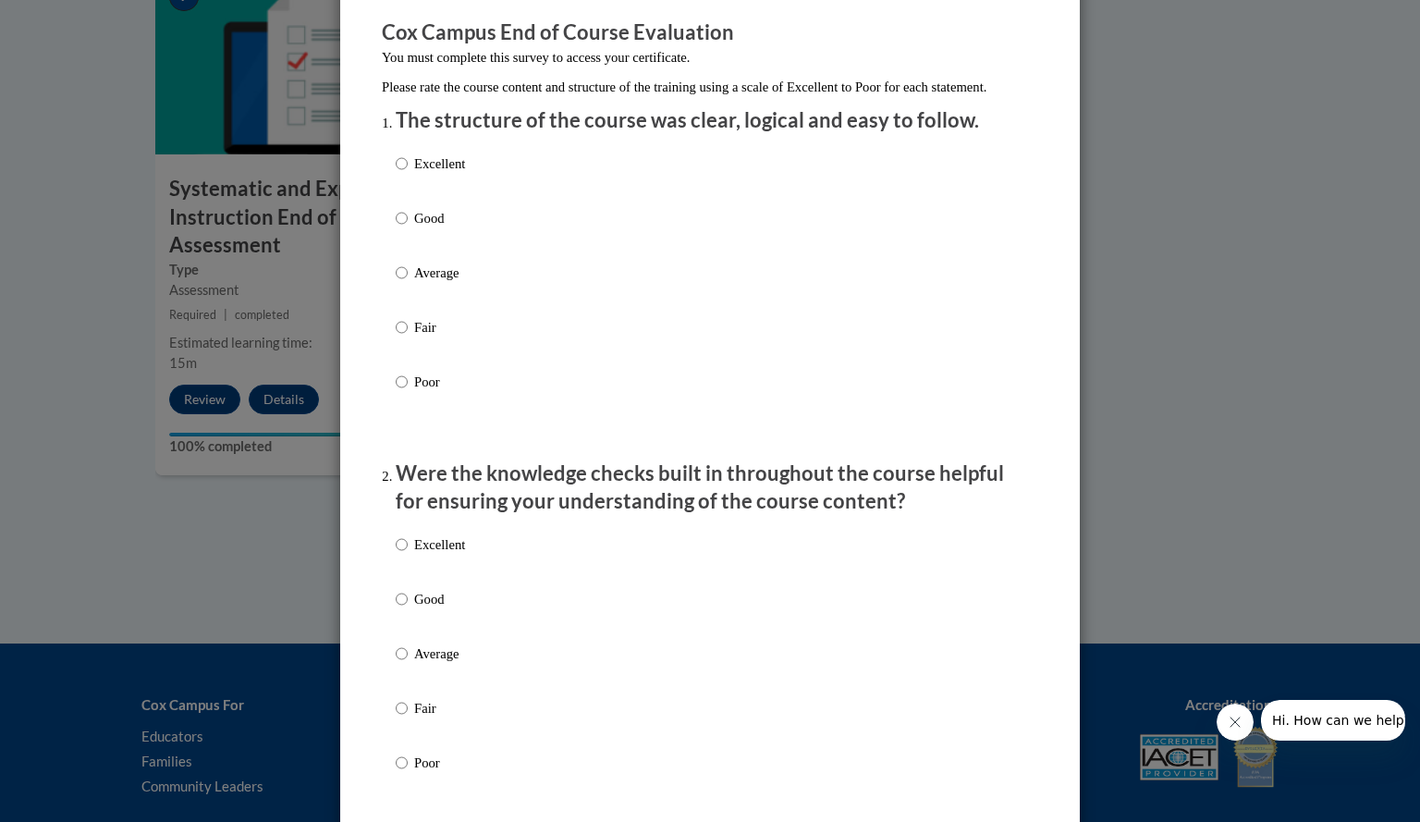
click at [427, 174] on p "Excellent" at bounding box center [439, 163] width 51 height 20
click at [408, 174] on input "Excellent" at bounding box center [402, 163] width 12 height 20
radio input "true"
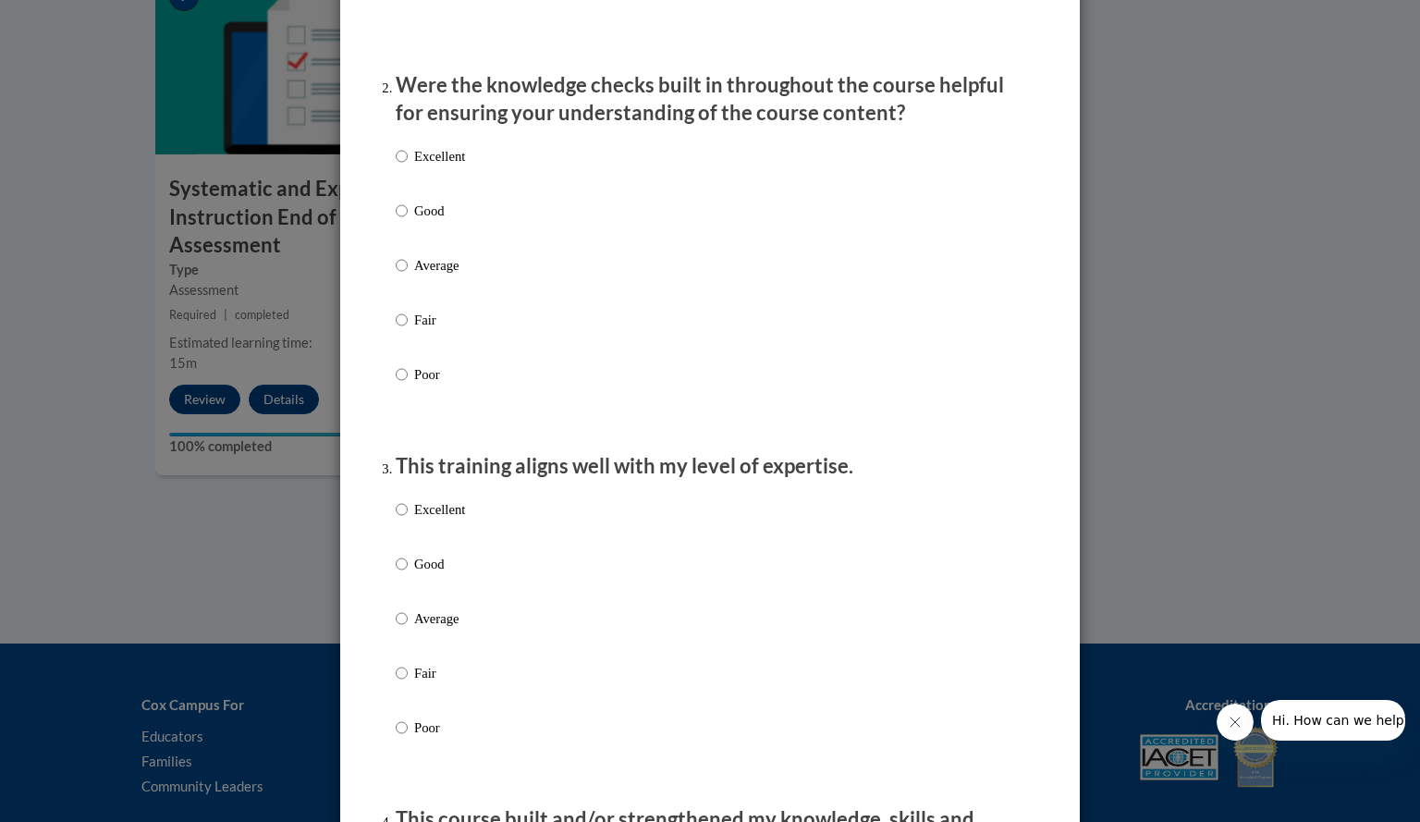
scroll to position [539, 0]
click at [422, 167] on p "Excellent" at bounding box center [439, 157] width 51 height 20
click at [408, 167] on input "Excellent" at bounding box center [402, 157] width 12 height 20
radio input "true"
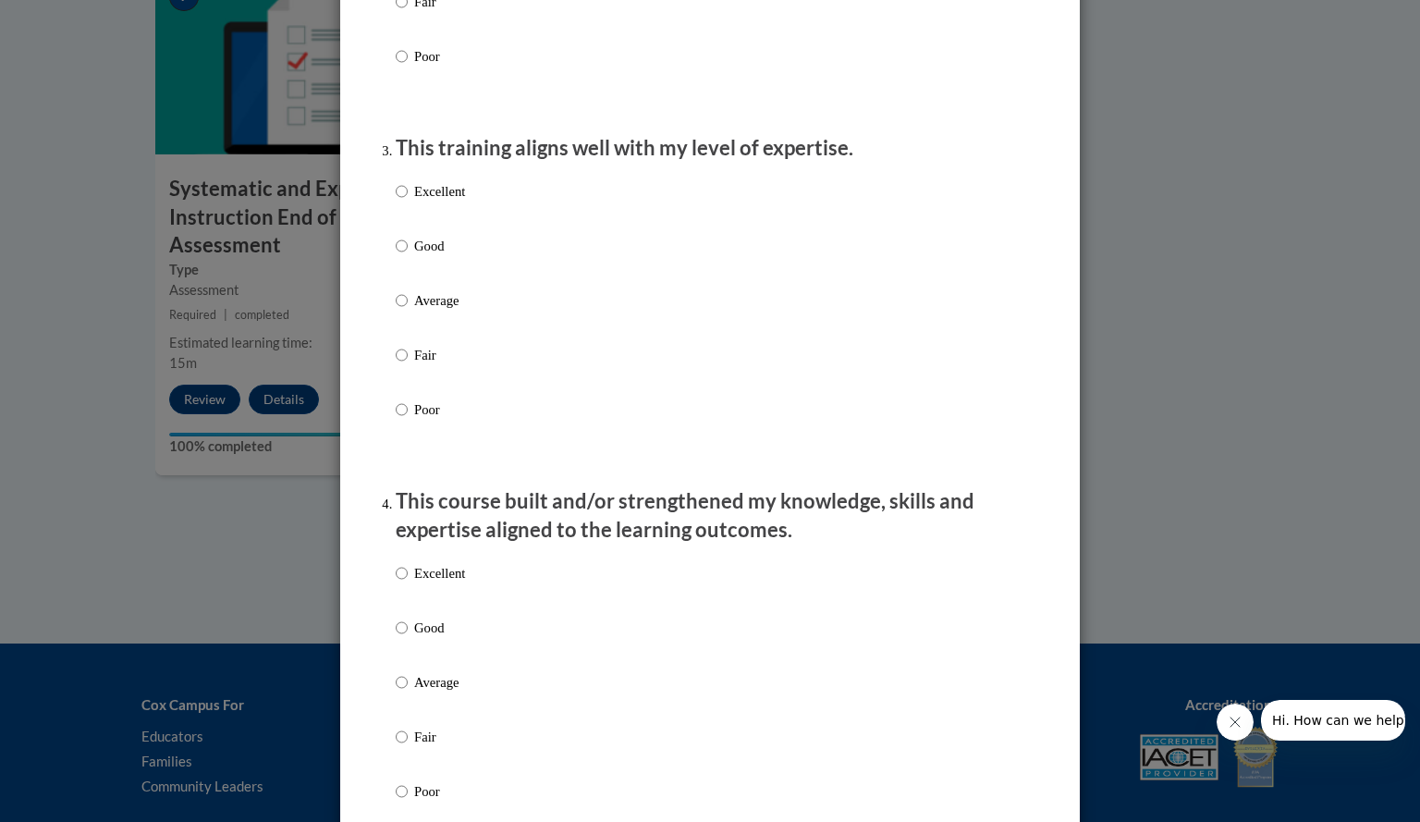
scroll to position [867, 0]
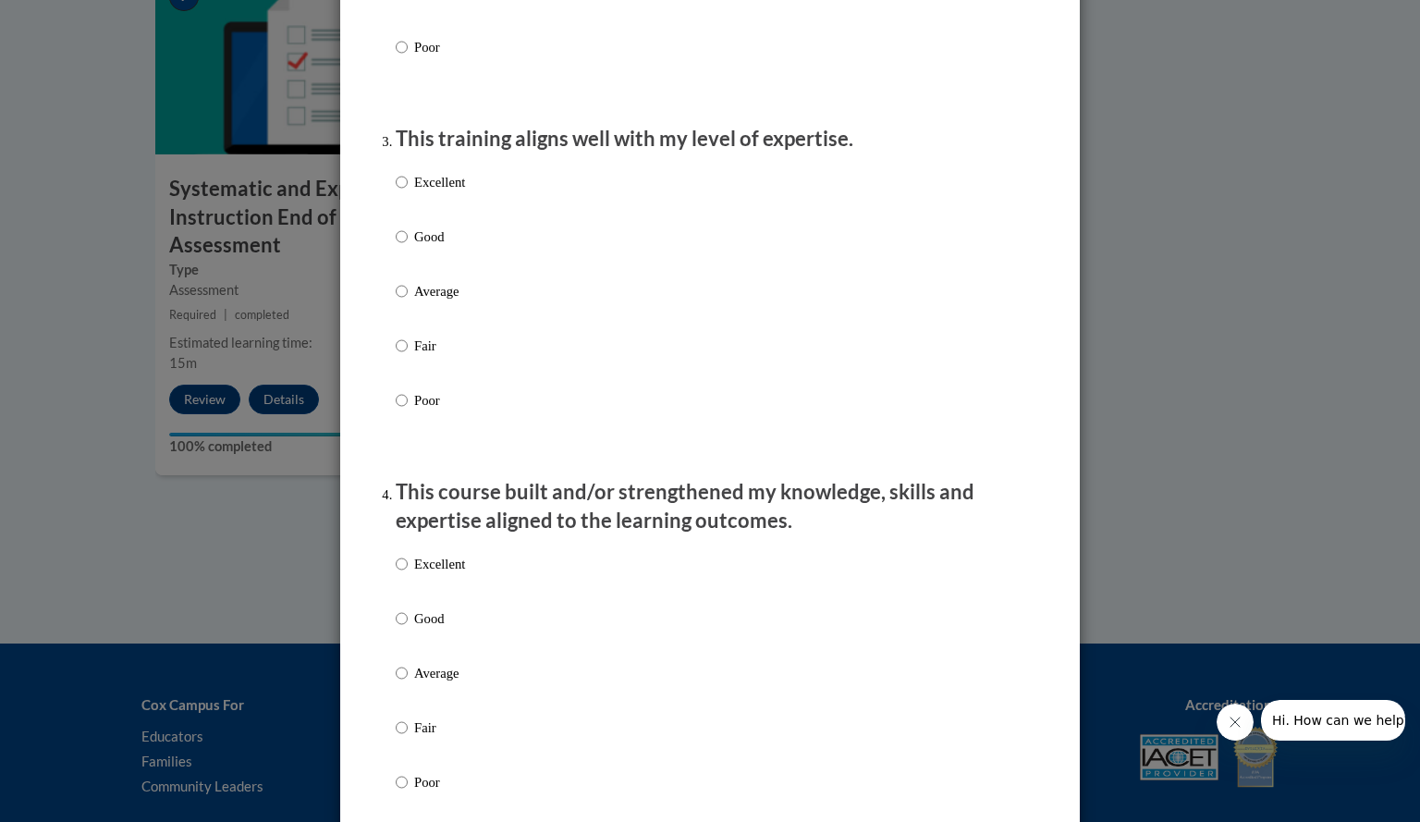
click at [420, 217] on label "Excellent" at bounding box center [430, 197] width 69 height 50
click at [408, 192] on input "Excellent" at bounding box center [402, 182] width 12 height 20
radio input "true"
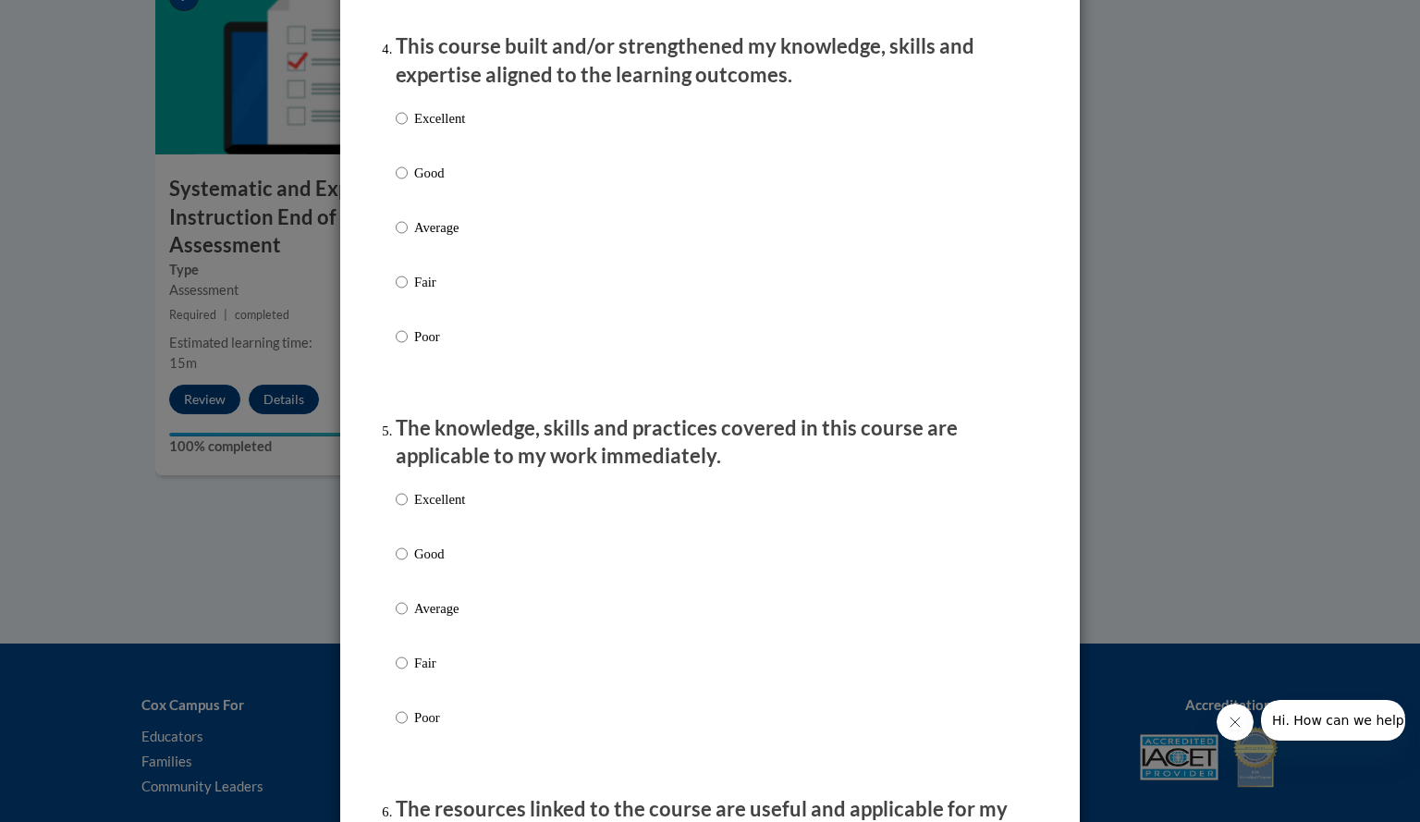
scroll to position [1307, 0]
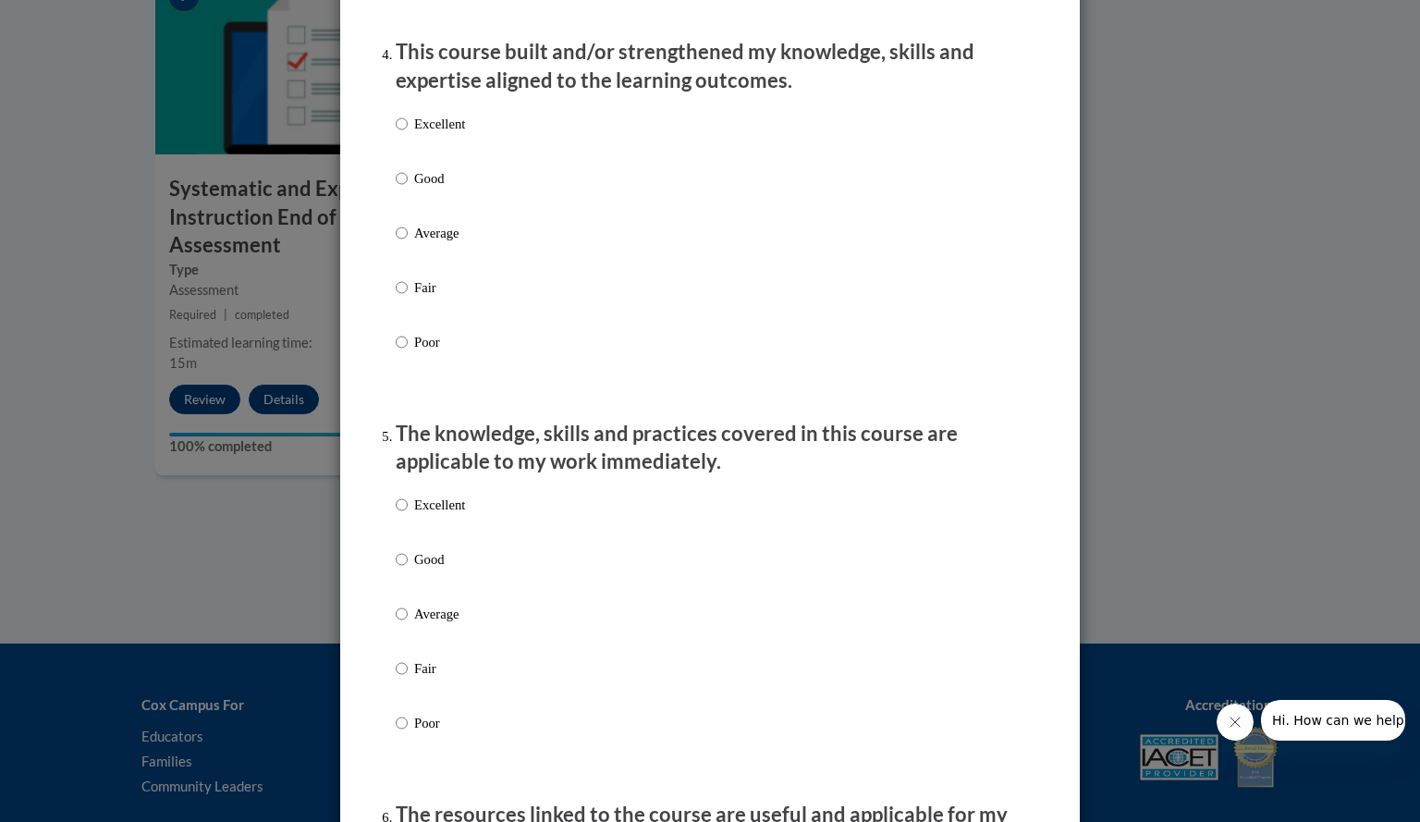
click at [423, 134] on p "Excellent" at bounding box center [439, 124] width 51 height 20
click at [408, 134] on input "Excellent" at bounding box center [402, 124] width 12 height 20
radio input "true"
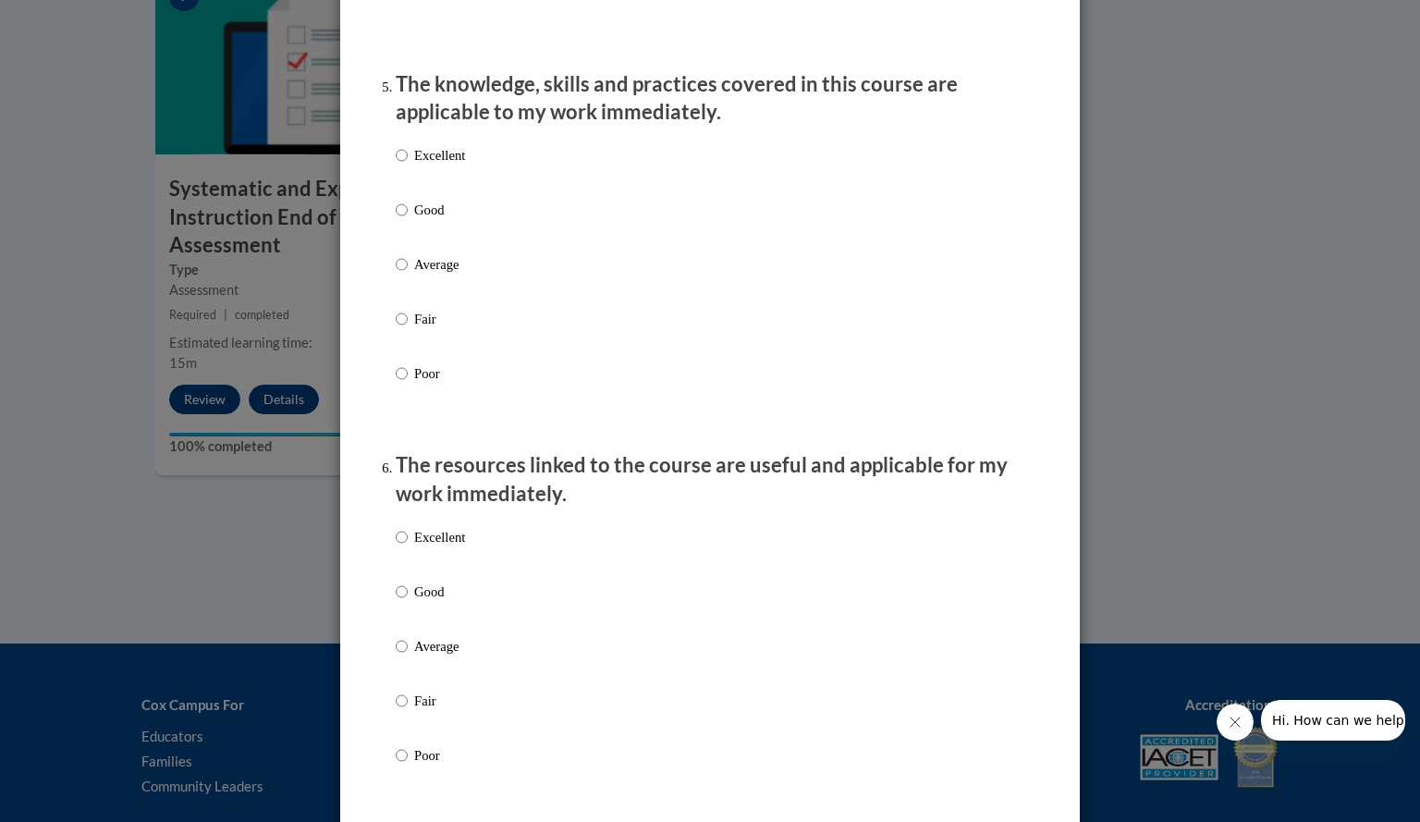
scroll to position [1657, 0]
click at [417, 165] on p "Excellent" at bounding box center [439, 154] width 51 height 20
click at [408, 165] on input "Excellent" at bounding box center [402, 154] width 12 height 20
radio input "true"
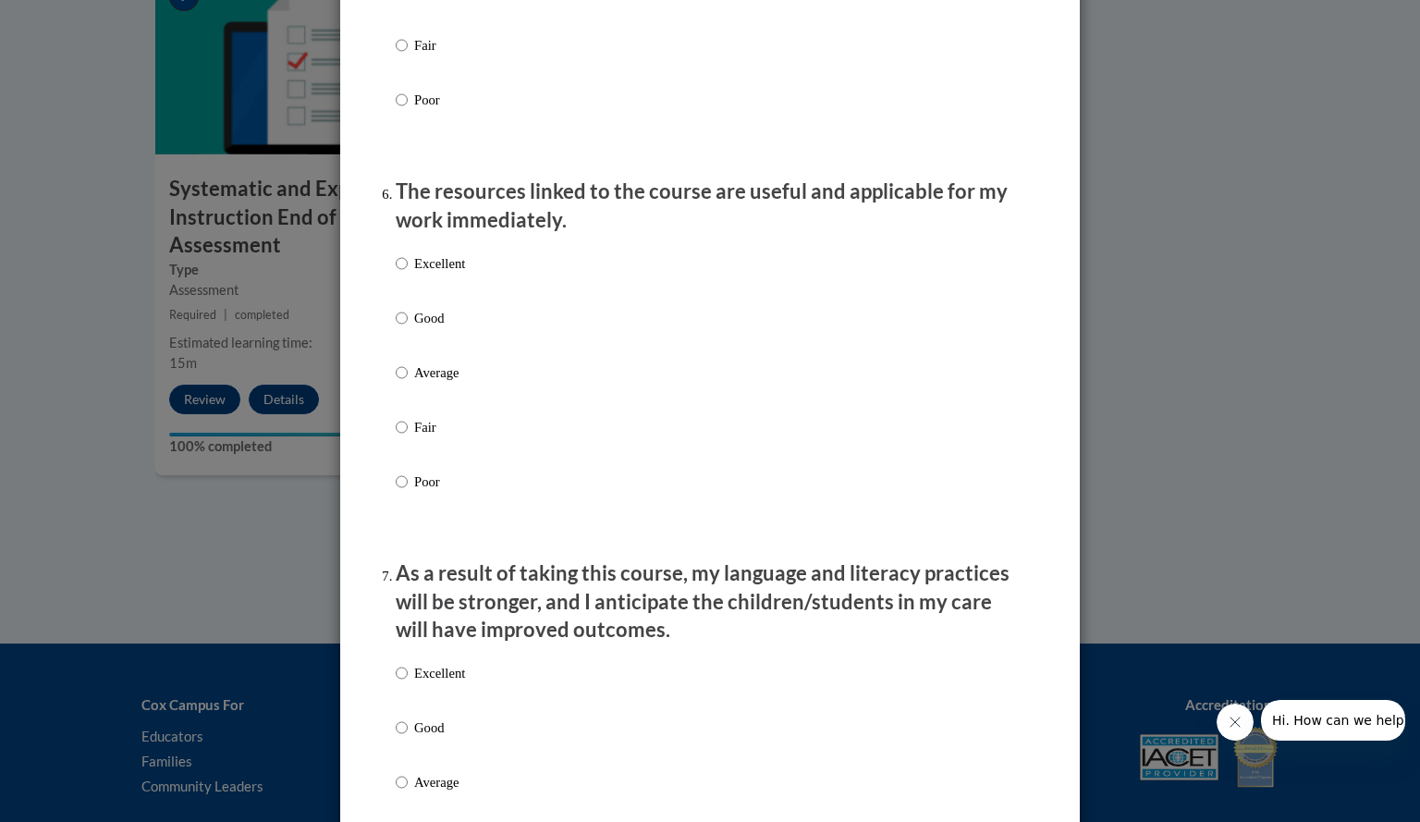
scroll to position [1931, 0]
click at [442, 273] on p "Excellent" at bounding box center [439, 262] width 51 height 20
click at [408, 273] on input "Excellent" at bounding box center [402, 262] width 12 height 20
radio input "true"
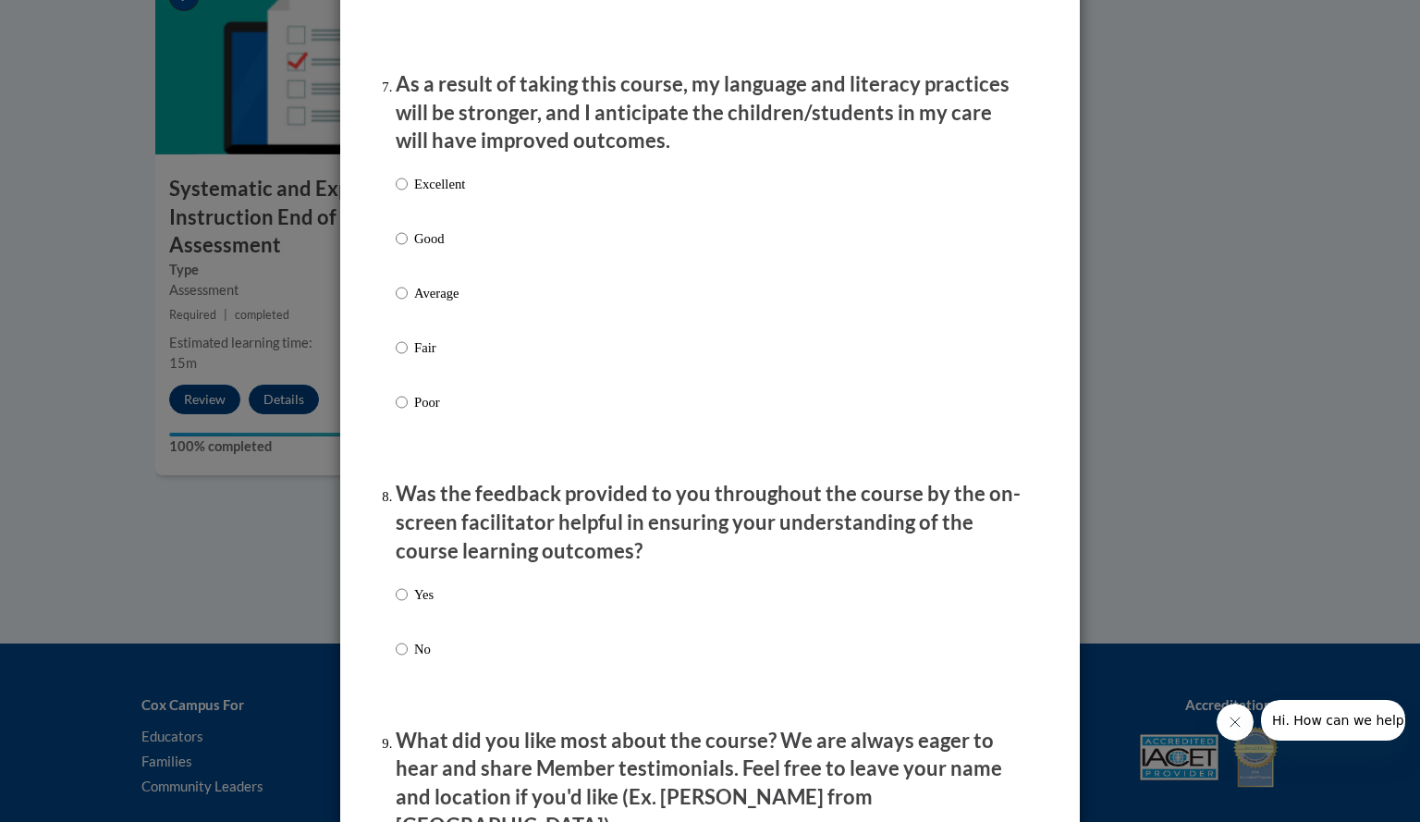
scroll to position [2422, 0]
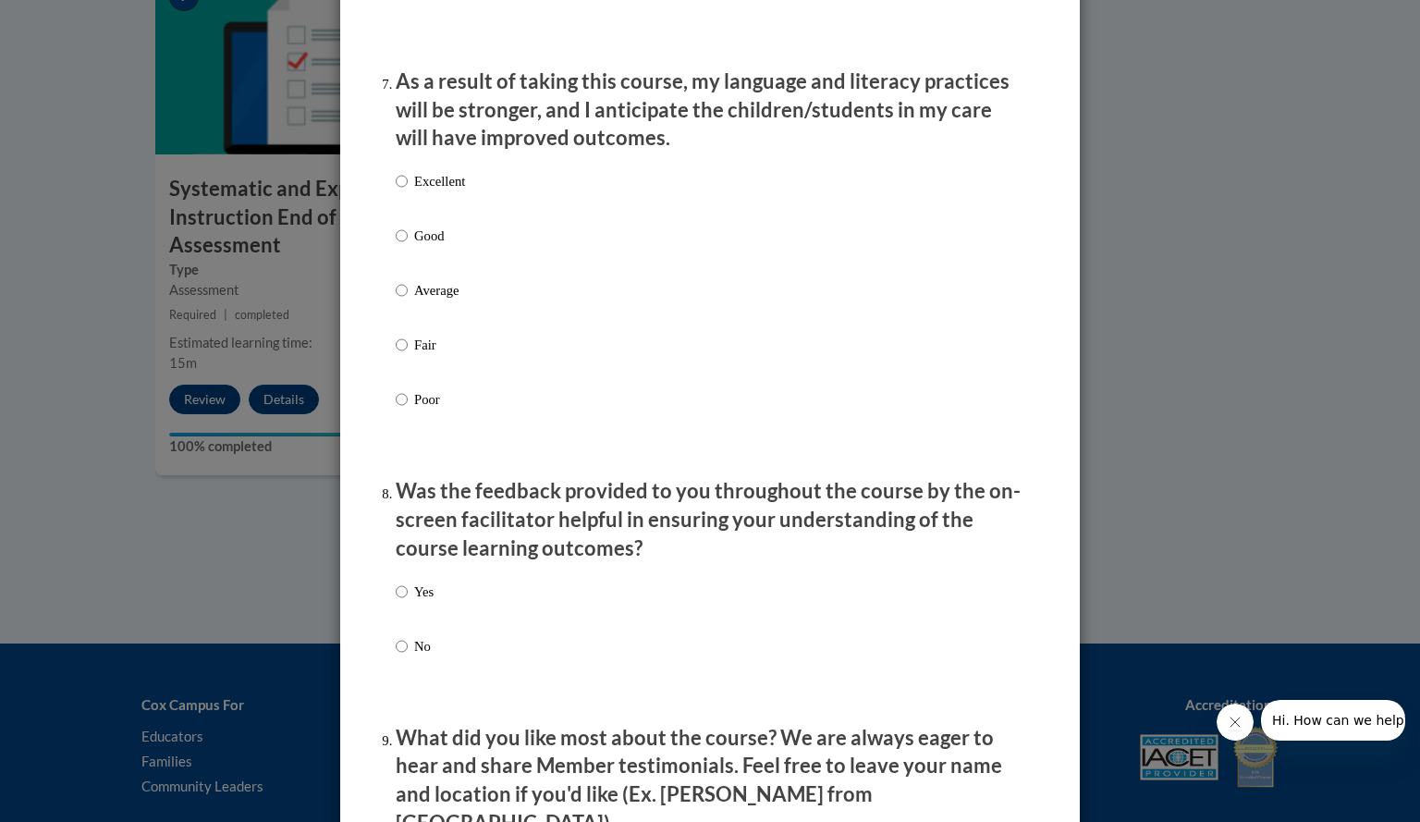
click at [434, 190] on p "Excellent" at bounding box center [439, 181] width 51 height 20
click at [408, 190] on input "Excellent" at bounding box center [402, 181] width 12 height 20
radio input "true"
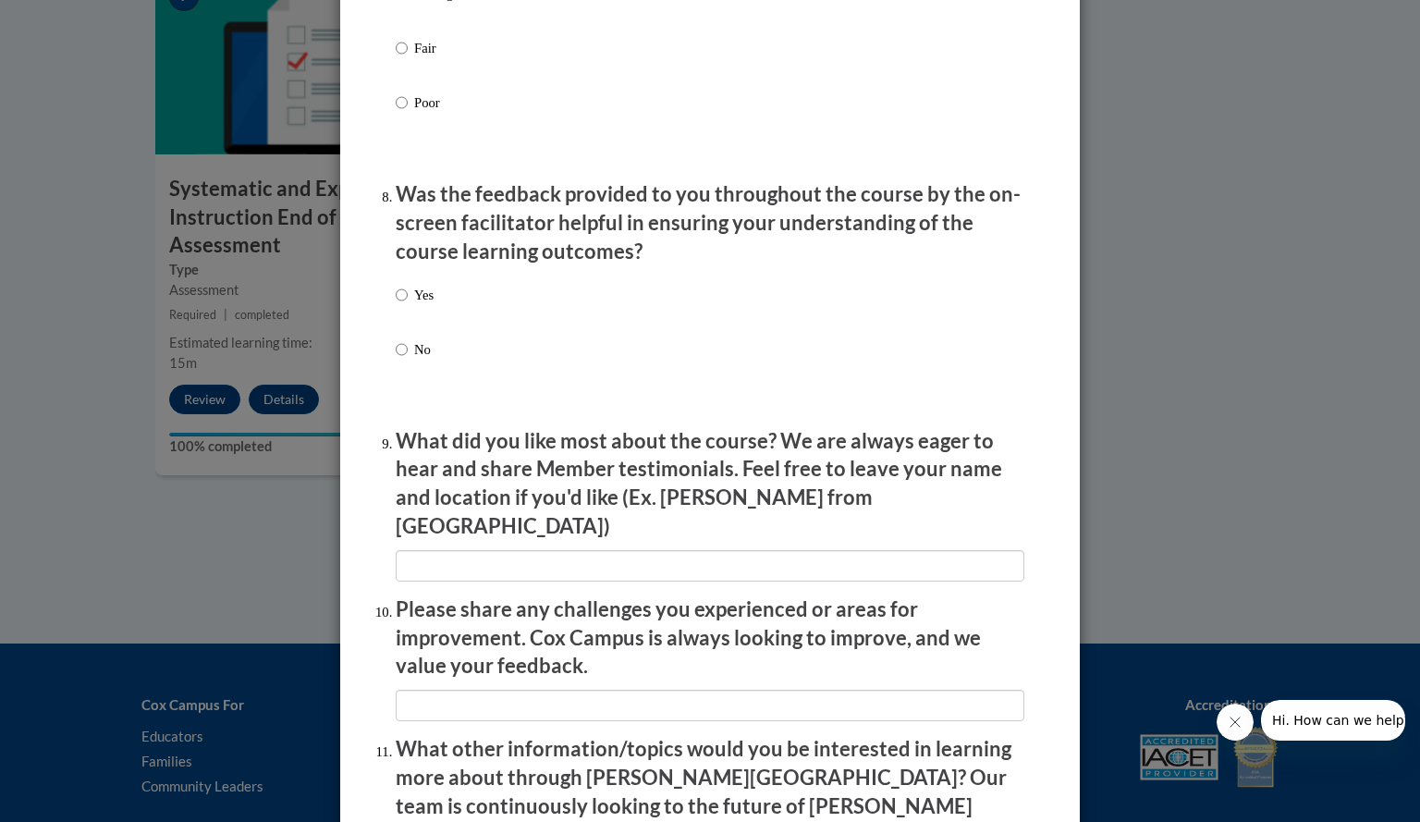
scroll to position [2726, 0]
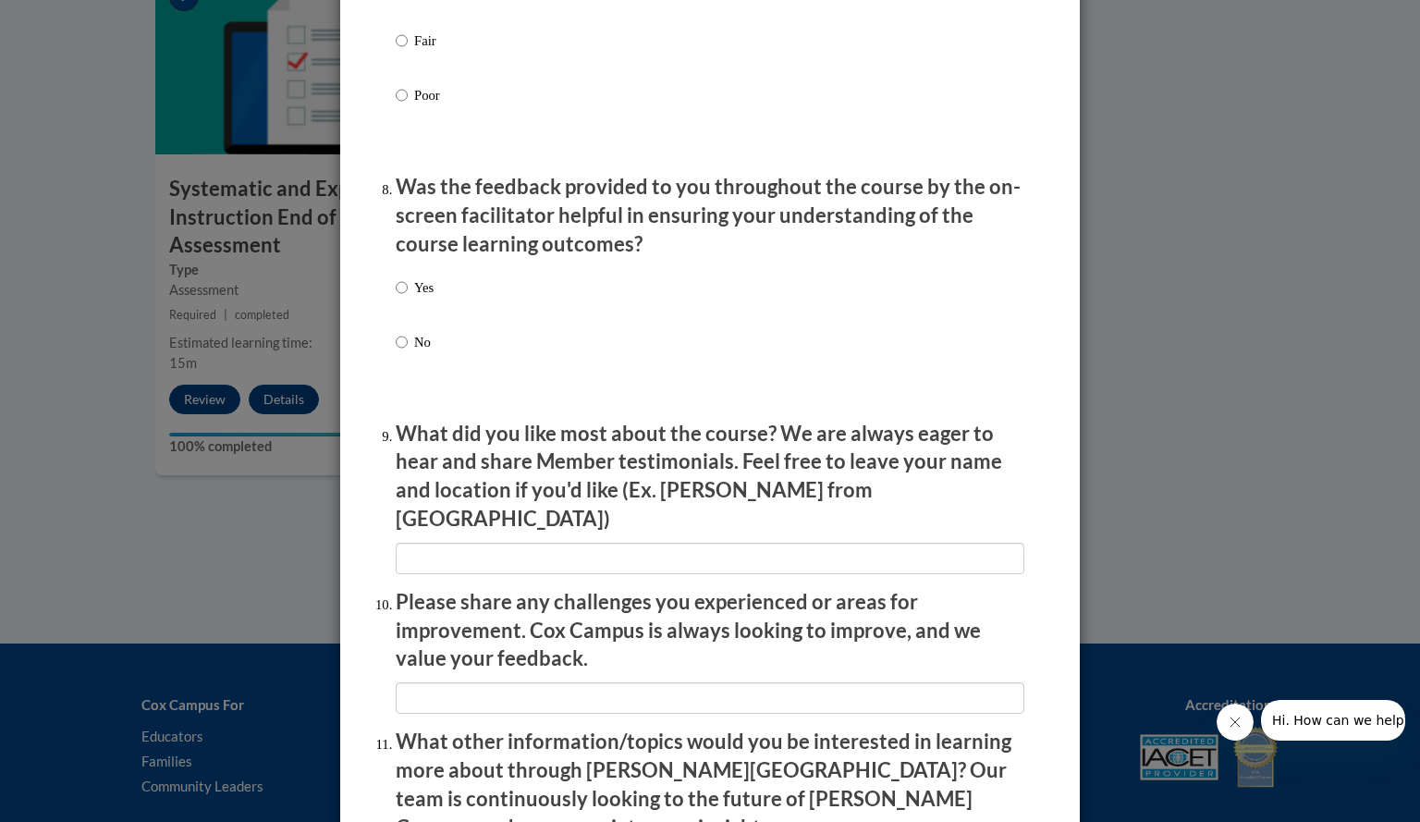
click at [429, 295] on div "Yes No" at bounding box center [710, 337] width 629 height 138
click at [399, 298] on input "Yes" at bounding box center [402, 287] width 12 height 20
radio input "true"
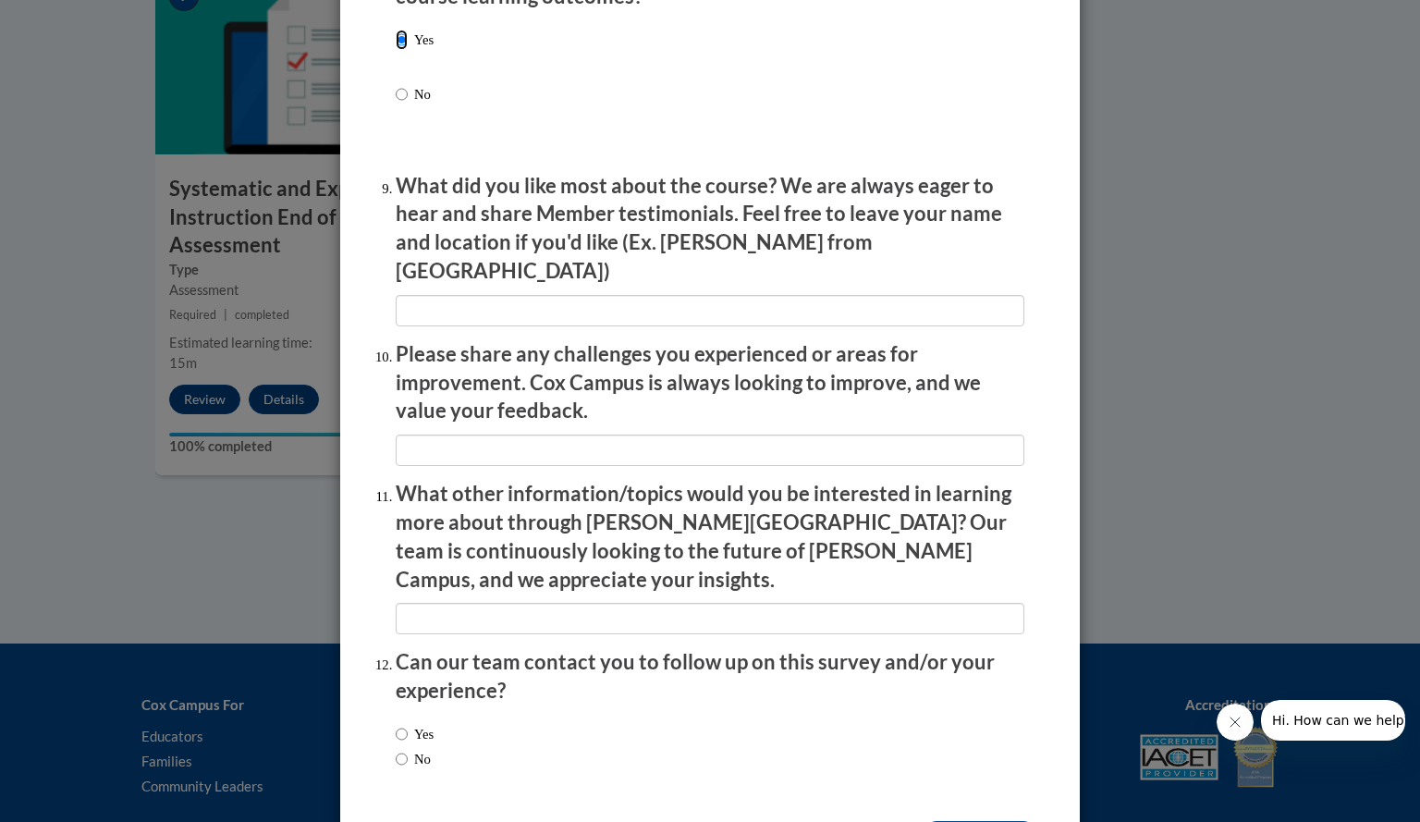
scroll to position [3022, 0]
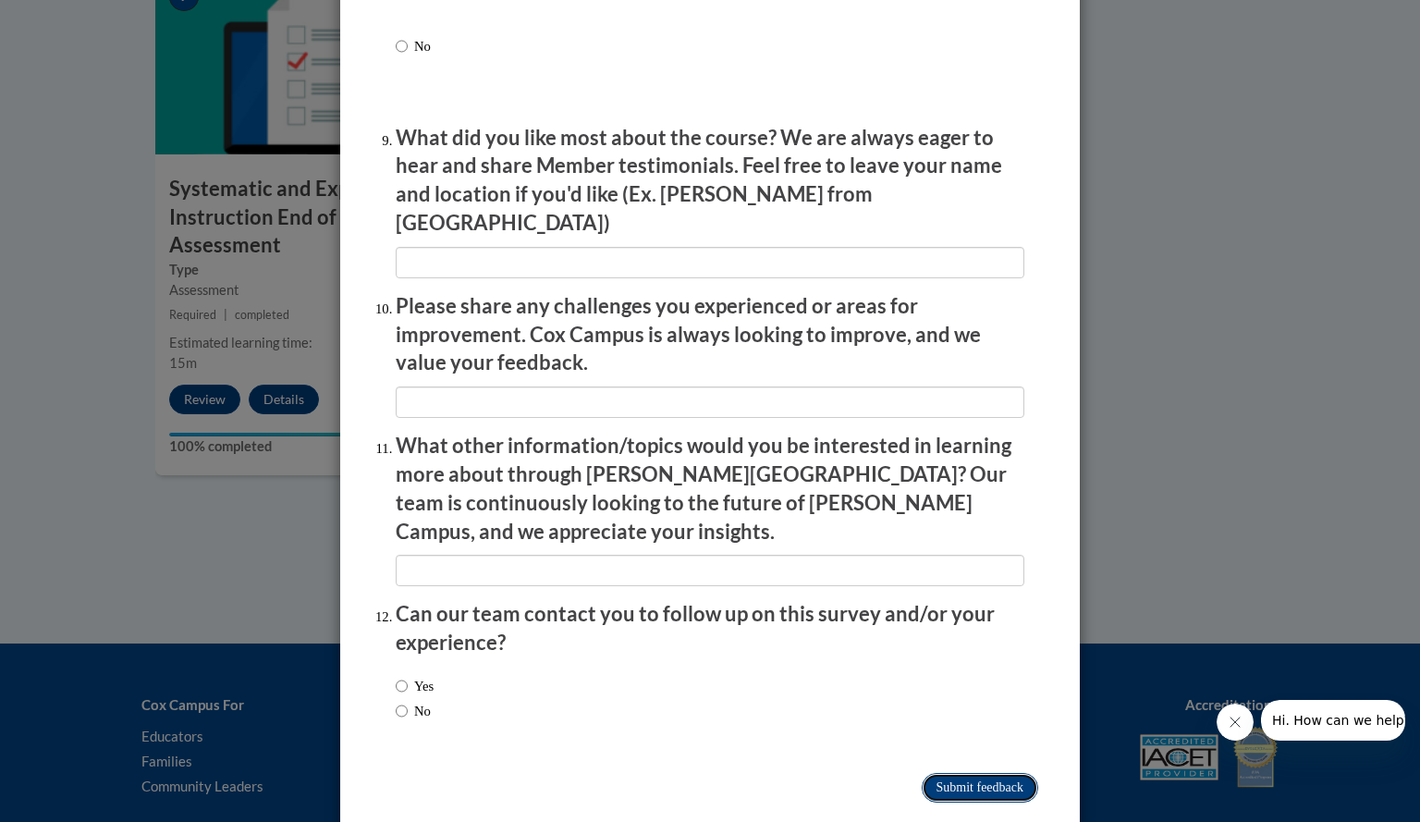
click at [964, 773] on input "Submit feedback" at bounding box center [980, 788] width 116 height 30
